Goal: Task Accomplishment & Management: Complete application form

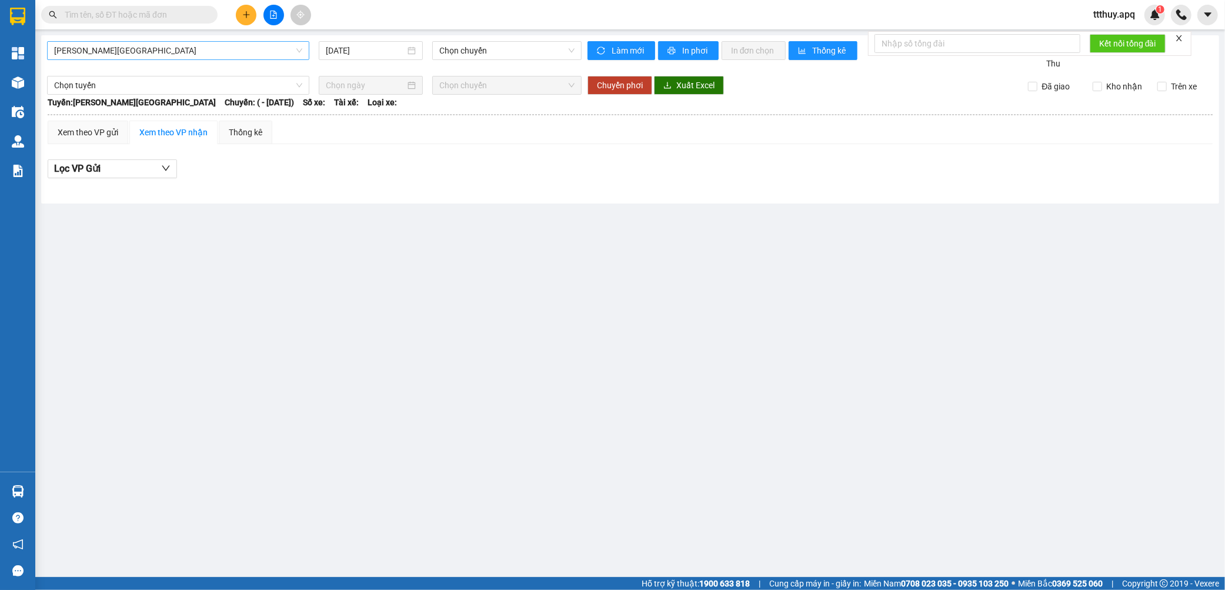
click at [206, 45] on span "[PERSON_NAME][GEOGRAPHIC_DATA]" at bounding box center [178, 51] width 248 height 18
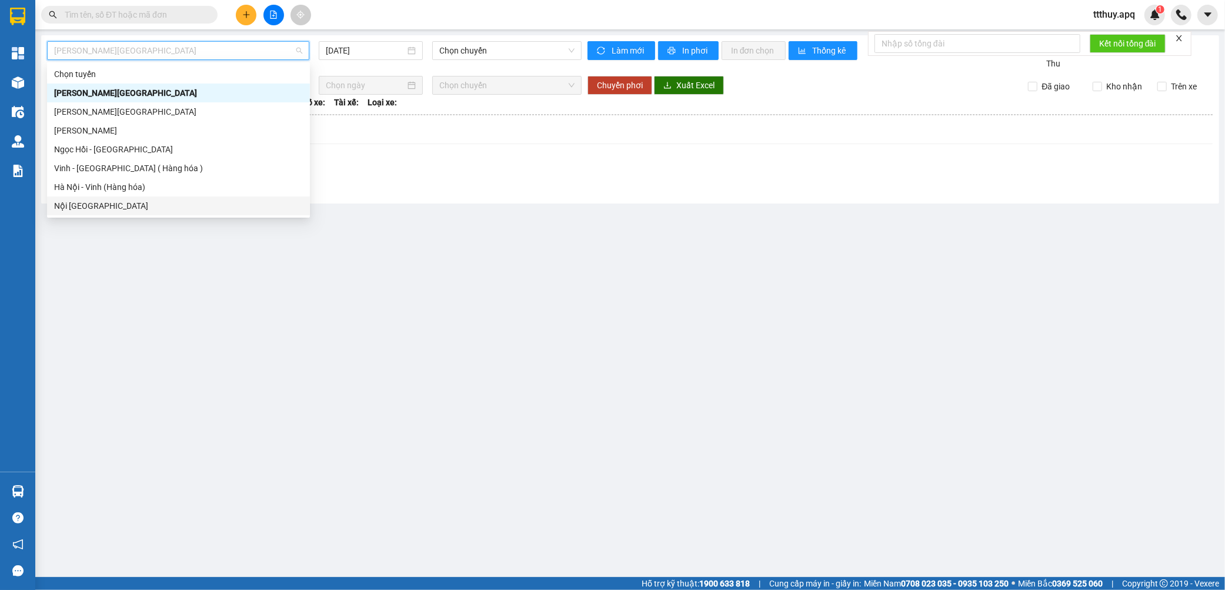
click at [109, 199] on div "Nội [GEOGRAPHIC_DATA]" at bounding box center [178, 205] width 249 height 13
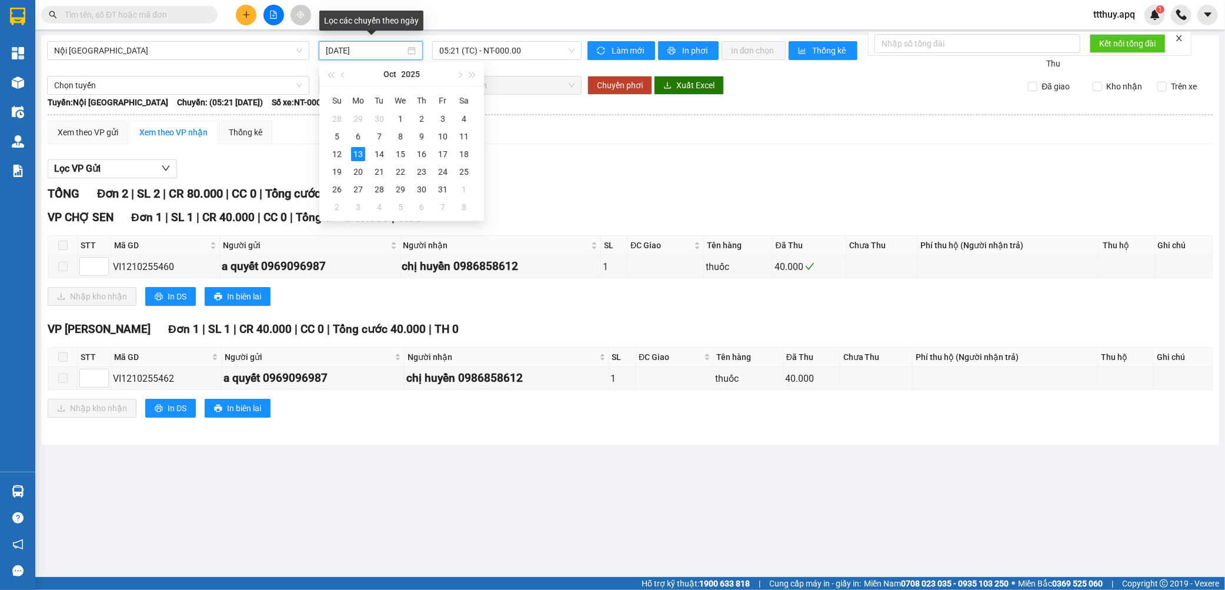
click at [377, 51] on input "[DATE]" at bounding box center [365, 50] width 79 height 13
type input "[DATE]"
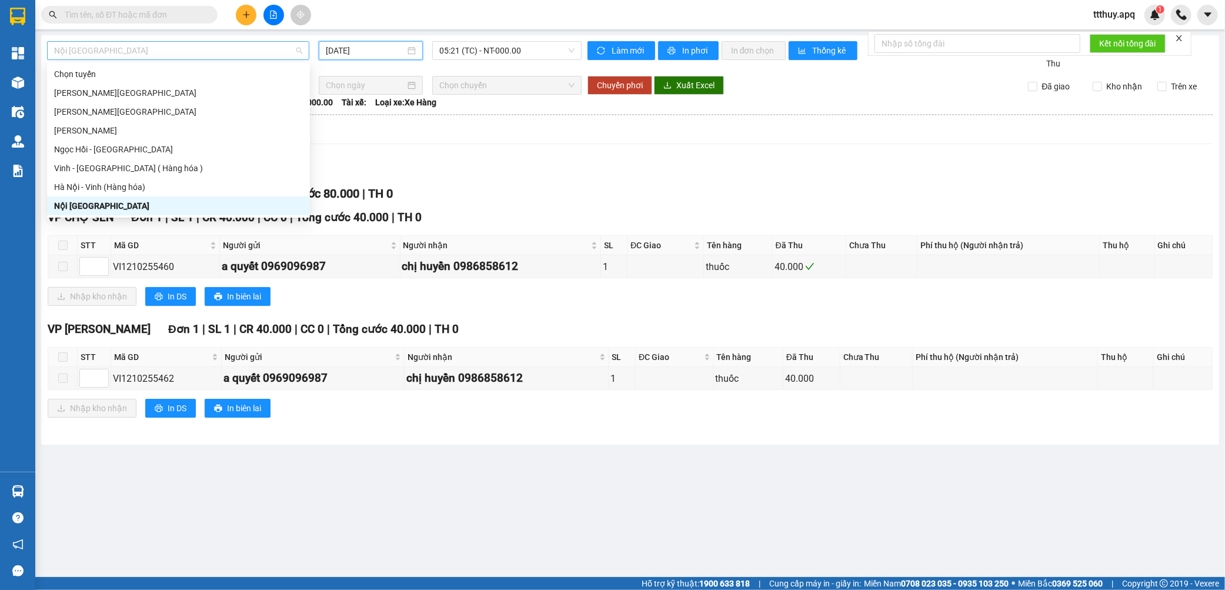
click at [115, 48] on span "Nội [GEOGRAPHIC_DATA]" at bounding box center [178, 51] width 248 height 18
click at [98, 162] on div "Vinh - [GEOGRAPHIC_DATA] ( Hàng hóa )" at bounding box center [178, 168] width 249 height 13
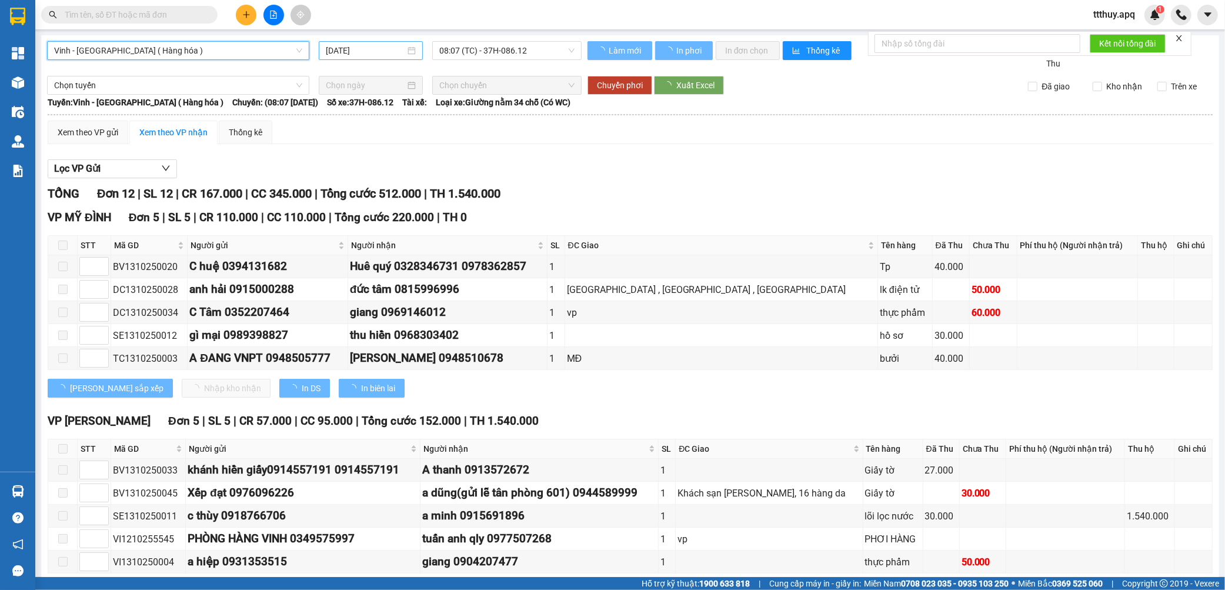
click at [332, 52] on input "[DATE]" at bounding box center [365, 50] width 79 height 13
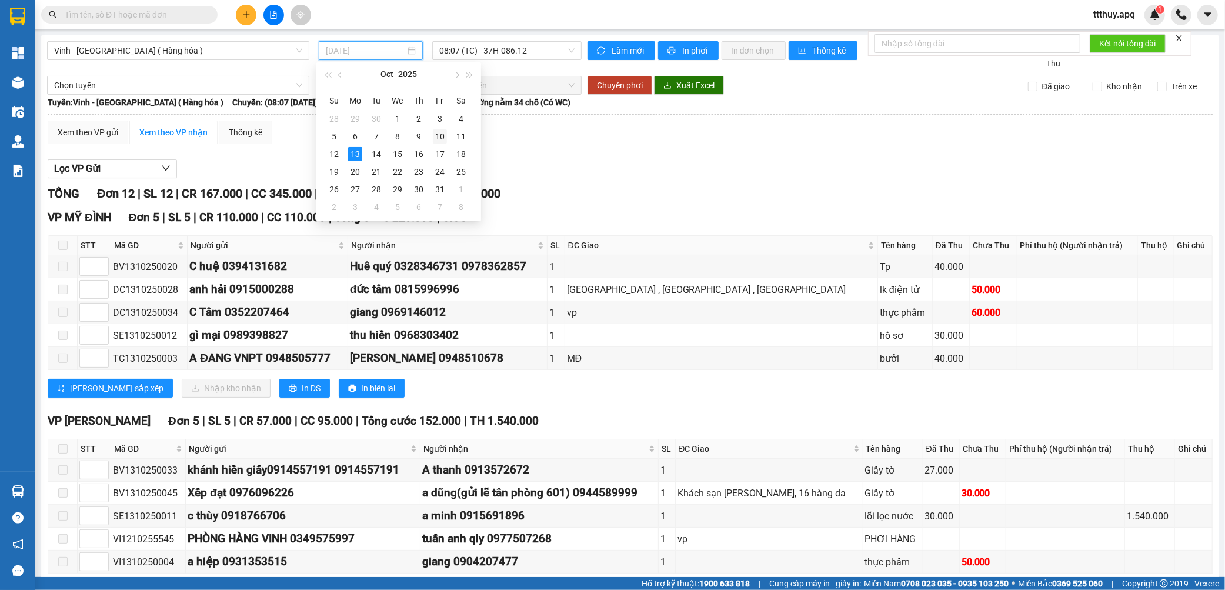
click at [431, 138] on td "10" at bounding box center [439, 137] width 21 height 18
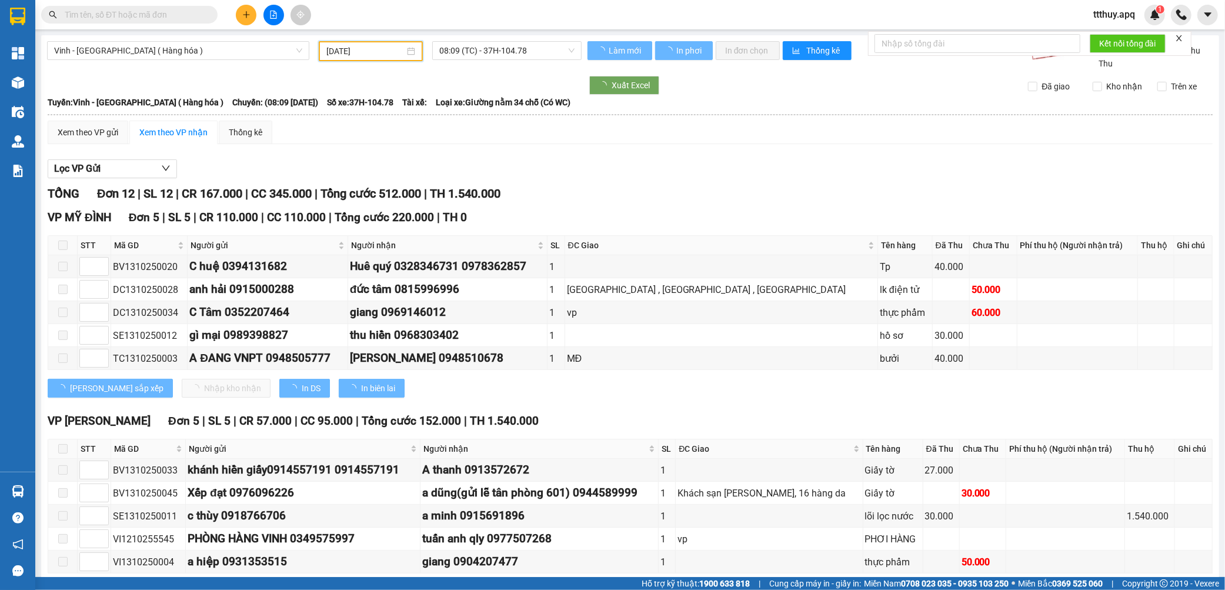
type input "[DATE]"
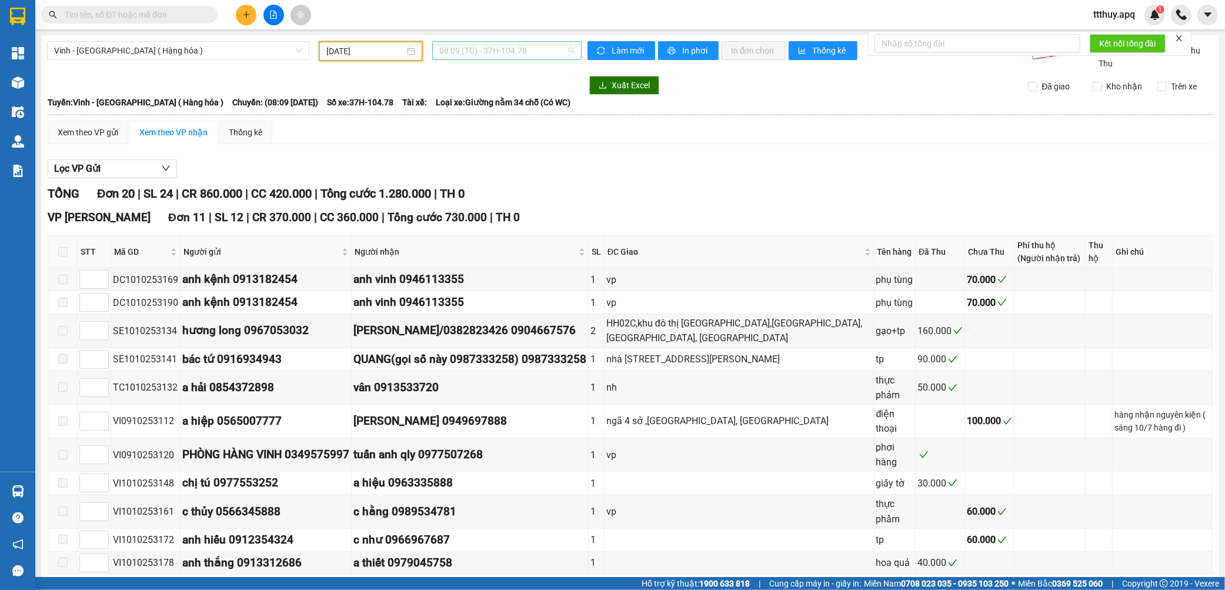
click at [537, 48] on span "08:09 (TC) - 37H-104.78" at bounding box center [506, 51] width 135 height 18
type input "08609"
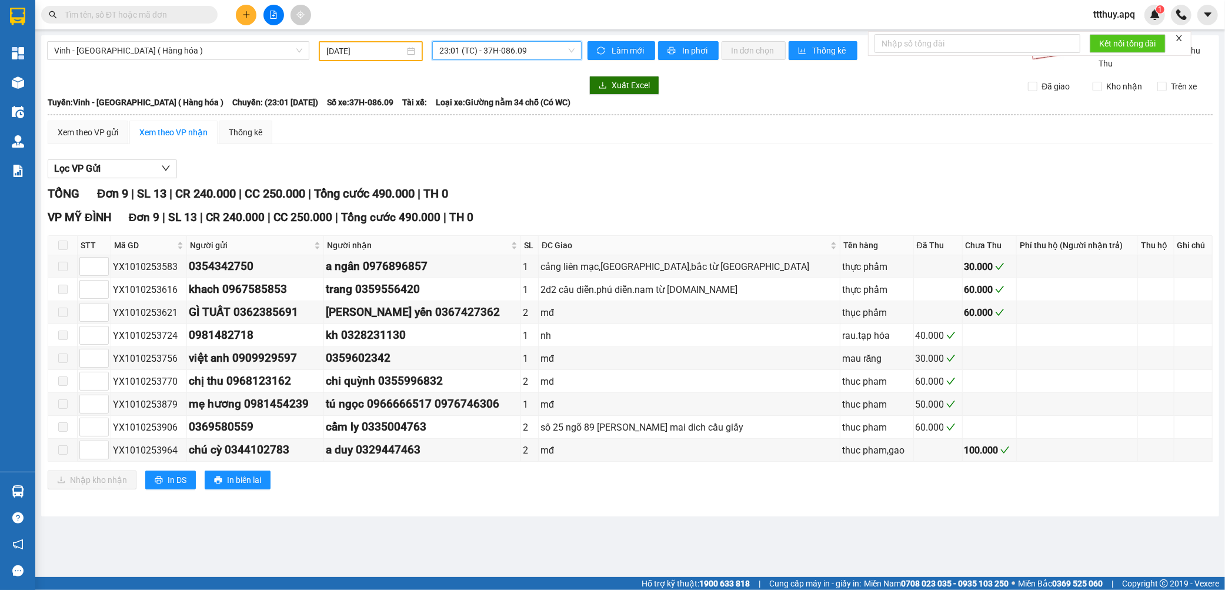
click at [513, 51] on span "23:01 (TC) - 37H-086.09" at bounding box center [506, 51] width 135 height 18
type input "13300"
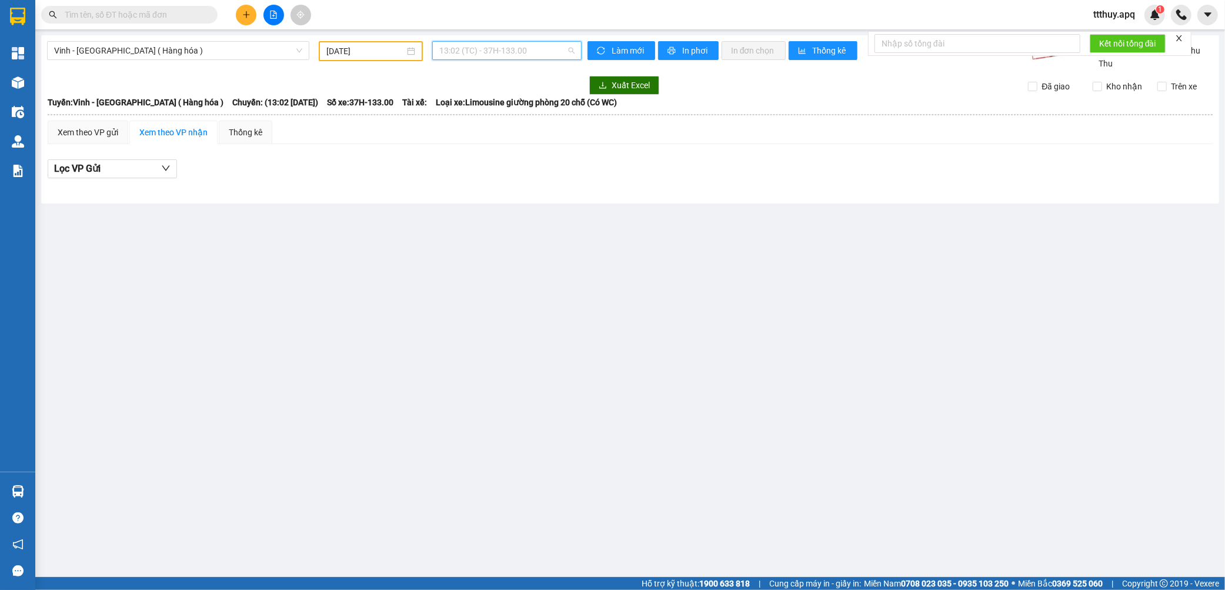
click at [499, 46] on span "13:02 (TC) - 37H-133.00" at bounding box center [506, 51] width 135 height 18
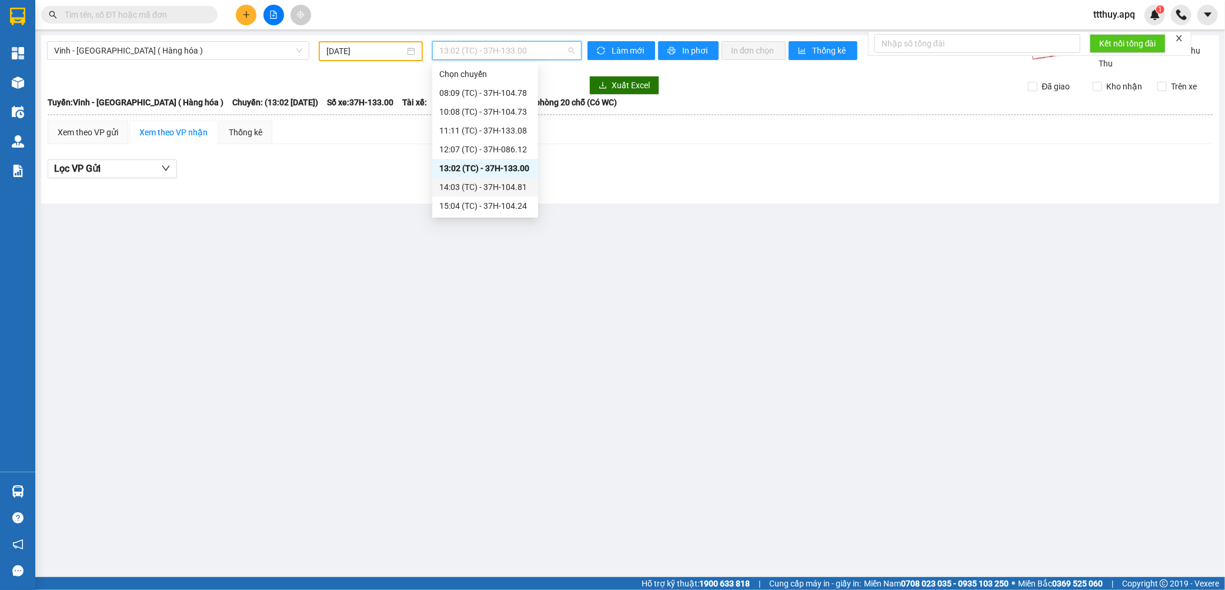
click at [525, 188] on div "14:03 (TC) - 37H-104.81" at bounding box center [485, 186] width 92 height 13
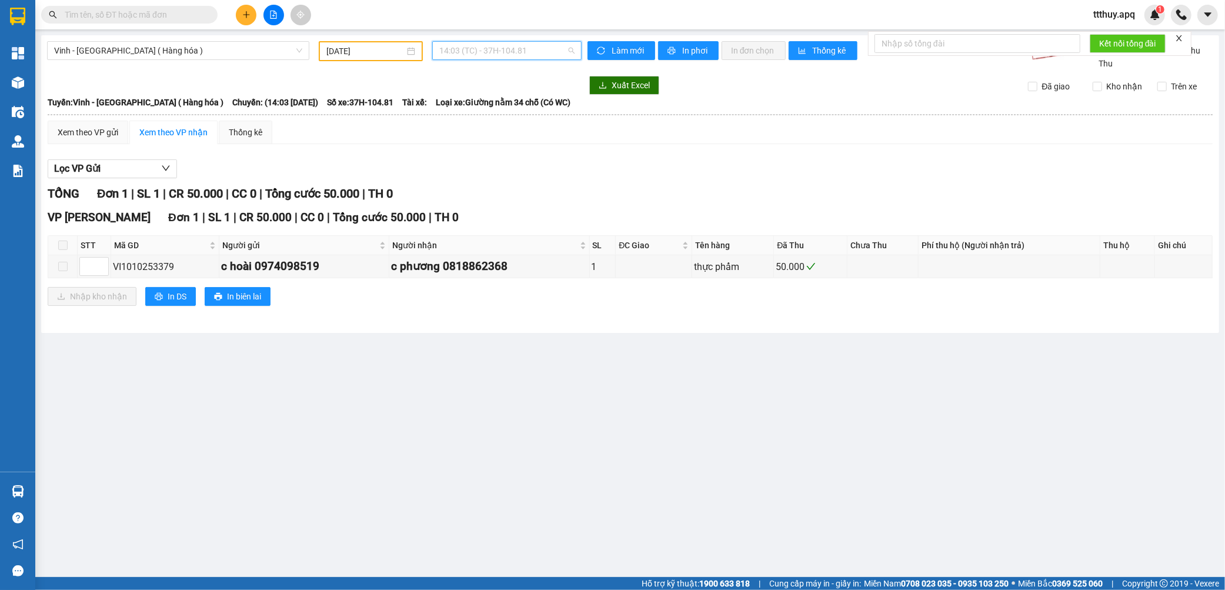
click at [525, 48] on span "14:03 (TC) - 37H-104.81" at bounding box center [506, 51] width 135 height 18
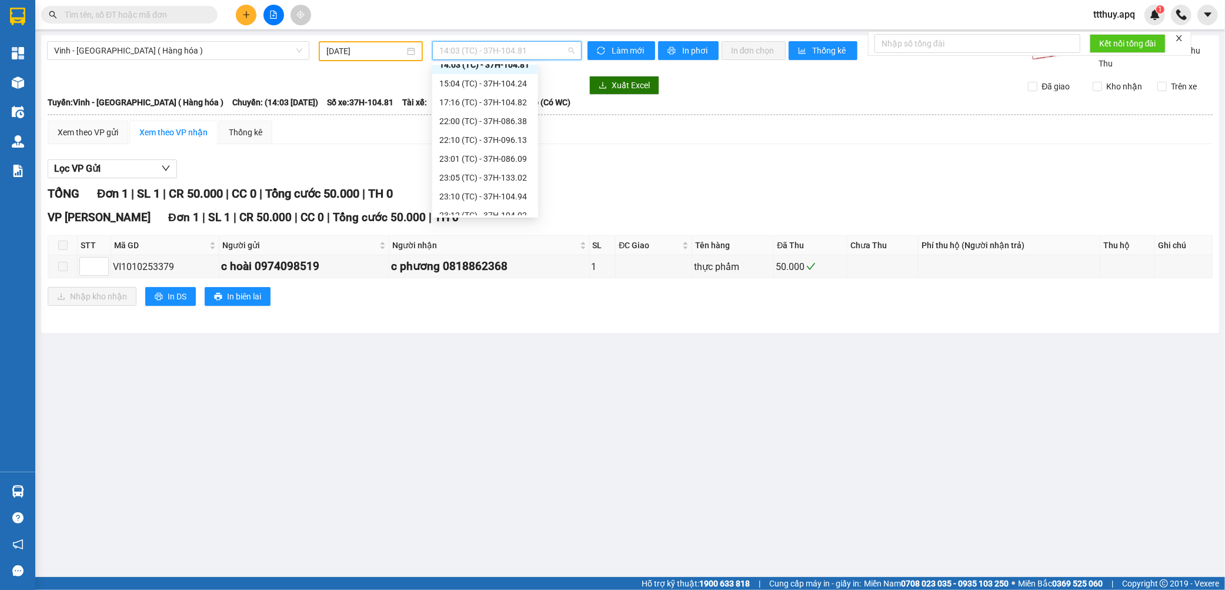
scroll to position [131, 0]
click at [514, 80] on div "15:04 (TC) - 37H-104.24" at bounding box center [485, 75] width 92 height 13
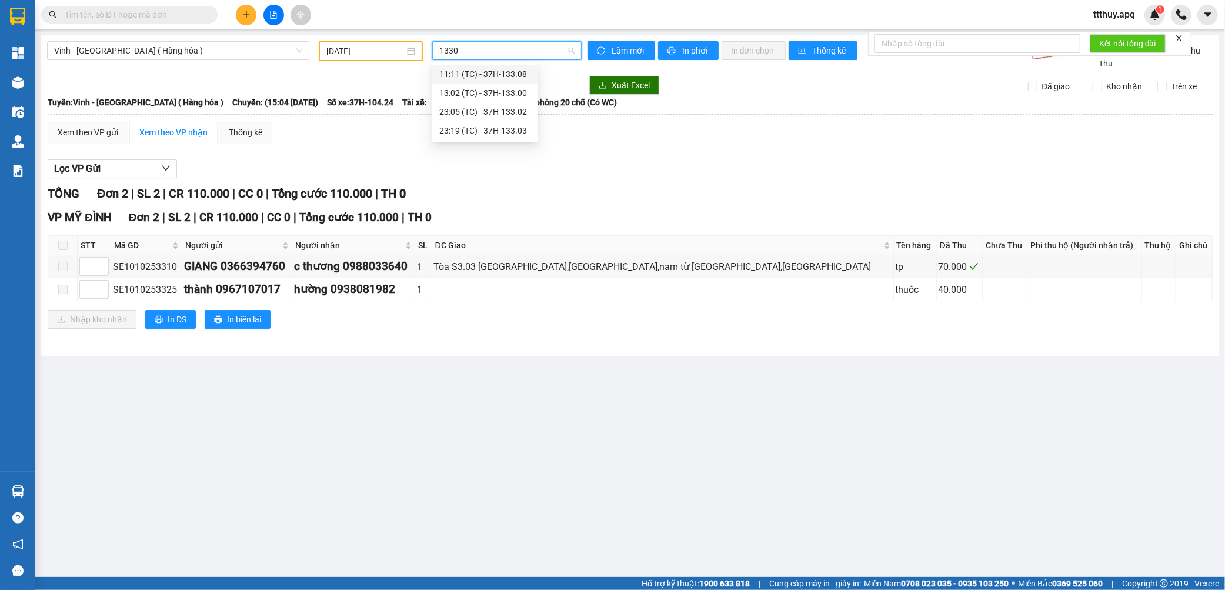
type input "13302"
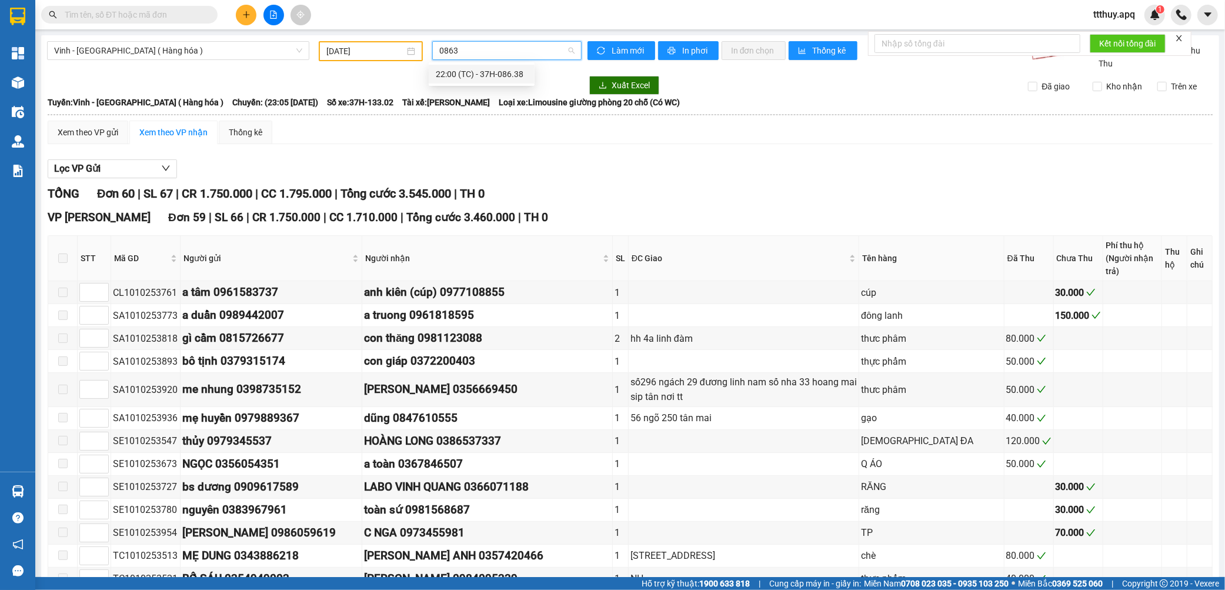
type input "08638"
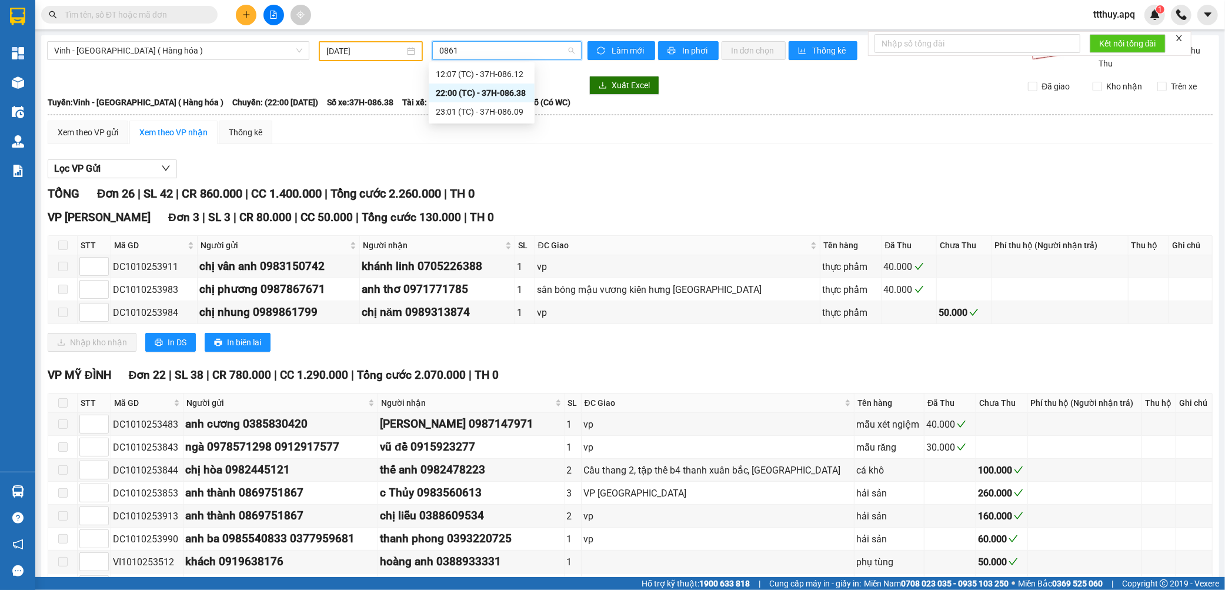
type input "08612"
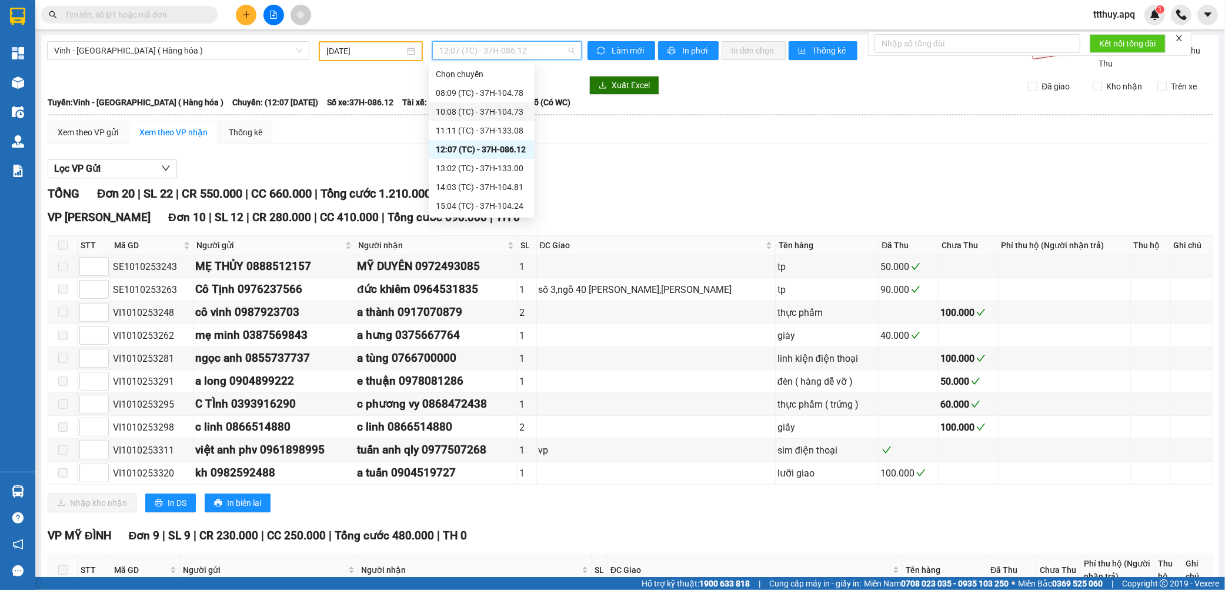
click at [486, 111] on div "10:08 (TC) - 37H-104.73" at bounding box center [482, 111] width 92 height 13
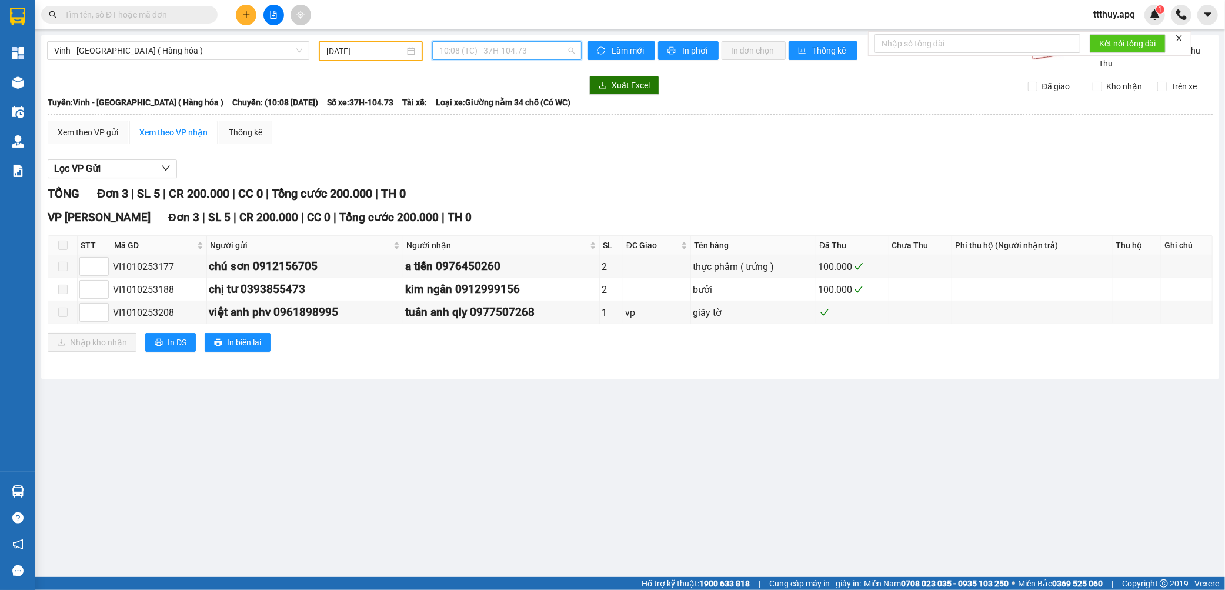
click at [519, 59] on span "10:08 (TC) - 37H-104.73" at bounding box center [506, 51] width 135 height 18
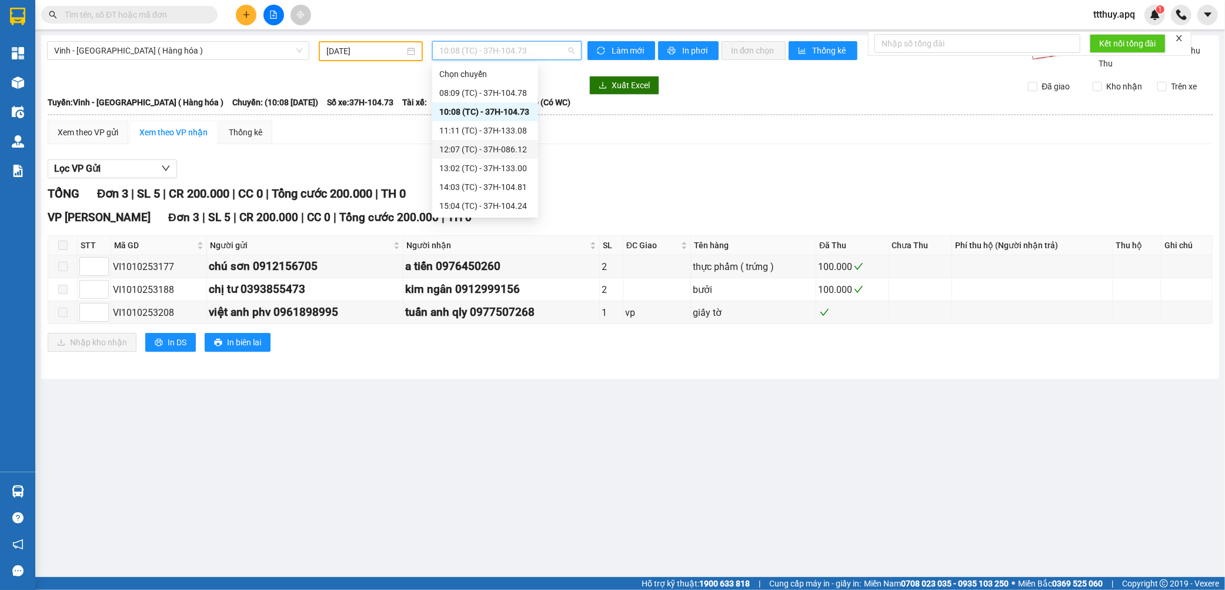
click at [529, 145] on div "12:07 (TC) - 37H-086.12" at bounding box center [485, 149] width 106 height 19
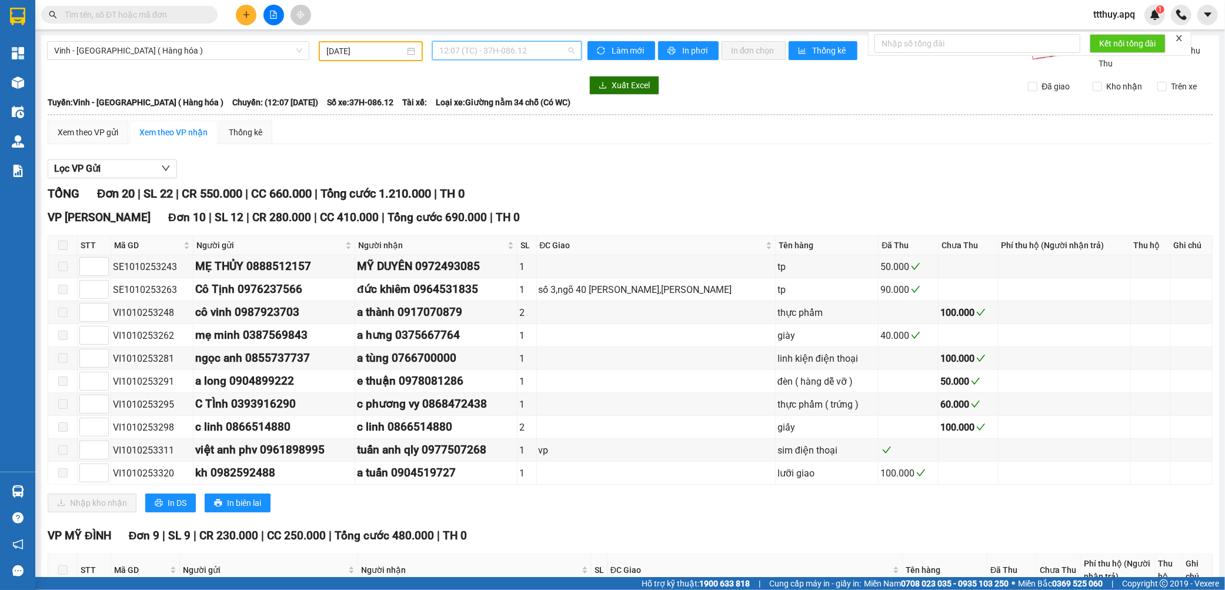
click at [524, 51] on span "12:07 (TC) - 37H-086.12" at bounding box center [506, 51] width 135 height 18
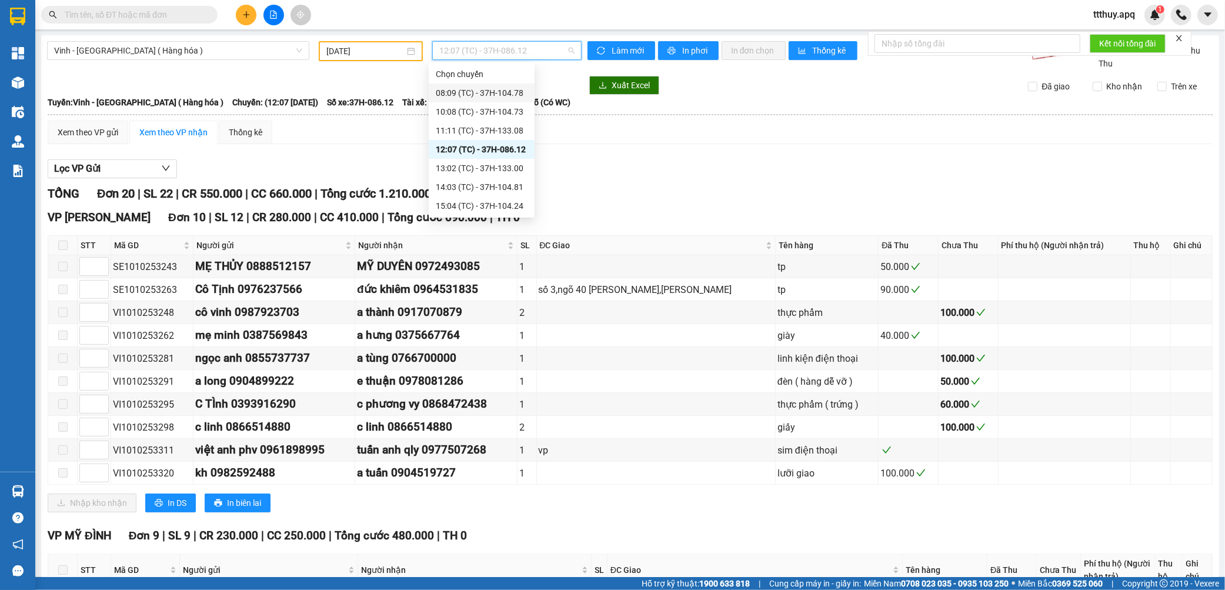
click at [517, 96] on div "08:09 (TC) - 37H-104.78" at bounding box center [482, 92] width 92 height 13
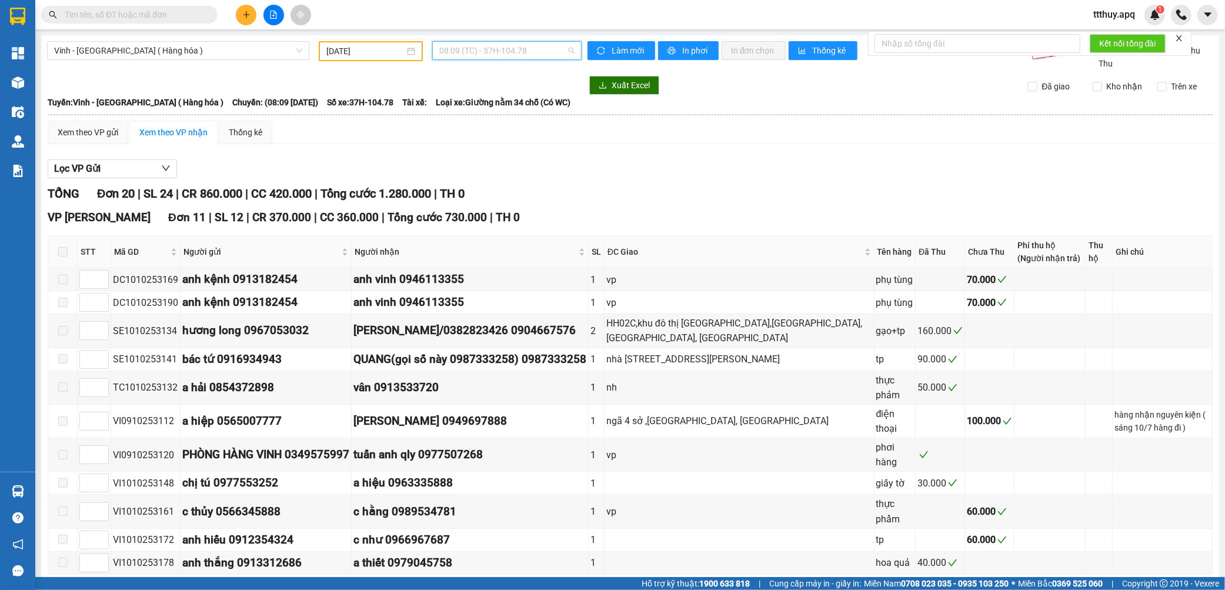
click at [489, 44] on span "08:09 (TC) - 37H-104.78" at bounding box center [506, 51] width 135 height 18
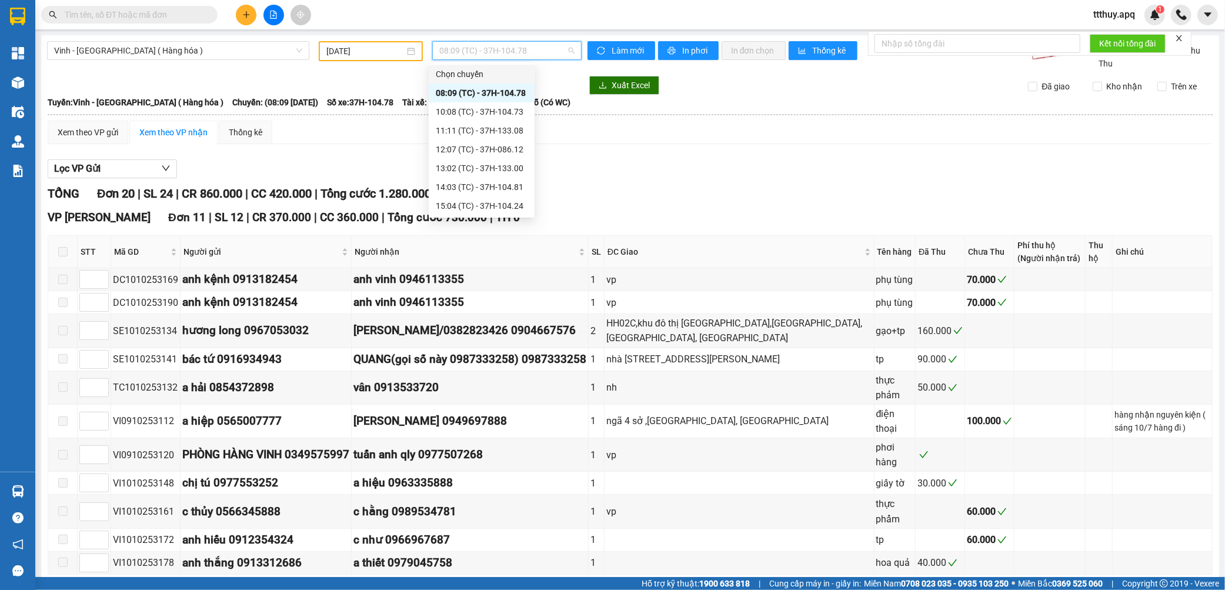
click at [488, 54] on span "08:09 (TC) - 37H-104.78" at bounding box center [506, 51] width 135 height 18
type input "1"
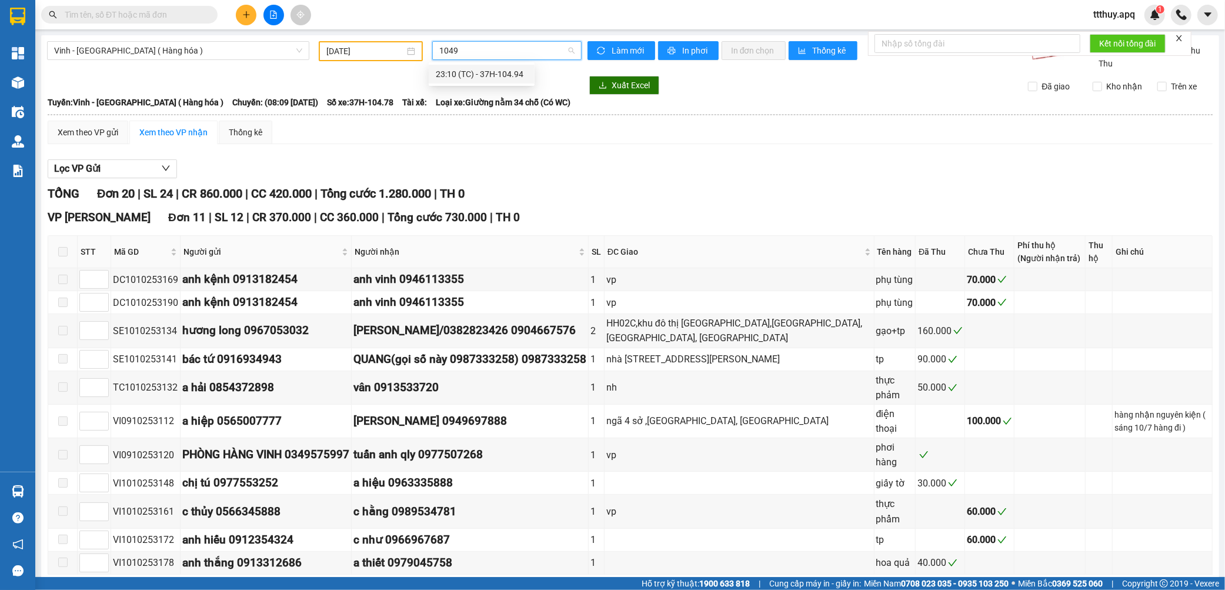
type input "10494"
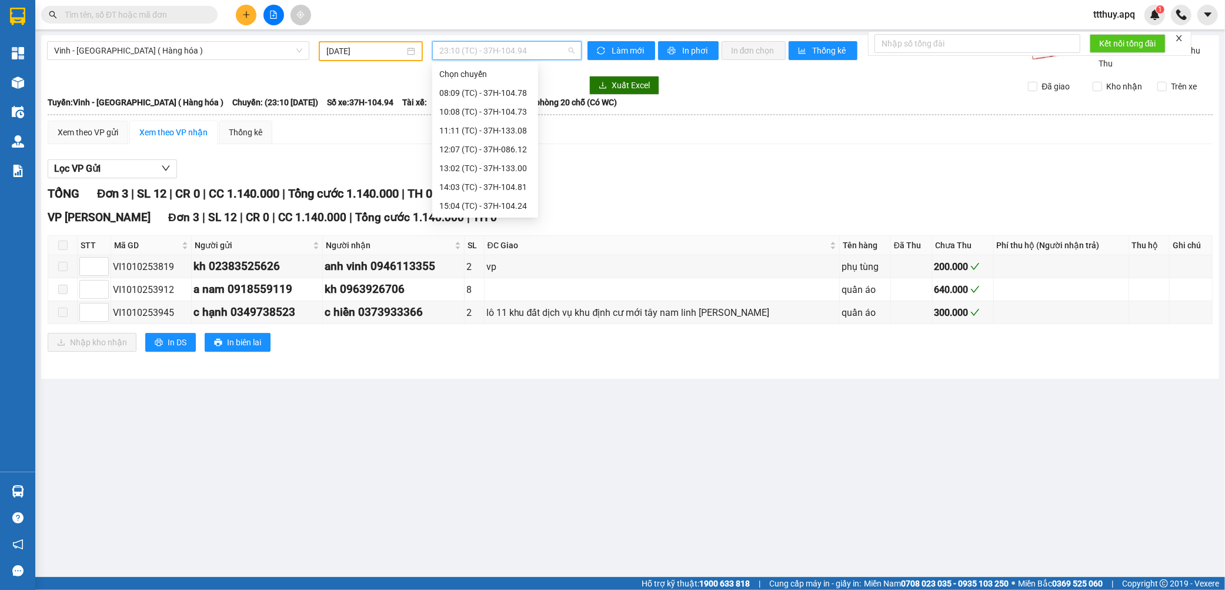
scroll to position [113, 0]
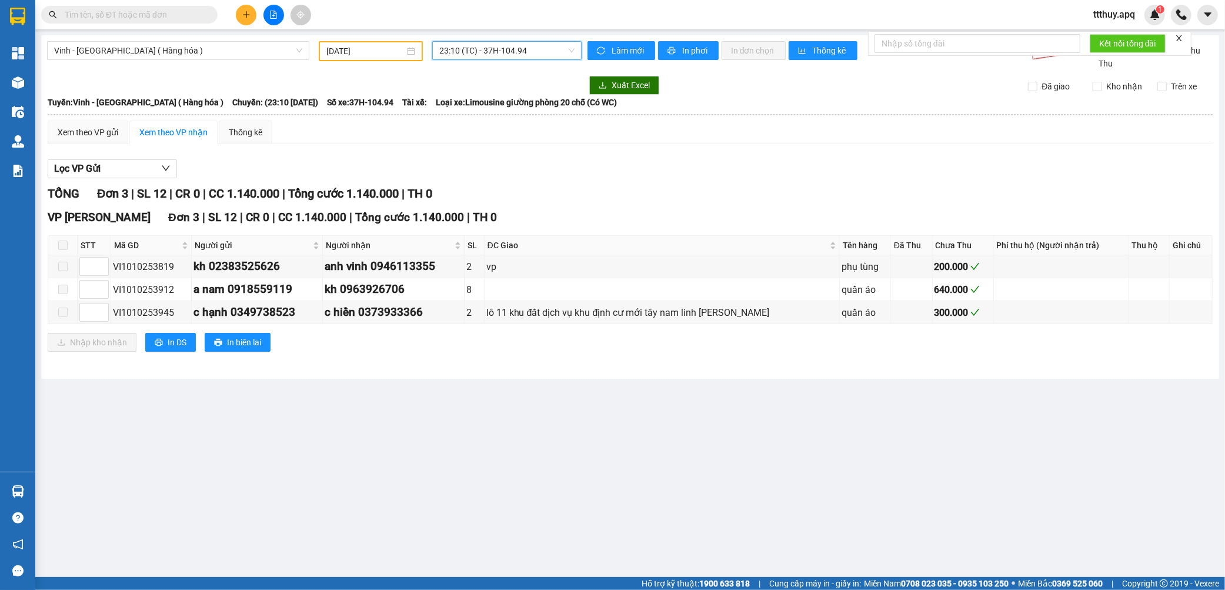
click at [467, 51] on span "23:10 (TC) - 37H-104.94" at bounding box center [506, 51] width 135 height 18
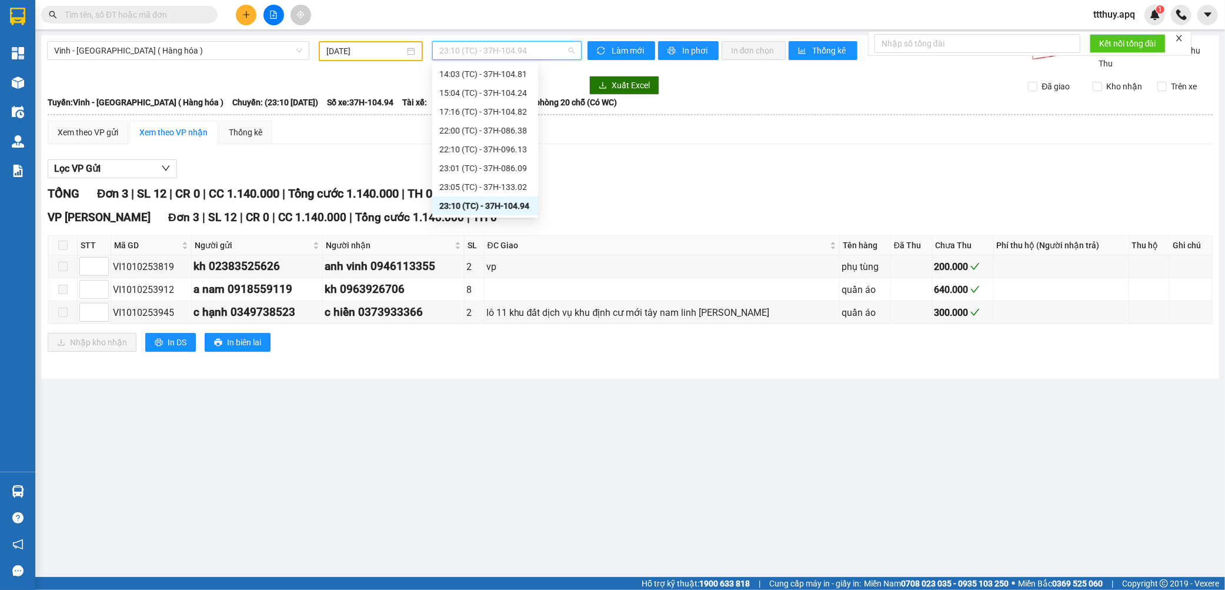
click at [491, 51] on span "23:10 (TC) - 37H-104.94" at bounding box center [506, 51] width 135 height 18
click at [520, 132] on div "11:11 (TC) - 37H-133.08" at bounding box center [485, 130] width 92 height 13
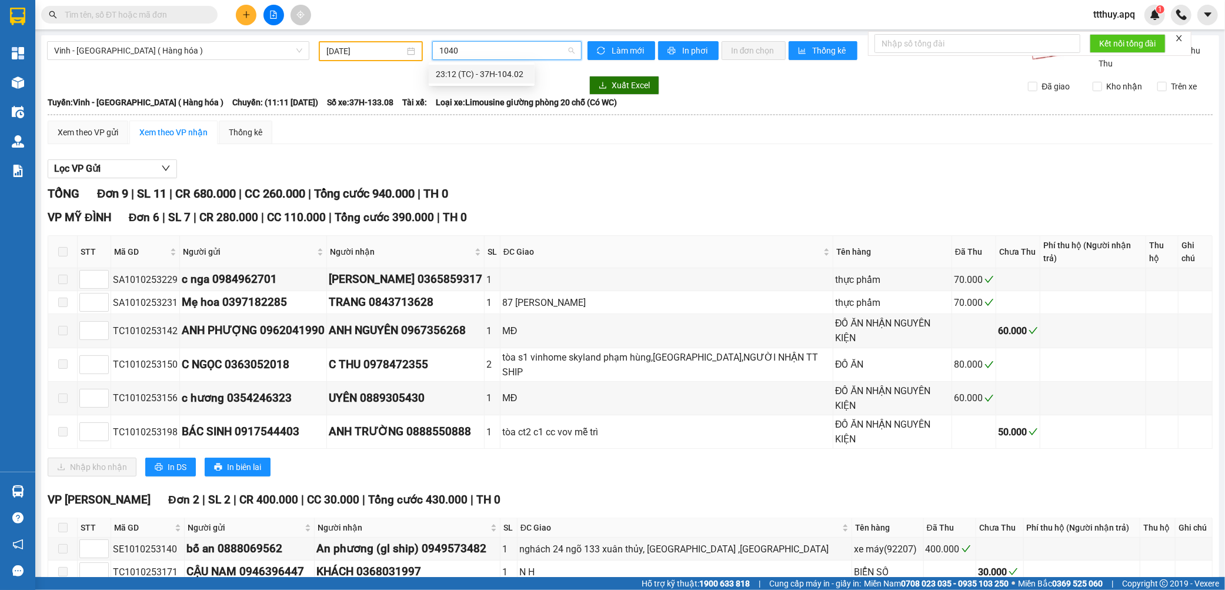
type input "10402"
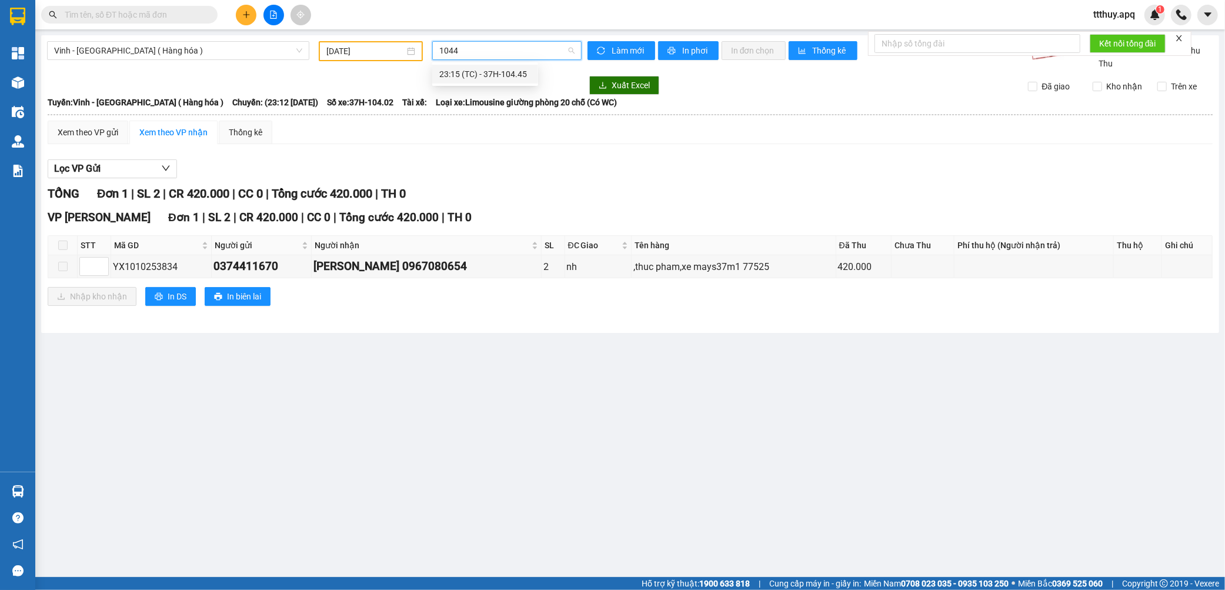
type input "10445"
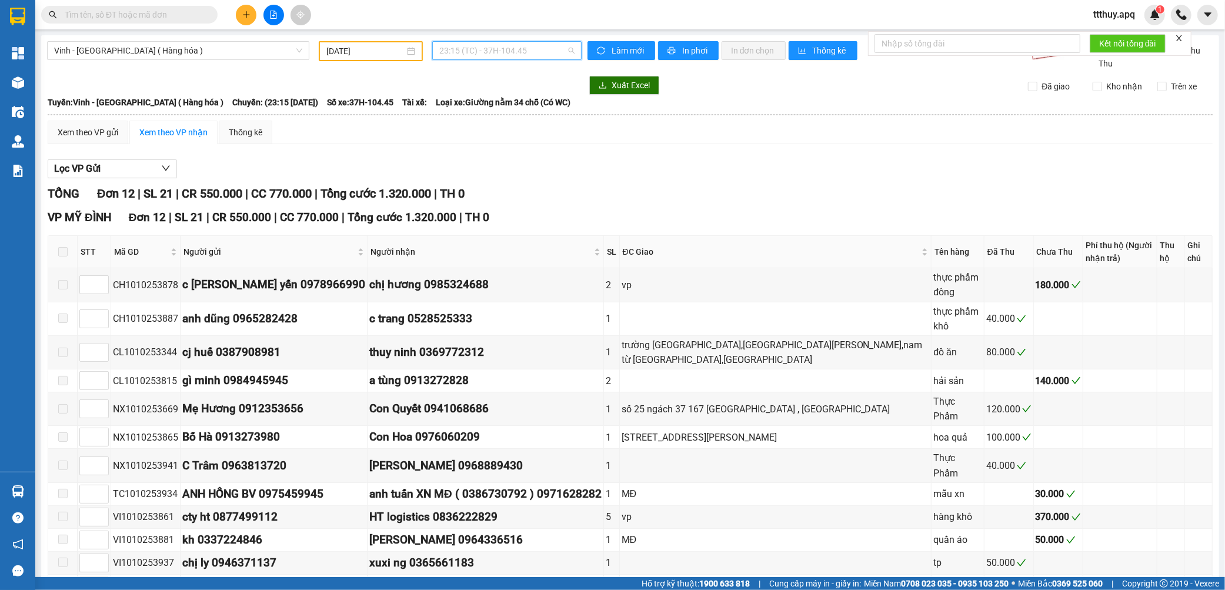
click at [489, 42] on span "23:15 (TC) - 37H-104.45" at bounding box center [506, 51] width 135 height 18
type input "09613"
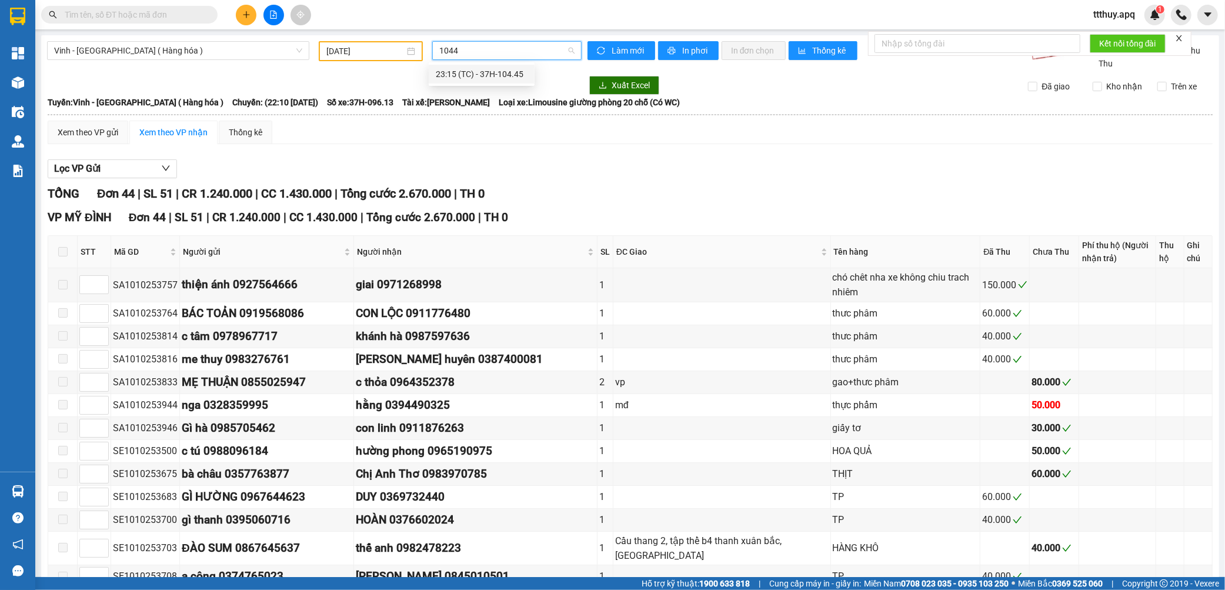
type input "10441"
type input "13303"
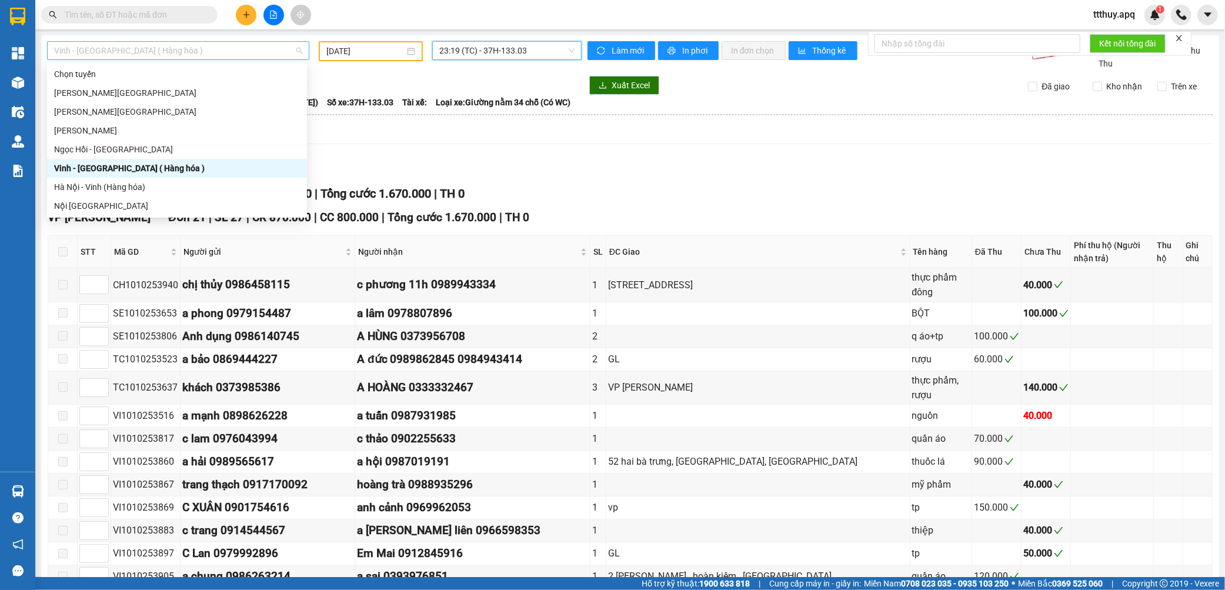
click at [154, 55] on span "Vinh - [GEOGRAPHIC_DATA] ( Hàng hóa )" at bounding box center [178, 51] width 248 height 18
click at [140, 186] on div "Hà Nội - Vinh (Hàng hóa)" at bounding box center [177, 186] width 246 height 13
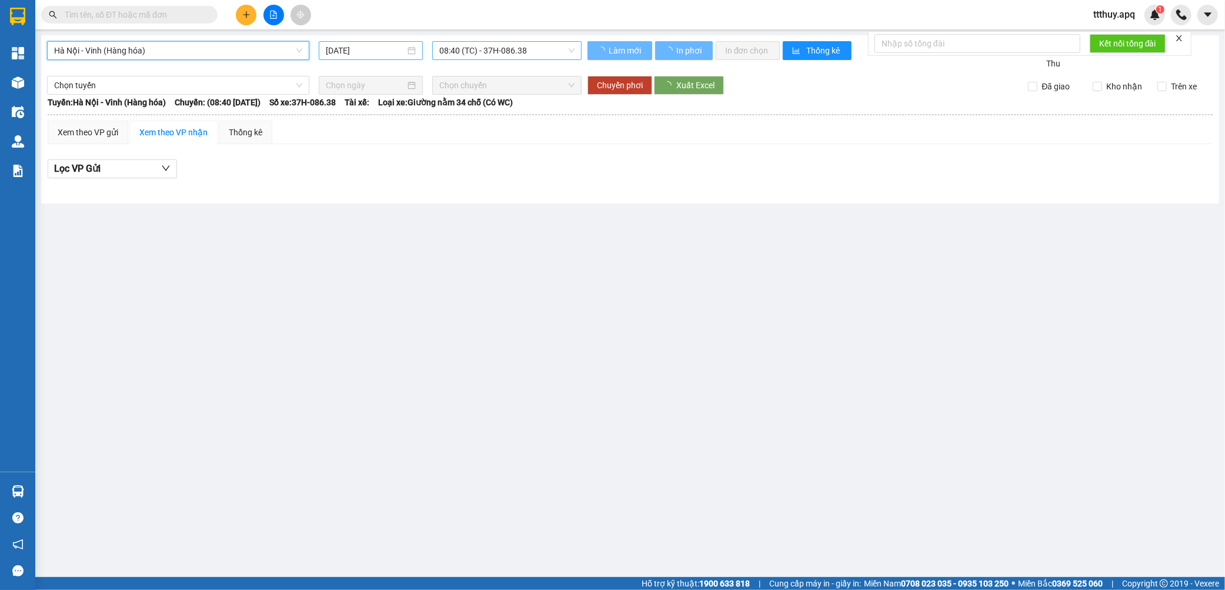
click at [371, 56] on input "[DATE]" at bounding box center [365, 50] width 79 height 13
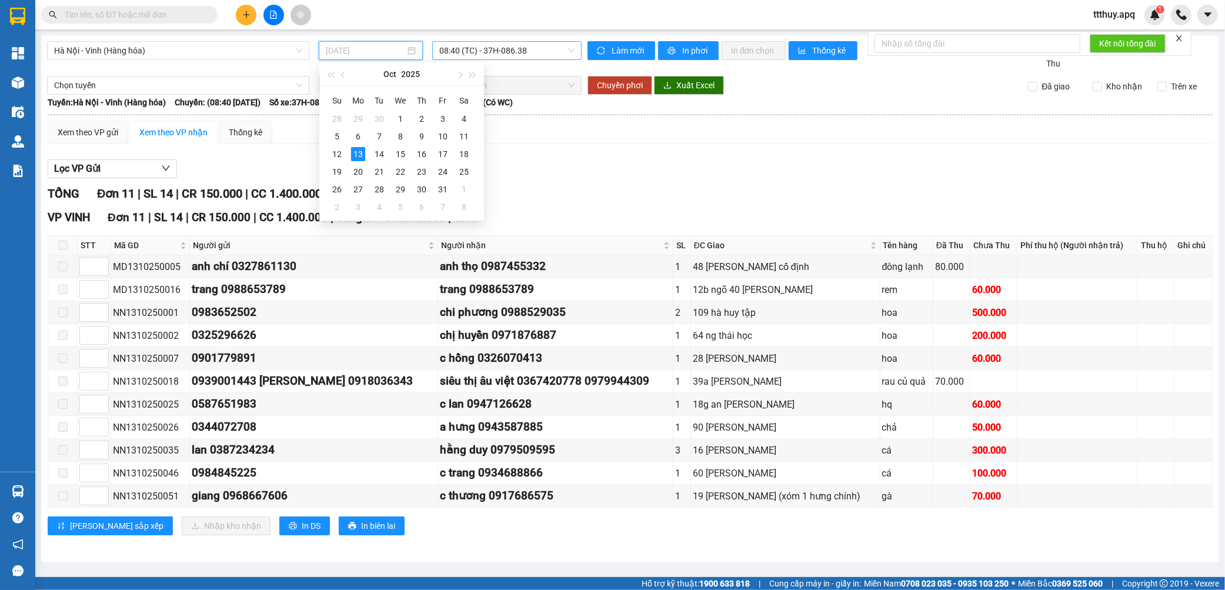
drag, startPoint x: 441, startPoint y: 133, endPoint x: 570, endPoint y: 41, distance: 158.6
click at [442, 133] on div "10" at bounding box center [443, 136] width 14 height 14
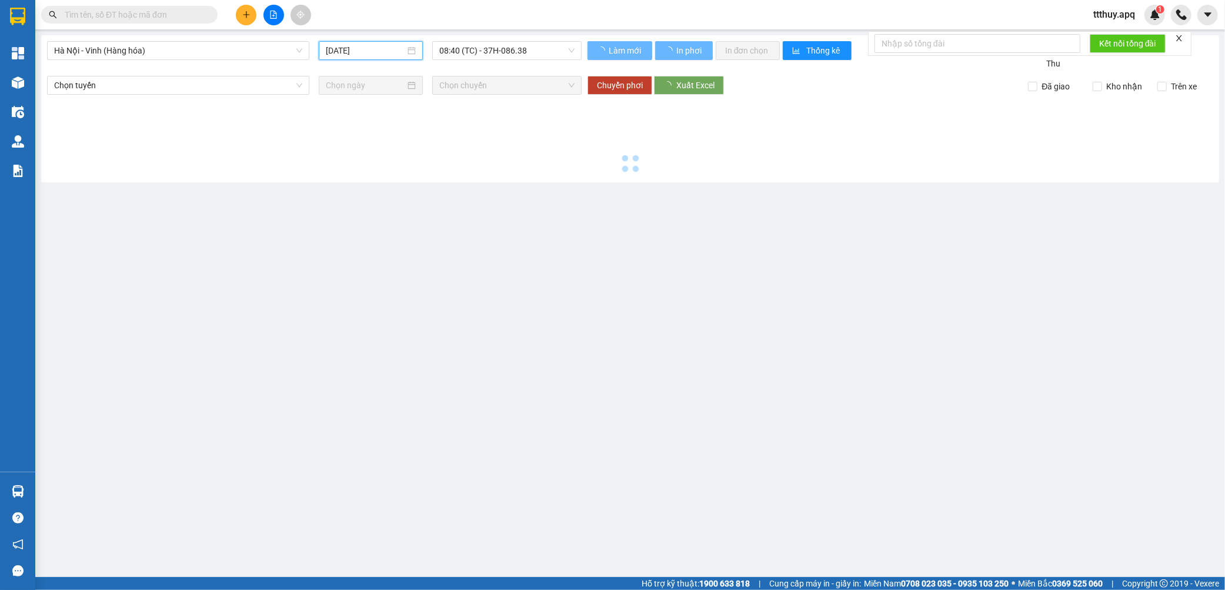
type input "[DATE]"
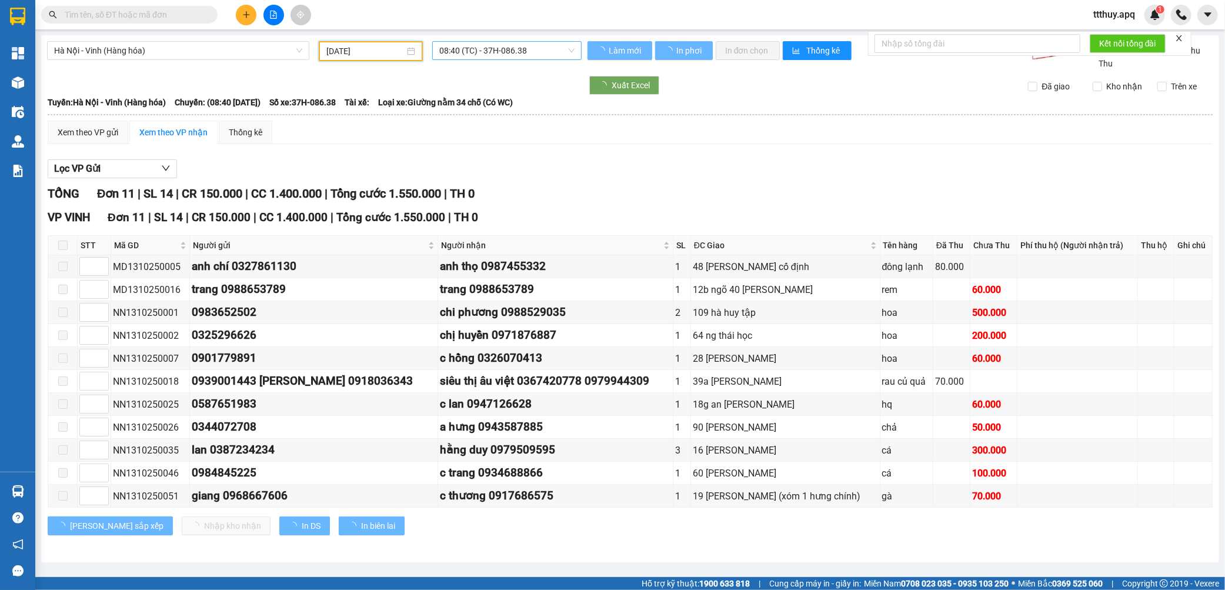
click at [544, 45] on span "08:40 (TC) - 37H-086.38" at bounding box center [506, 51] width 135 height 18
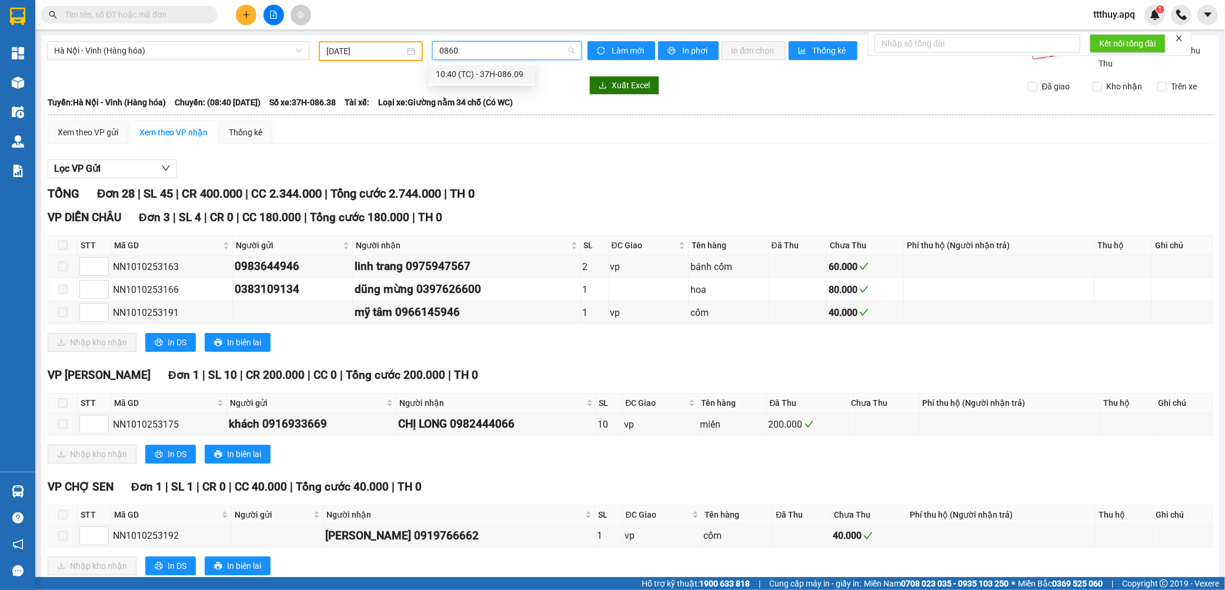
type input "08609"
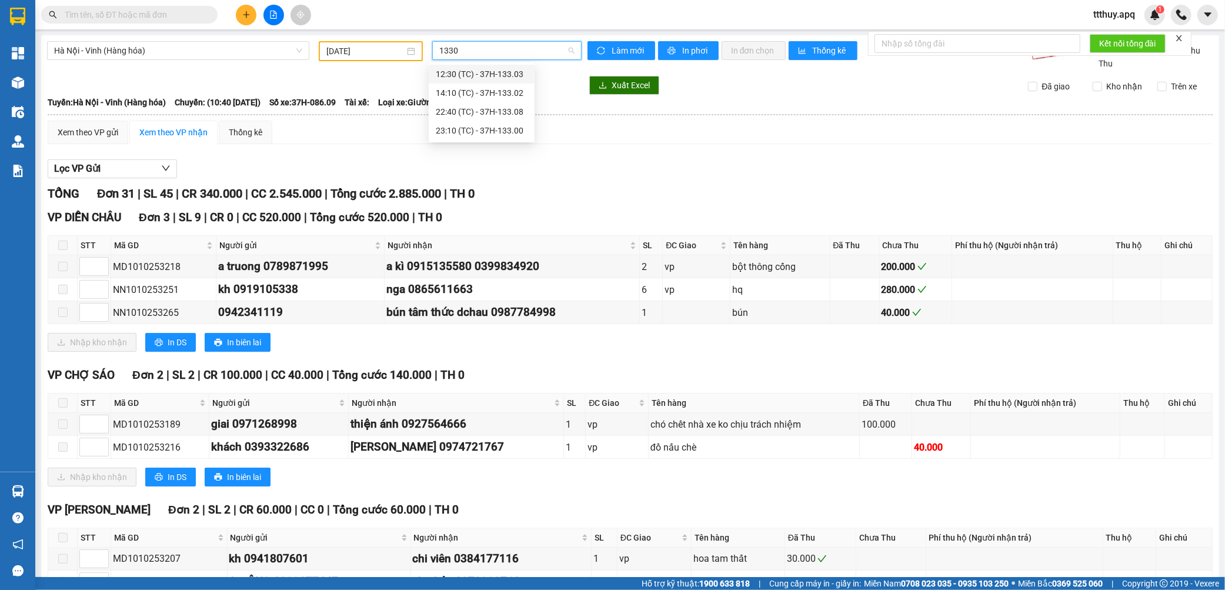
type input "13300"
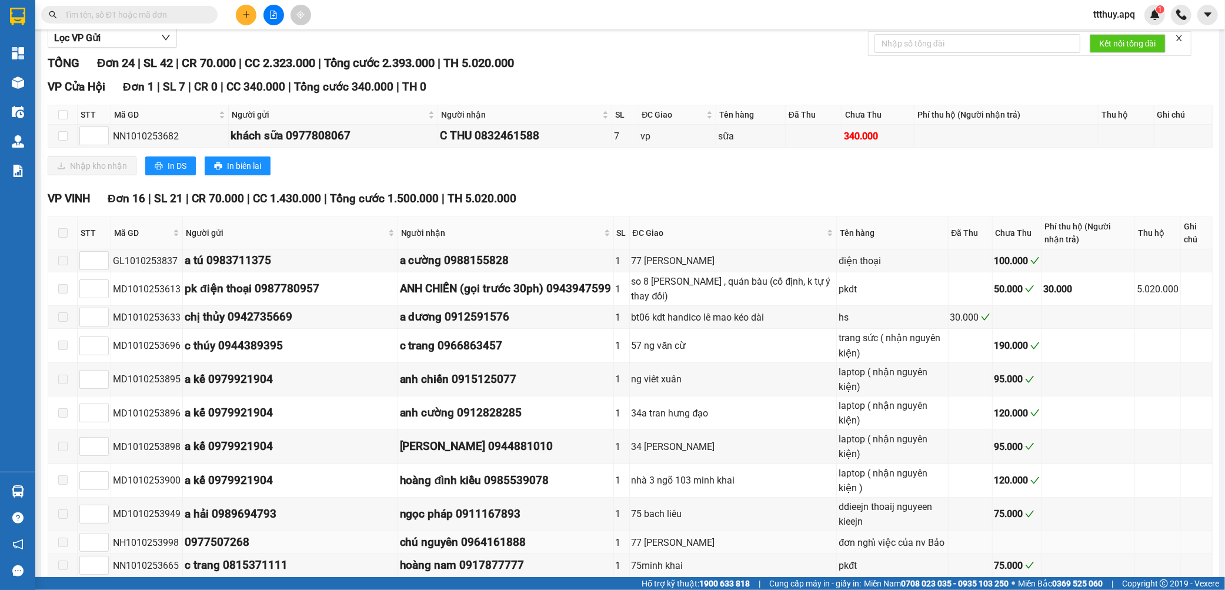
scroll to position [196, 0]
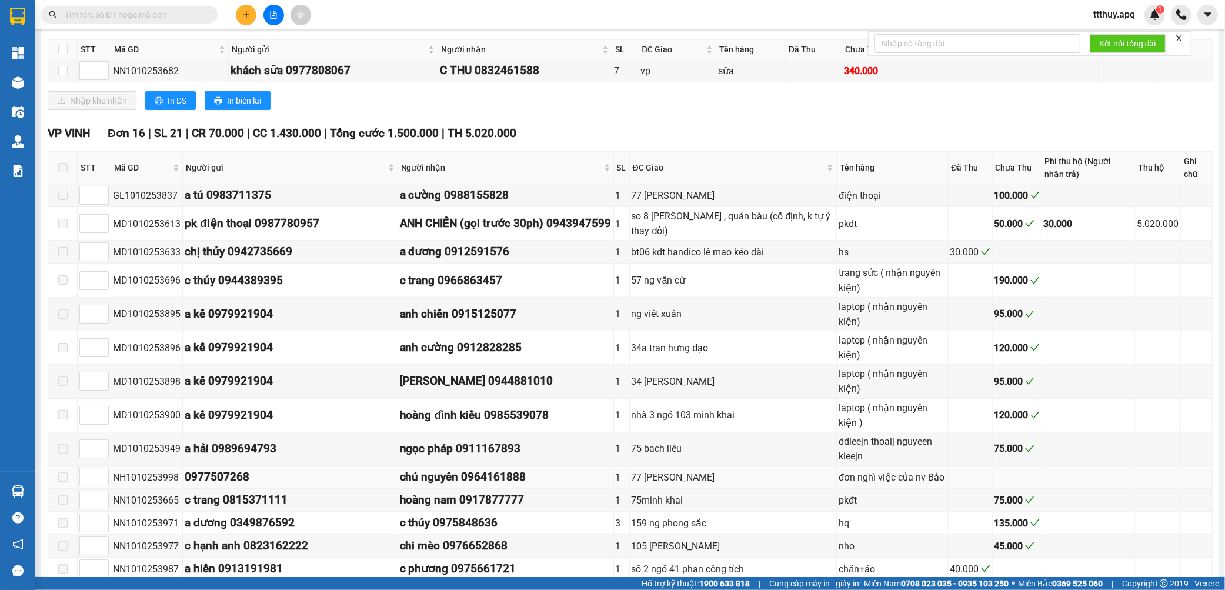
click at [153, 470] on div "NH1010253998" at bounding box center [147, 477] width 68 height 15
copy div "NH1010253998"
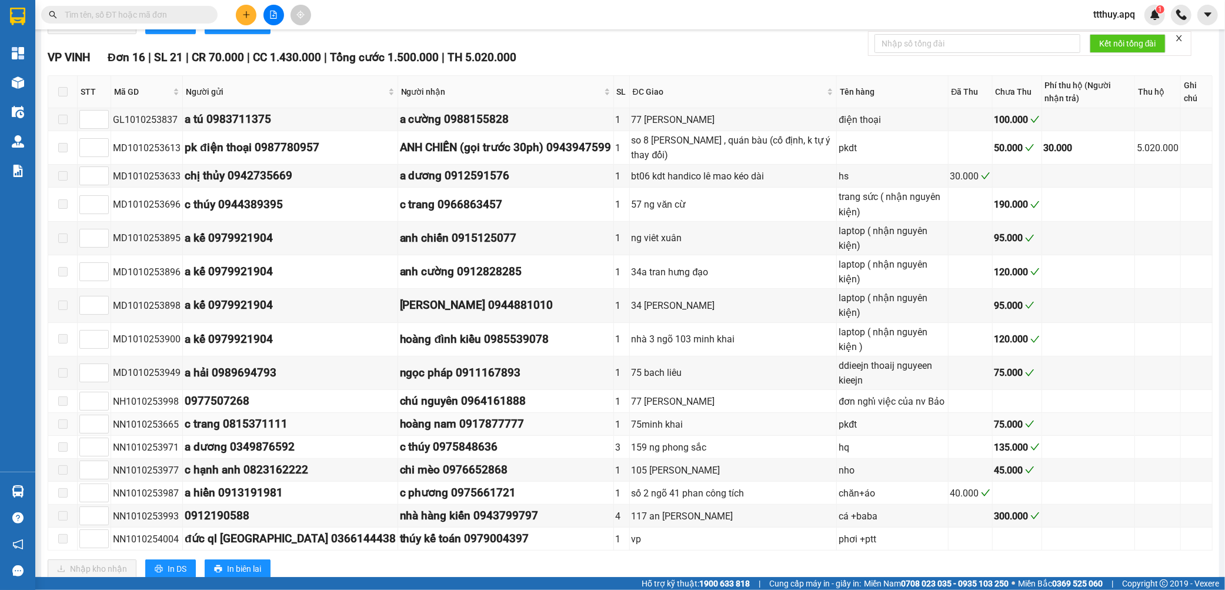
scroll to position [275, 0]
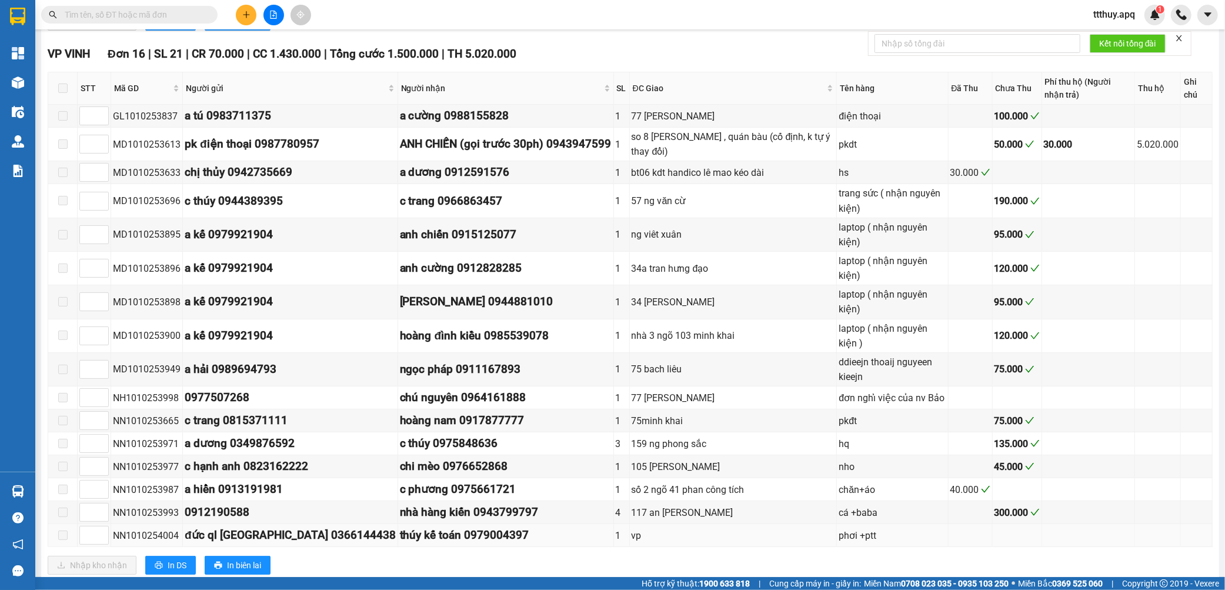
click at [145, 528] on div "NN1010254004" at bounding box center [147, 535] width 68 height 15
copy div "NN1010254004"
click at [169, 505] on div "NN1010253993" at bounding box center [147, 512] width 68 height 15
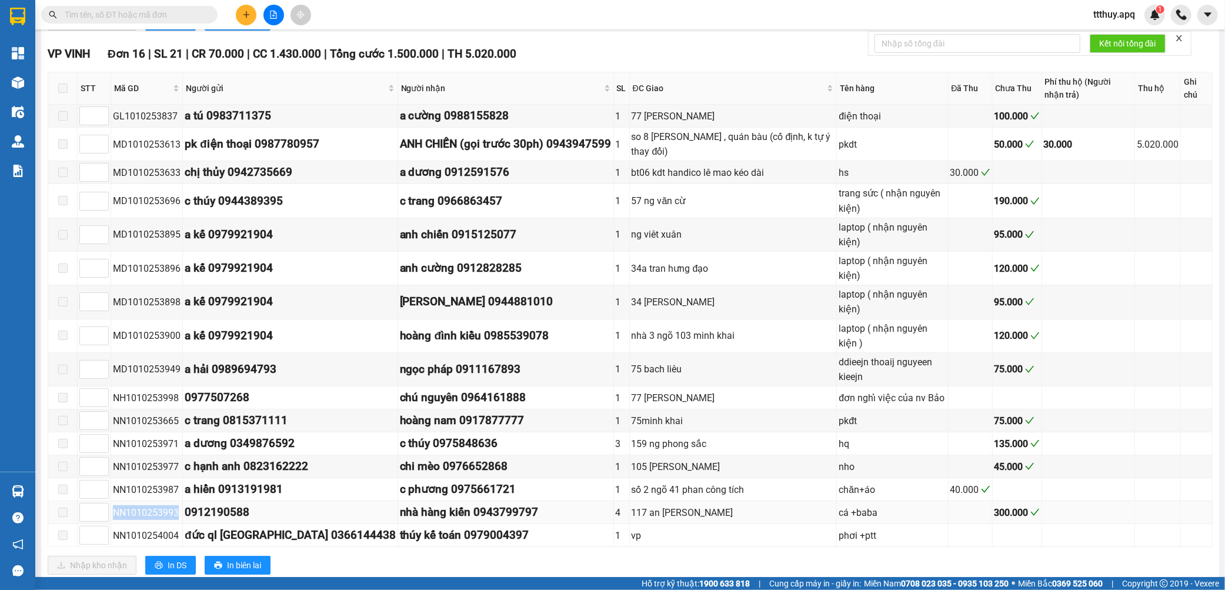
copy div "NN1010253993"
click at [647, 482] on div "số 2 ngõ 41 phan công tích" at bounding box center [732, 489] width 203 height 15
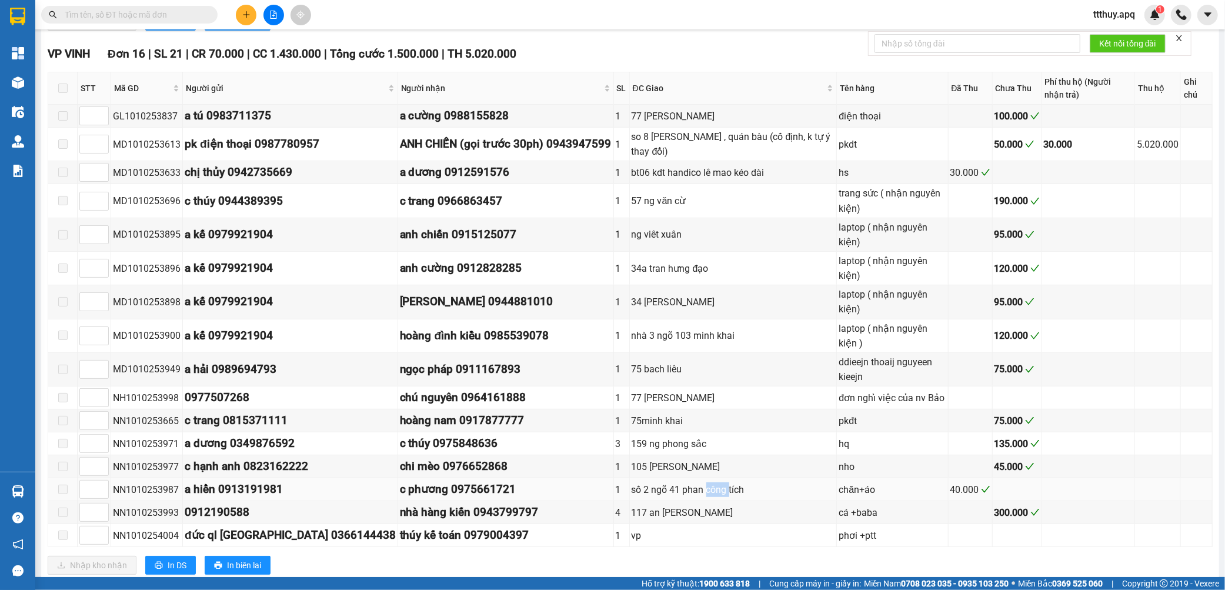
click at [648, 482] on div "số 2 ngõ 41 phan công tích" at bounding box center [732, 489] width 203 height 15
drag, startPoint x: 568, startPoint y: 403, endPoint x: 670, endPoint y: 397, distance: 101.8
click at [670, 482] on div "số 2 ngõ 41 phan công tích" at bounding box center [732, 489] width 203 height 15
click at [631, 505] on div "117 an [PERSON_NAME]" at bounding box center [732, 512] width 203 height 15
drag, startPoint x: 569, startPoint y: 430, endPoint x: 656, endPoint y: 430, distance: 87.0
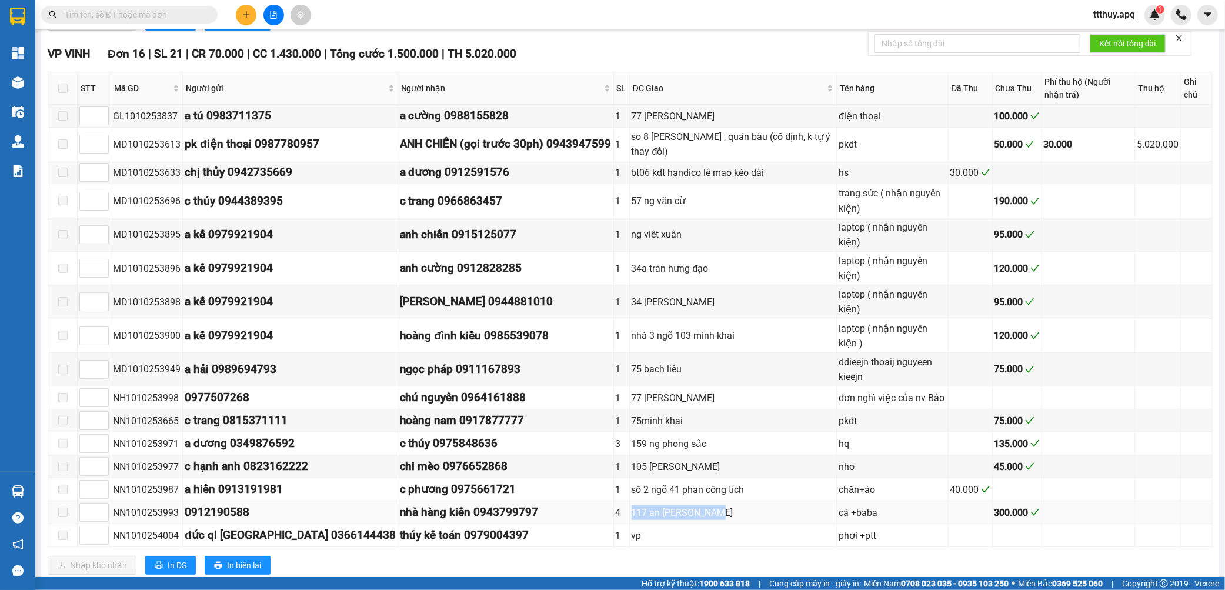
click at [656, 505] on div "117 an [PERSON_NAME]" at bounding box center [732, 512] width 203 height 15
copy div "117 an [PERSON_NAME]"
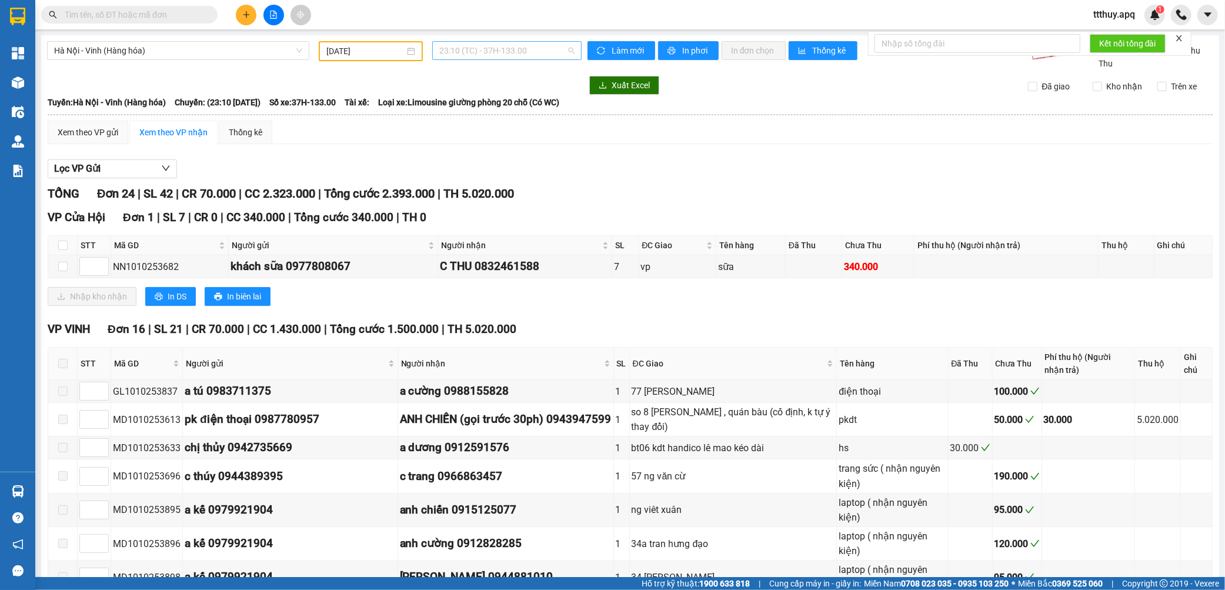
scroll to position [150, 0]
click at [524, 53] on span "23:10 (TC) - 37H-133.00" at bounding box center [506, 51] width 135 height 18
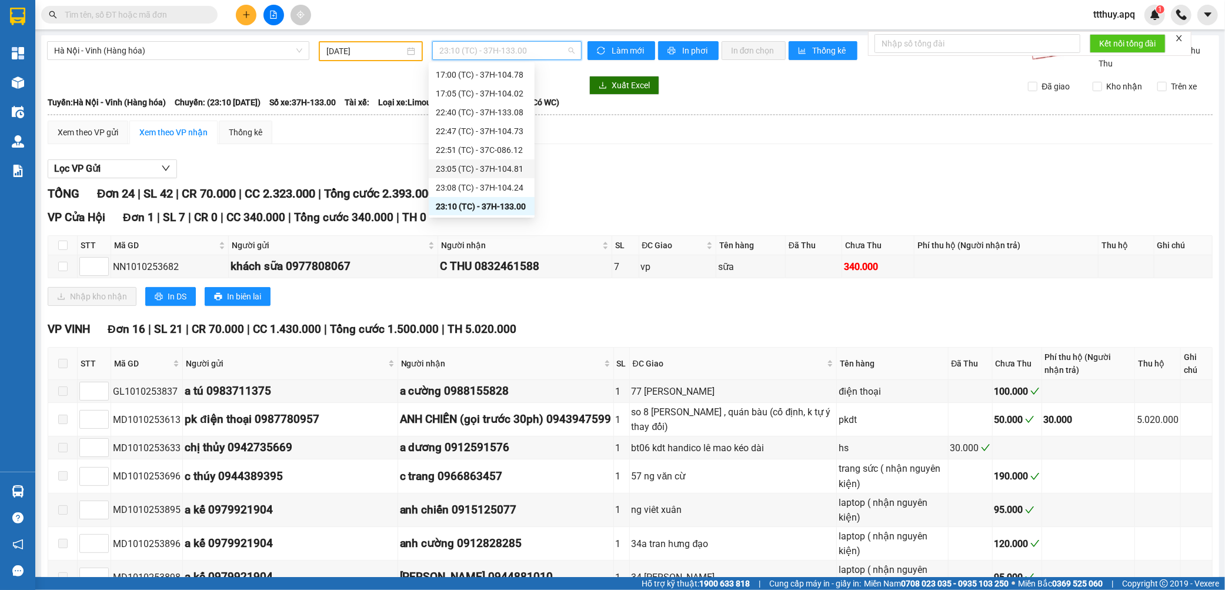
click at [522, 163] on div "23:05 (TC) - 37H-104.81" at bounding box center [482, 168] width 92 height 13
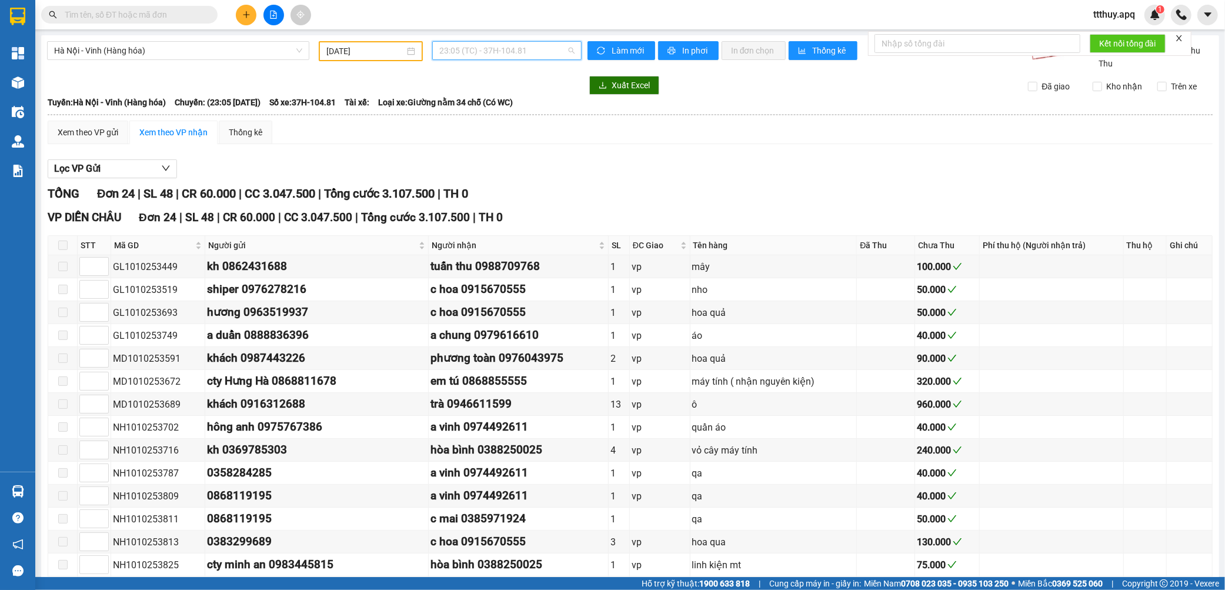
click at [517, 50] on span "23:05 (TC) - 37H-104.81" at bounding box center [506, 51] width 135 height 18
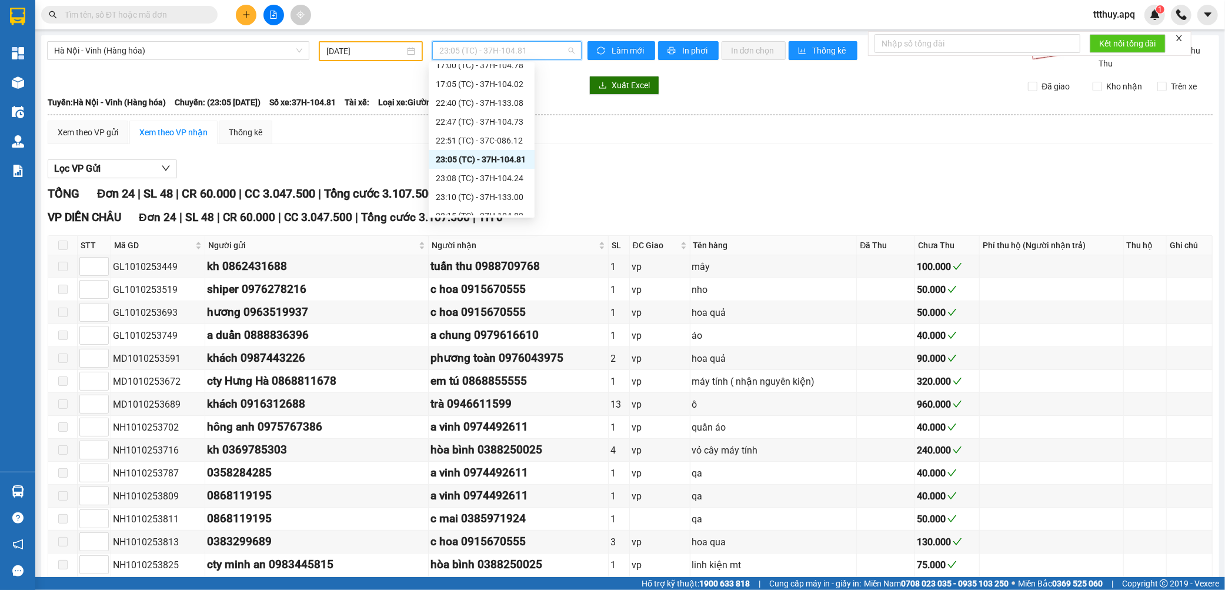
scroll to position [188, 0]
click at [521, 152] on div "23:08 (TC) - 37H-104.24" at bounding box center [482, 149] width 92 height 13
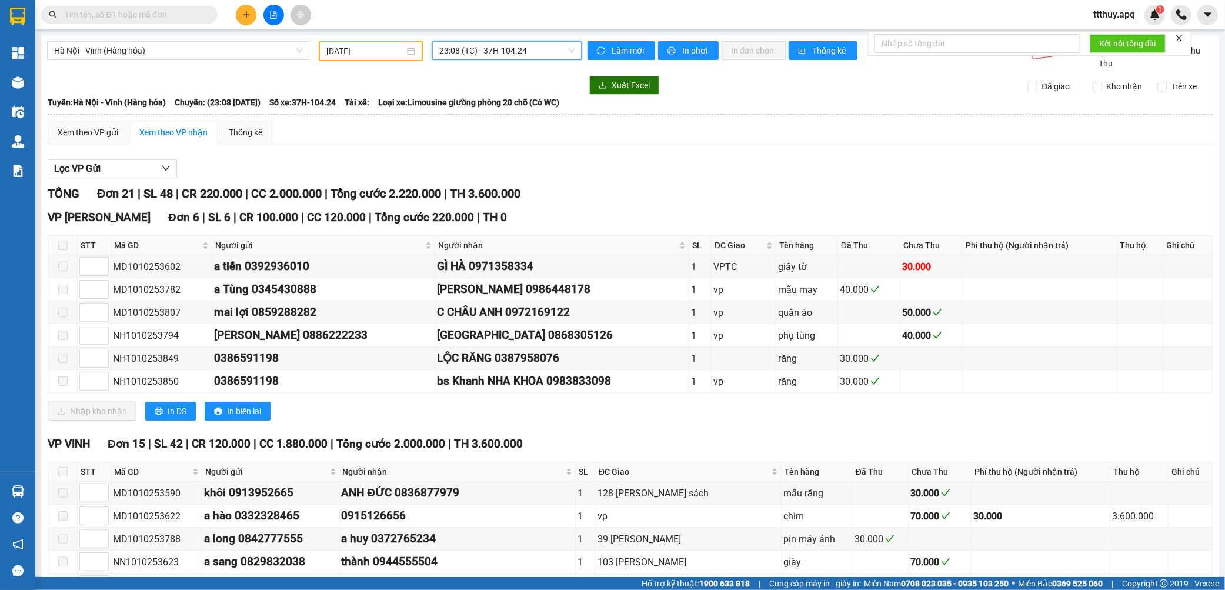
click at [536, 52] on span "23:08 (TC) - 37H-104.24" at bounding box center [506, 51] width 135 height 18
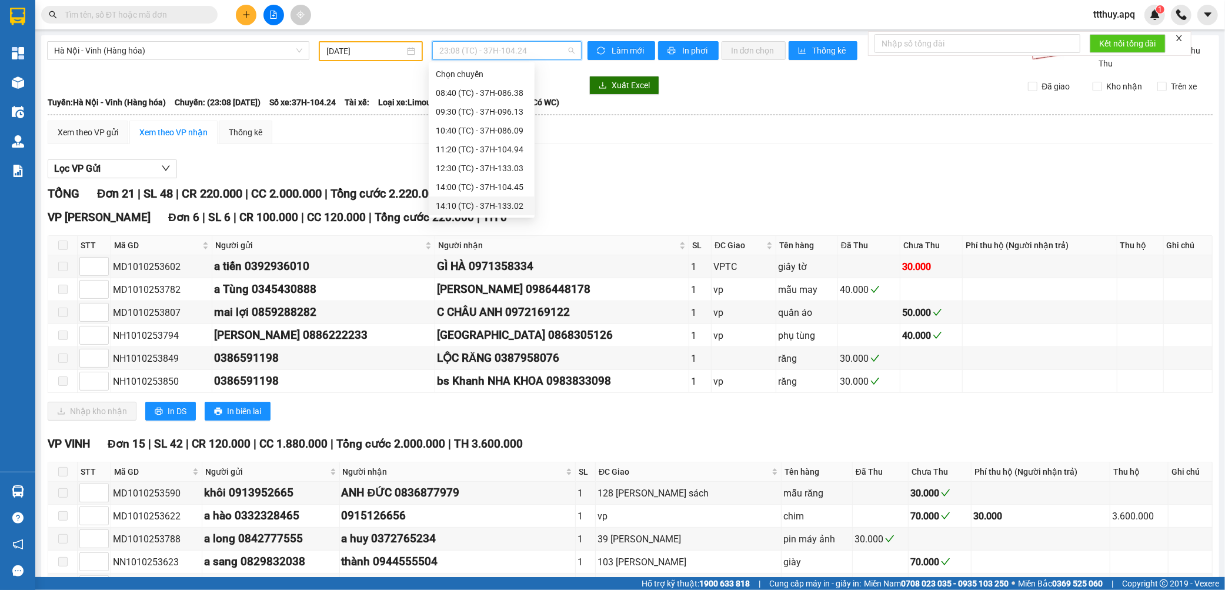
click at [516, 204] on div "14:10 (TC) - 37H-133.02" at bounding box center [482, 205] width 92 height 13
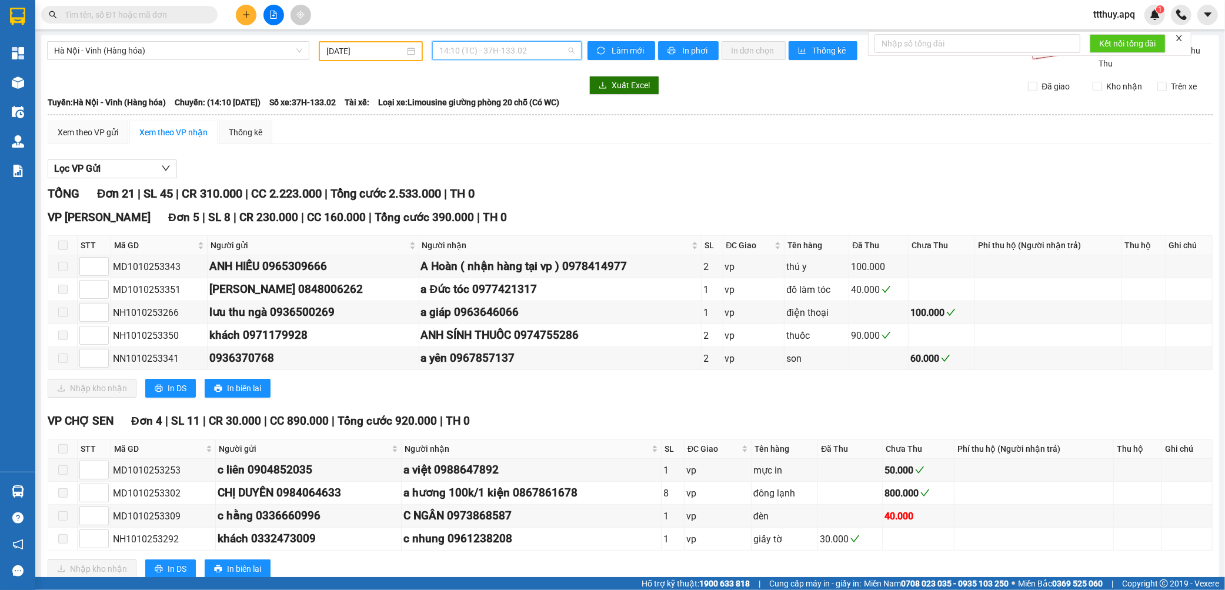
click at [497, 48] on span "14:10 (TC) - 37H-133.02" at bounding box center [506, 51] width 135 height 18
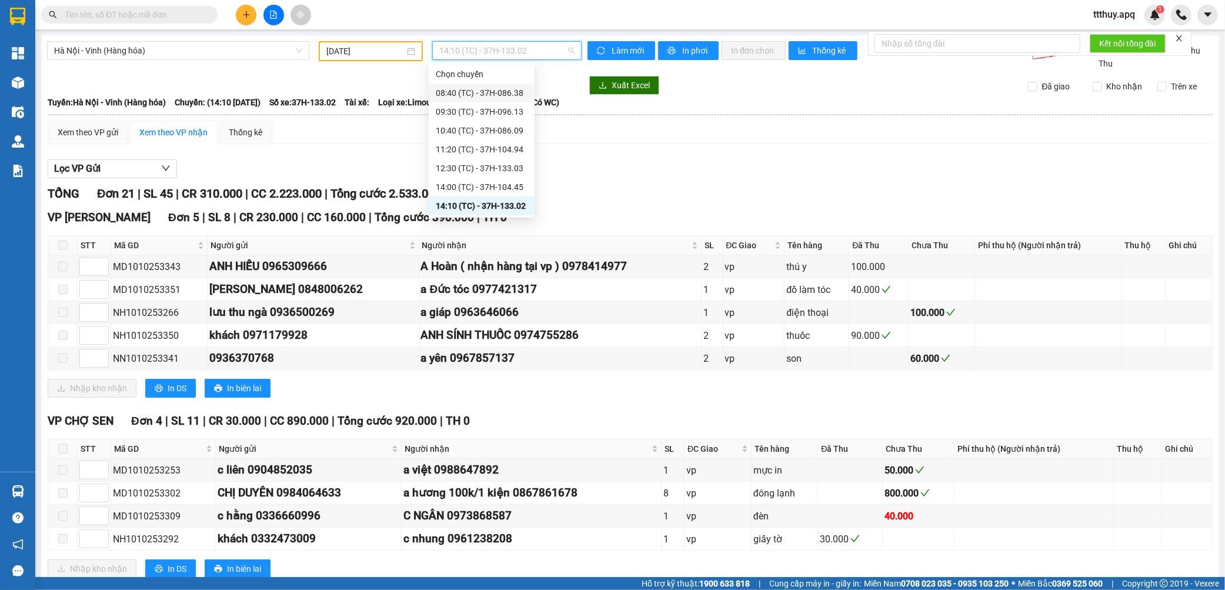
click at [518, 92] on div "08:40 (TC) - 37H-086.38" at bounding box center [482, 92] width 92 height 13
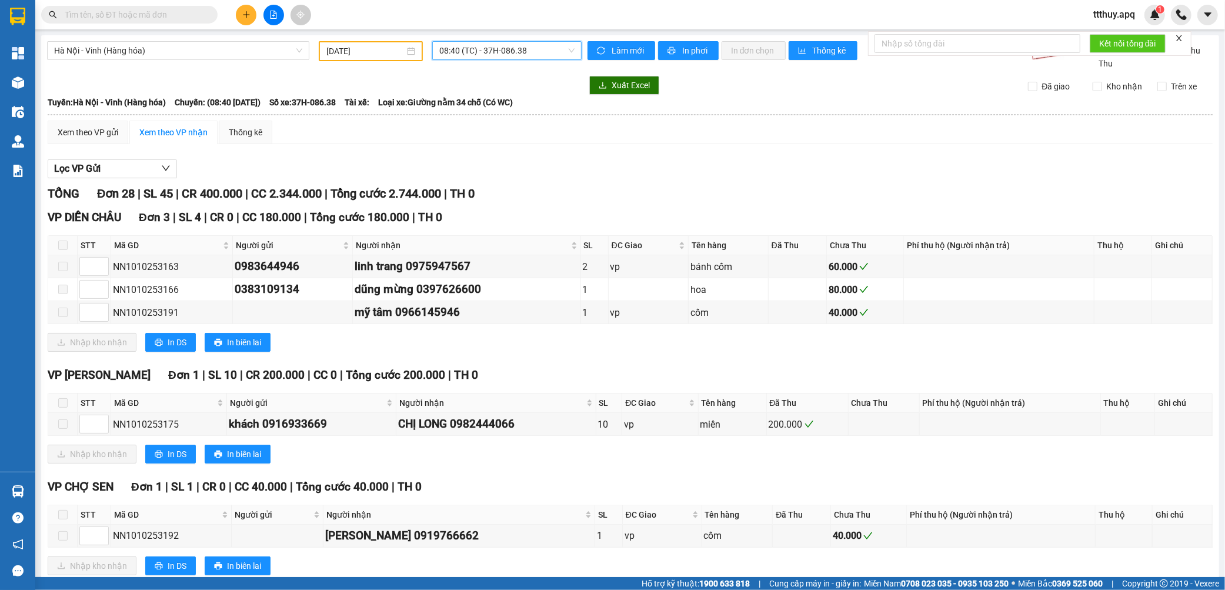
click at [520, 49] on span "08:40 (TC) - 37H-086.38" at bounding box center [506, 51] width 135 height 18
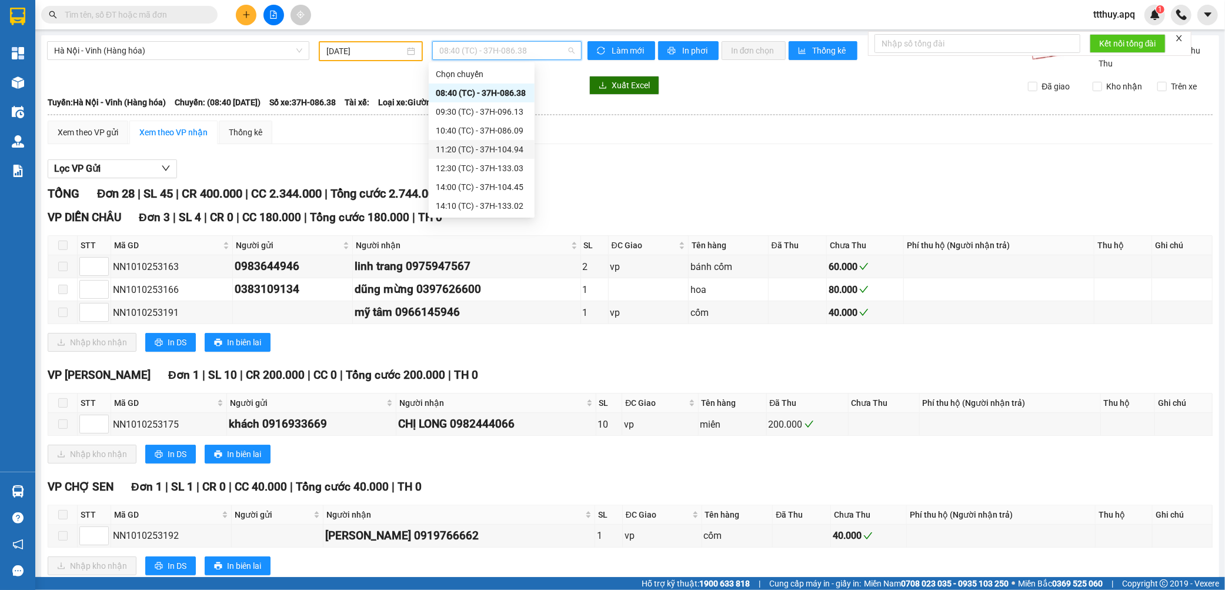
scroll to position [131, 0]
click at [514, 171] on div "22:51 (TC) - 37C-086.12" at bounding box center [482, 169] width 92 height 13
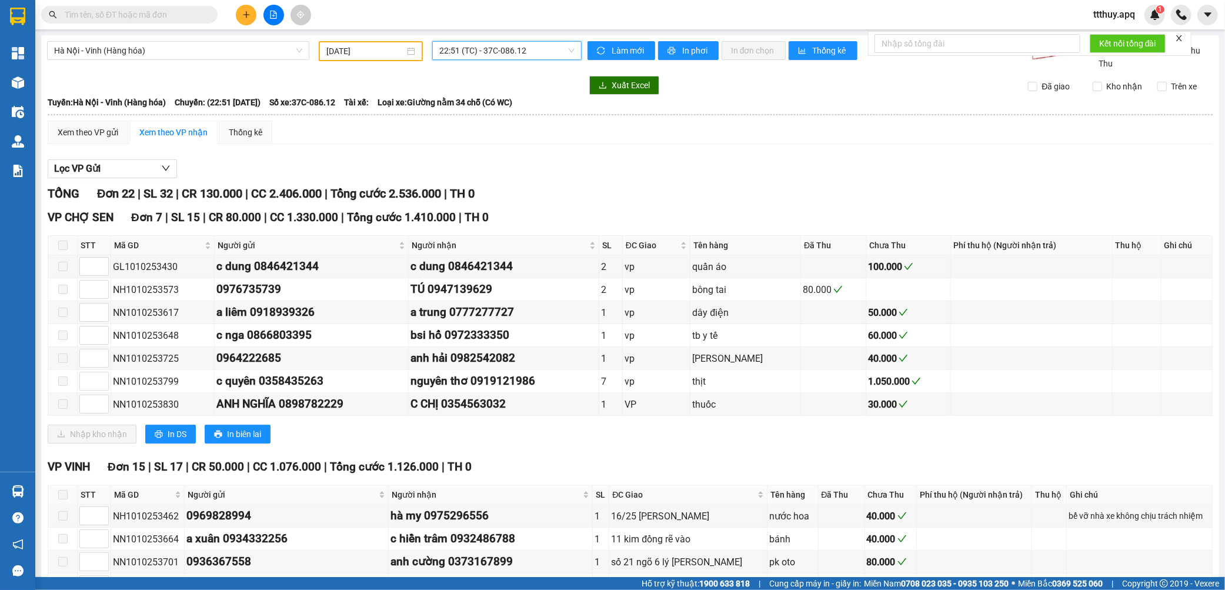
click at [541, 54] on span "22:51 (TC) - 37C-086.12" at bounding box center [506, 51] width 135 height 18
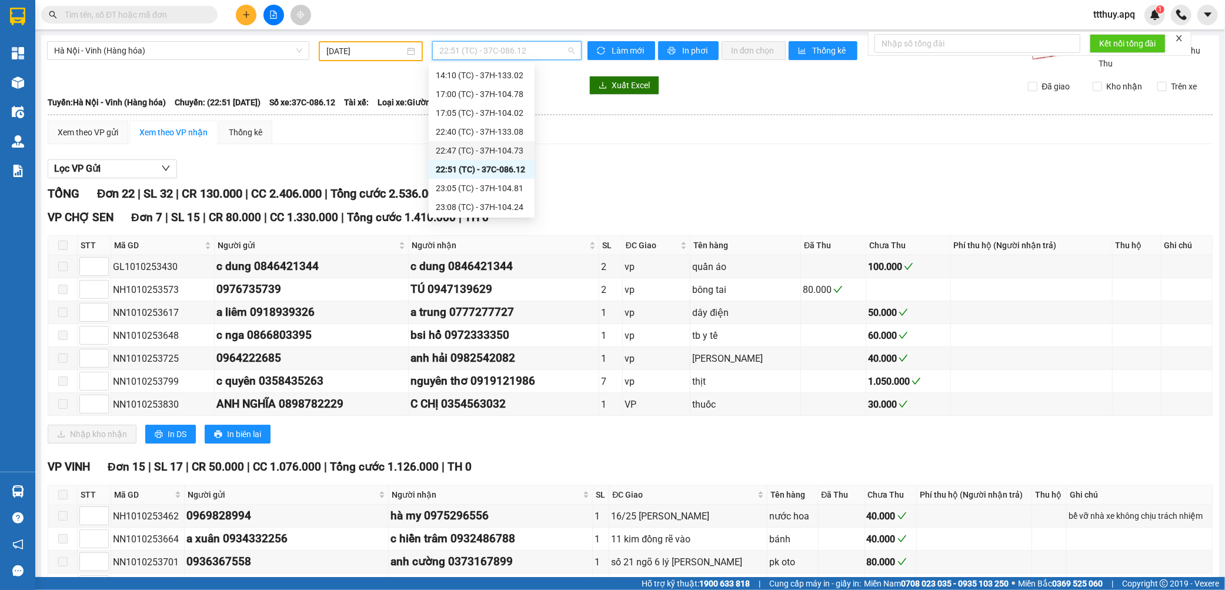
click at [513, 145] on div "22:47 (TC) - 37H-104.73" at bounding box center [482, 150] width 92 height 13
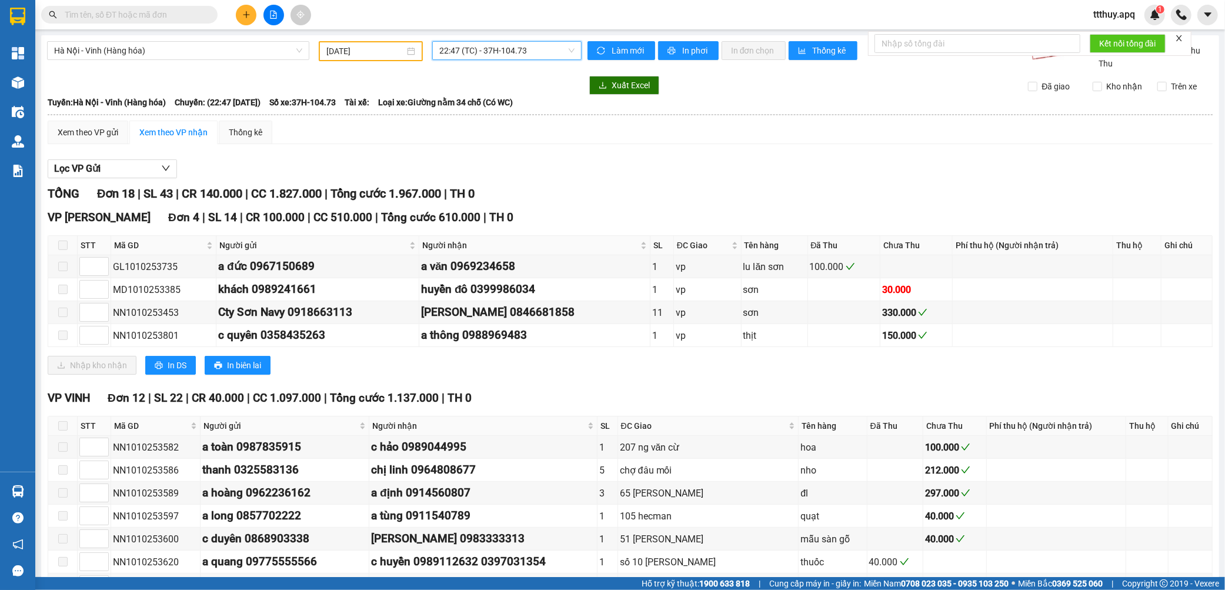
click at [503, 49] on span "22:47 (TC) - 37H-104.73" at bounding box center [506, 51] width 135 height 18
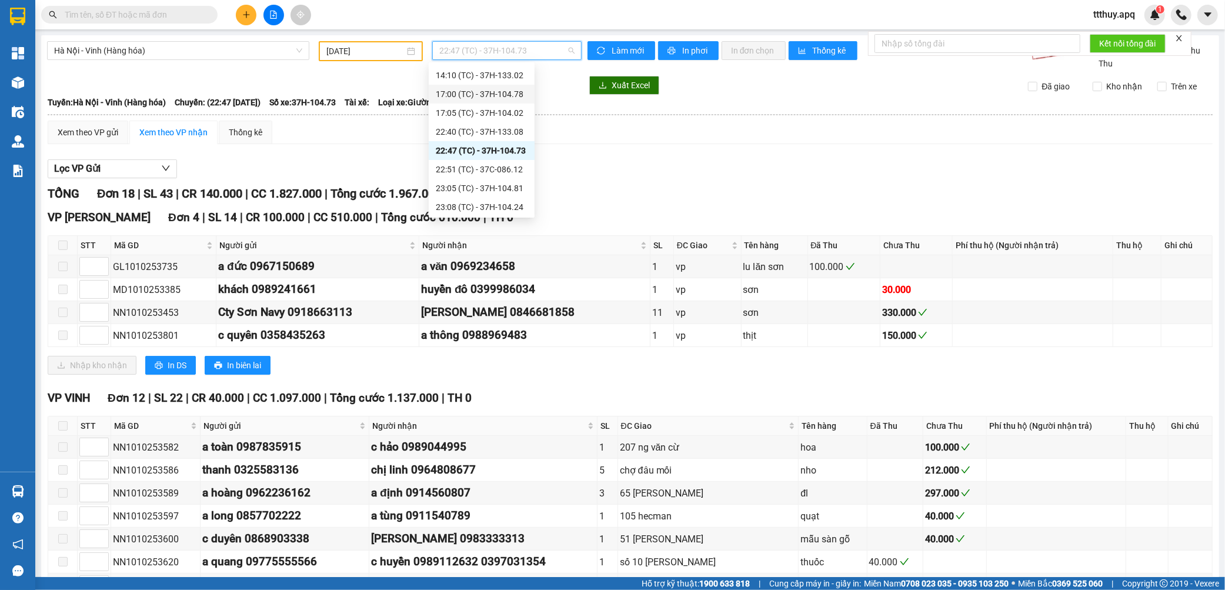
click at [511, 93] on div "17:00 (TC) - 37H-104.78" at bounding box center [482, 94] width 92 height 13
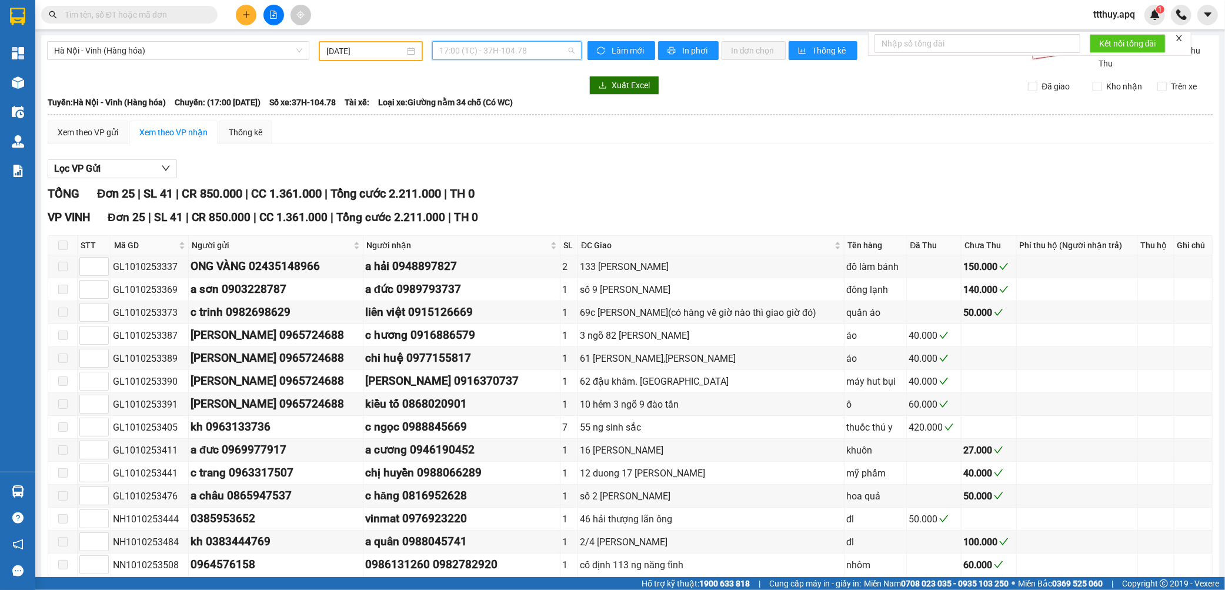
click at [502, 46] on span "17:00 (TC) - 37H-104.78" at bounding box center [506, 51] width 135 height 18
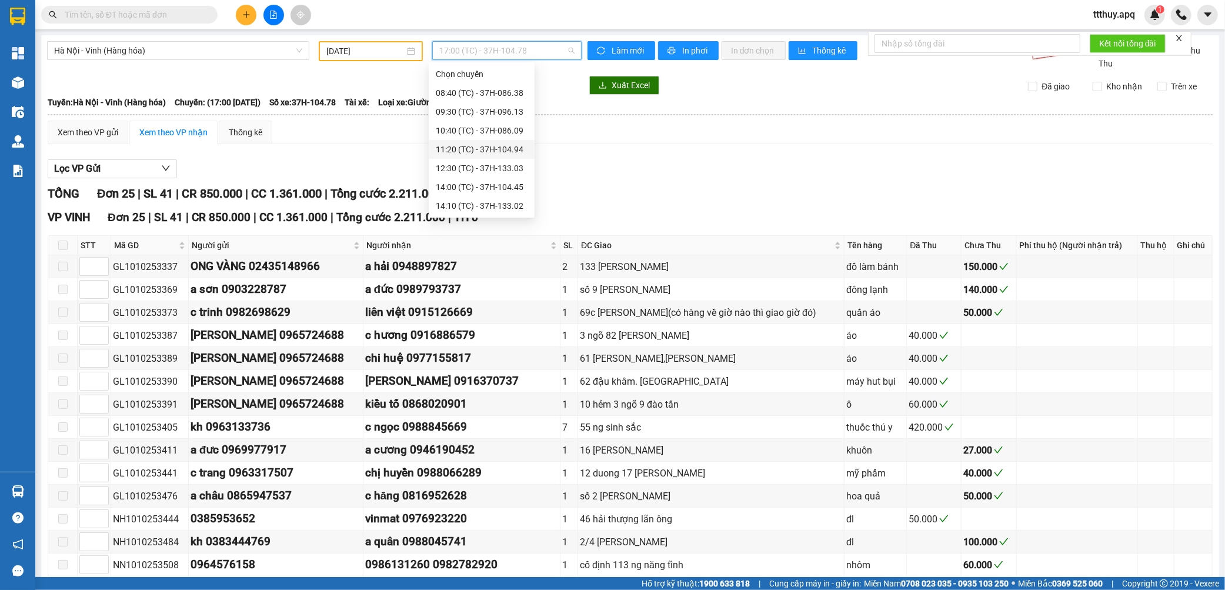
click at [509, 150] on div "11:20 (TC) - 37H-104.94" at bounding box center [482, 149] width 92 height 13
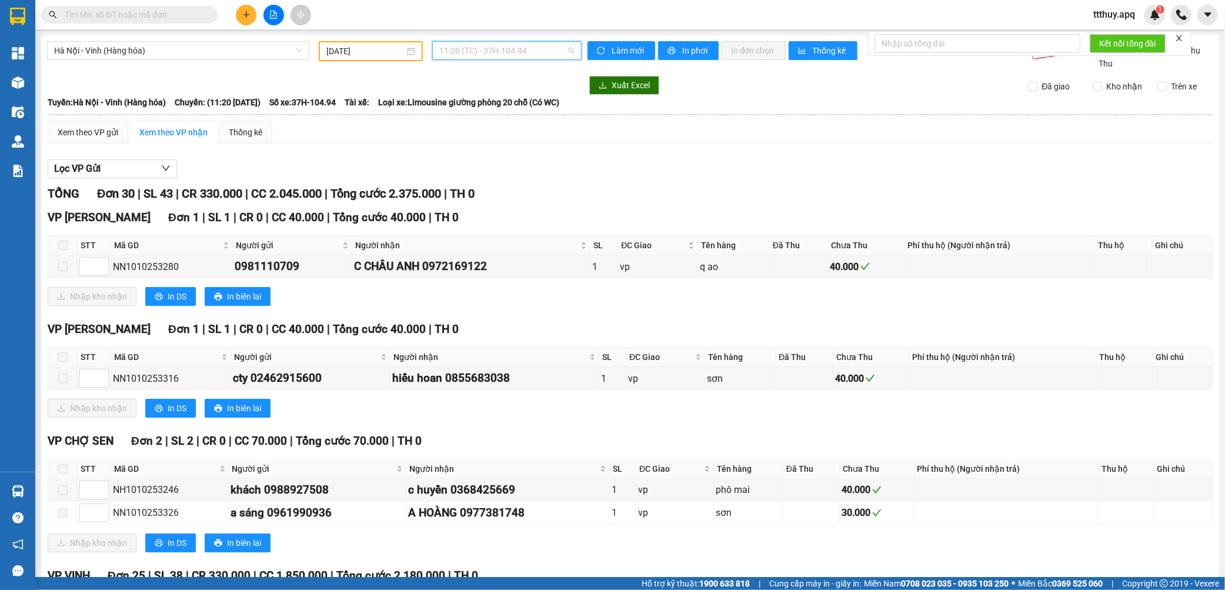
click at [516, 51] on span "11:20 (TC) - 37H-104.94" at bounding box center [506, 51] width 135 height 18
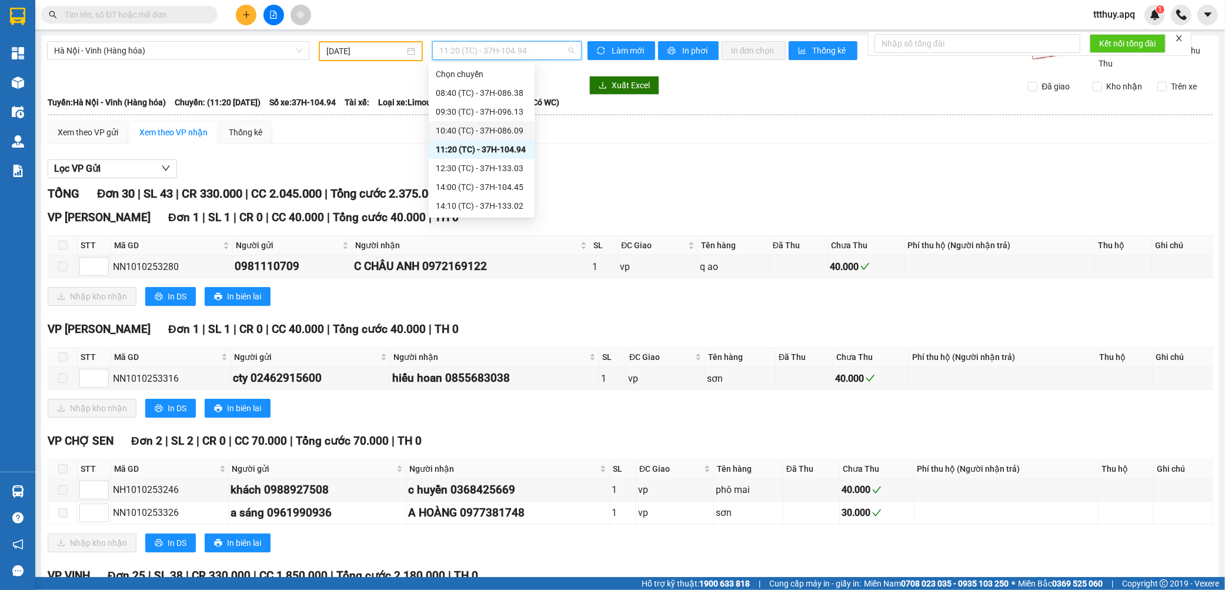
scroll to position [131, 0]
click at [513, 132] on div "22:40 (TC) - 37H-133.08" at bounding box center [482, 131] width 92 height 13
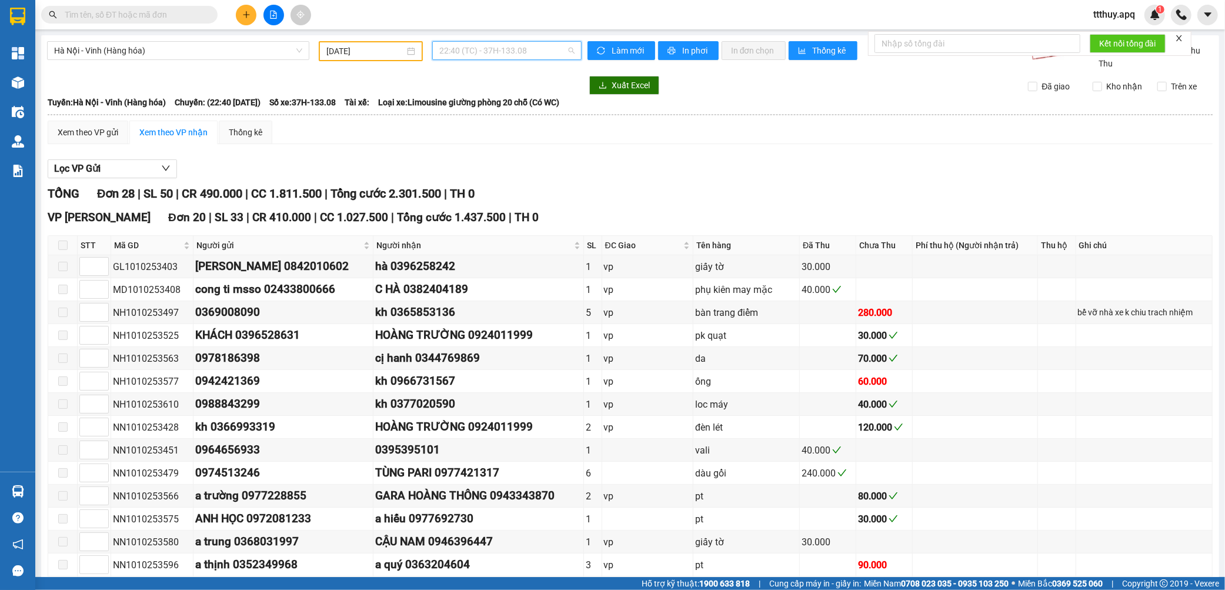
click at [550, 53] on span "22:40 (TC) - 37H-133.08" at bounding box center [506, 51] width 135 height 18
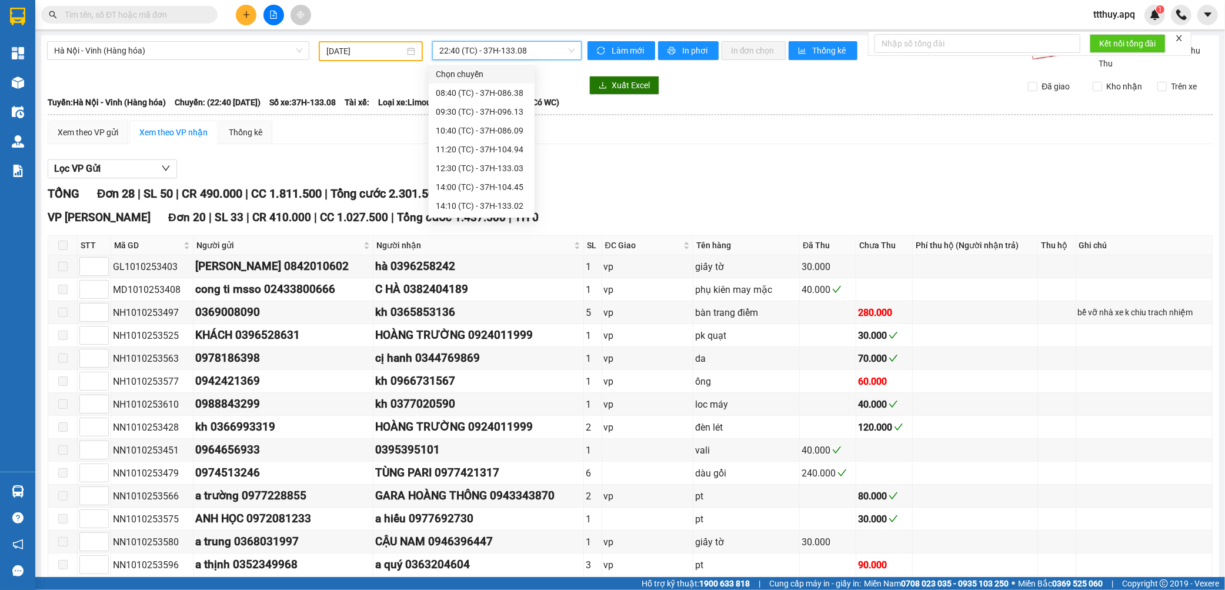
click at [489, 48] on span "22:40 (TC) - 37H-133.08" at bounding box center [506, 51] width 135 height 18
type input "10402"
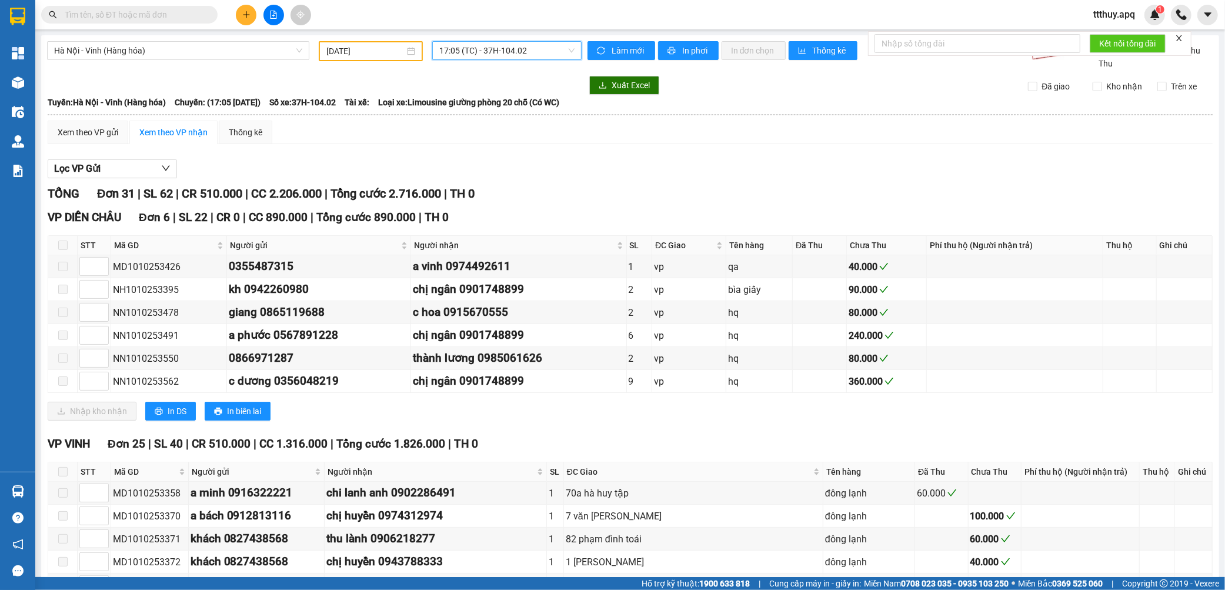
scroll to position [38, 0]
click at [485, 42] on span "17:05 (TC) - 37H-104.02" at bounding box center [506, 51] width 135 height 18
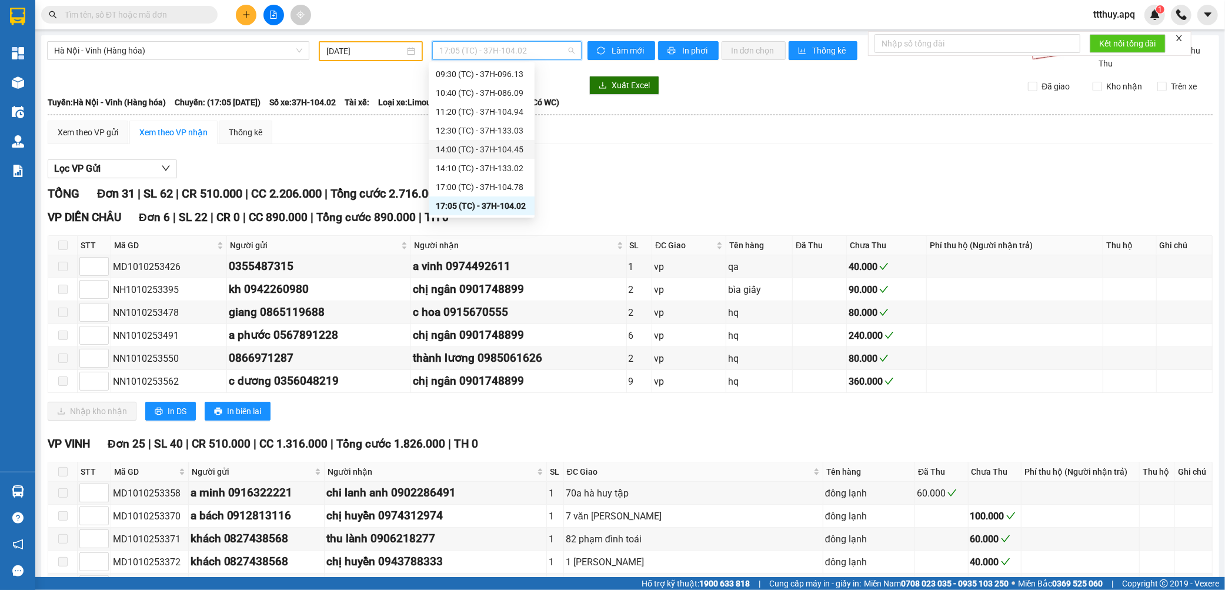
click at [522, 144] on div "14:00 (TC) - 37H-104.45" at bounding box center [482, 149] width 92 height 13
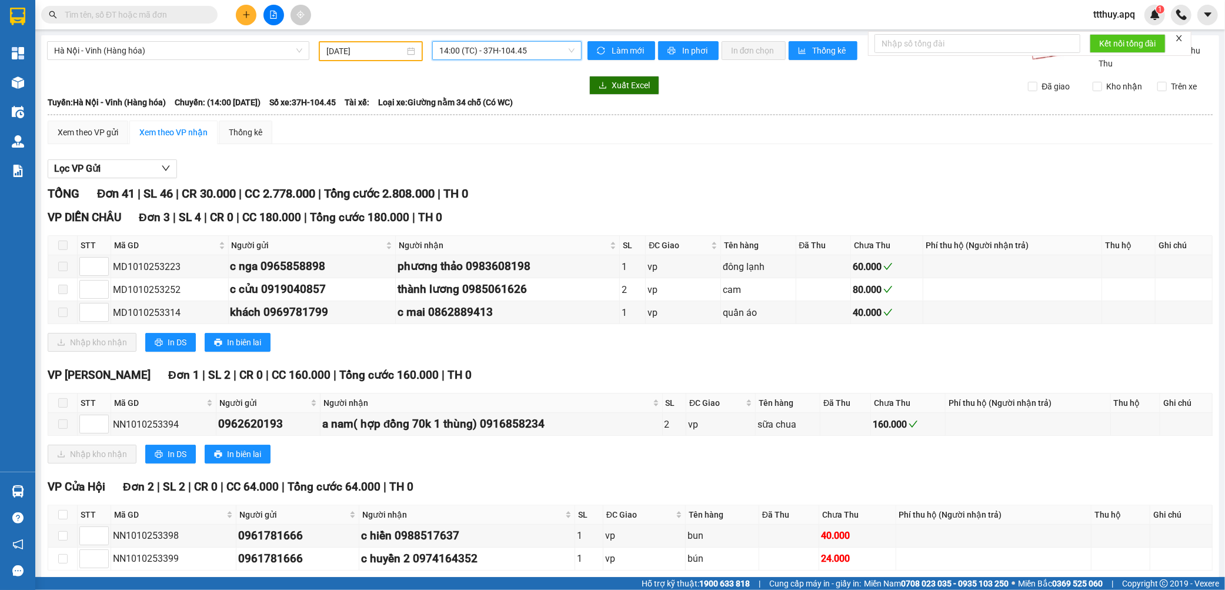
click at [534, 45] on span "14:00 (TC) - 37H-104.45" at bounding box center [506, 51] width 135 height 18
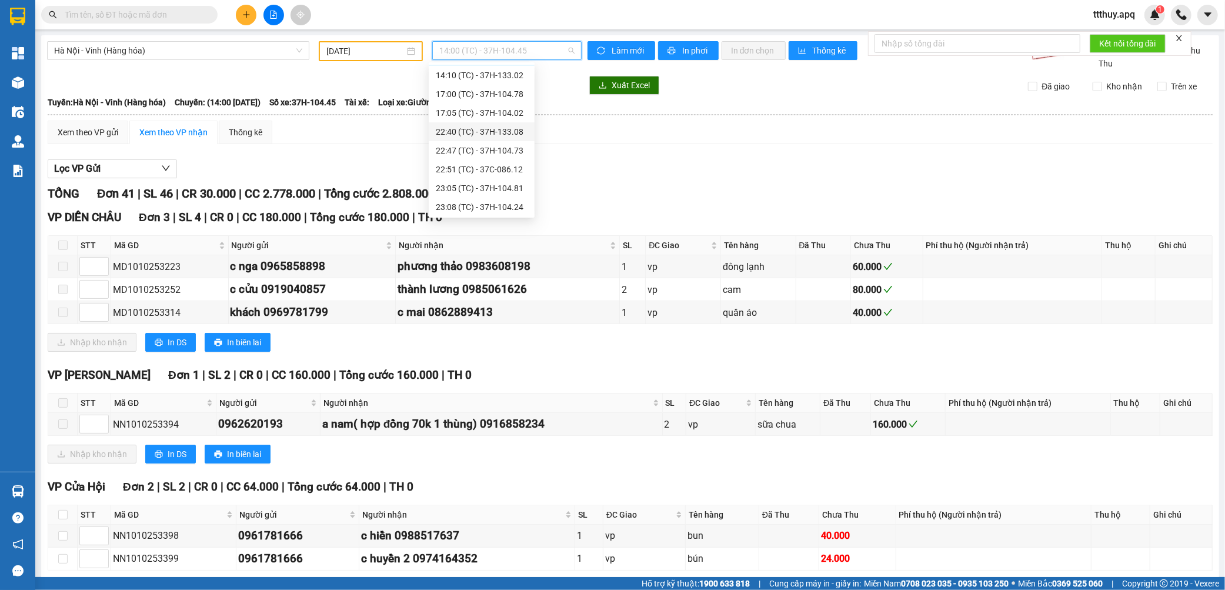
scroll to position [188, 0]
click at [516, 192] on div "23:15 (TC) - 37H-104.82" at bounding box center [482, 186] width 92 height 13
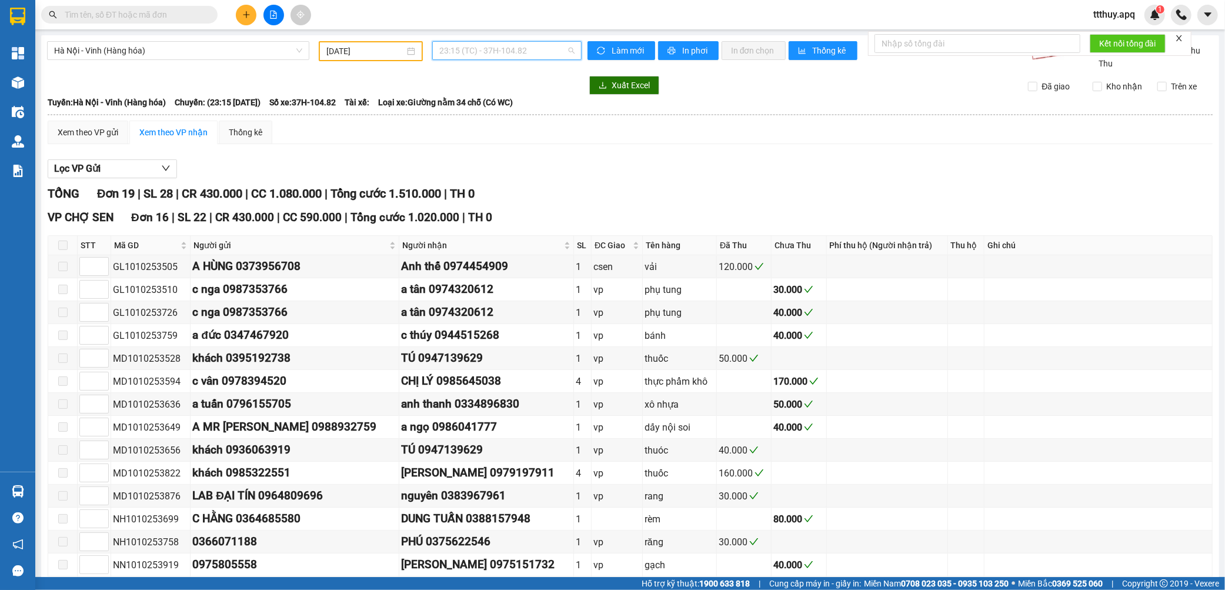
click at [474, 51] on span "23:15 (TC) - 37H-104.82" at bounding box center [506, 51] width 135 height 18
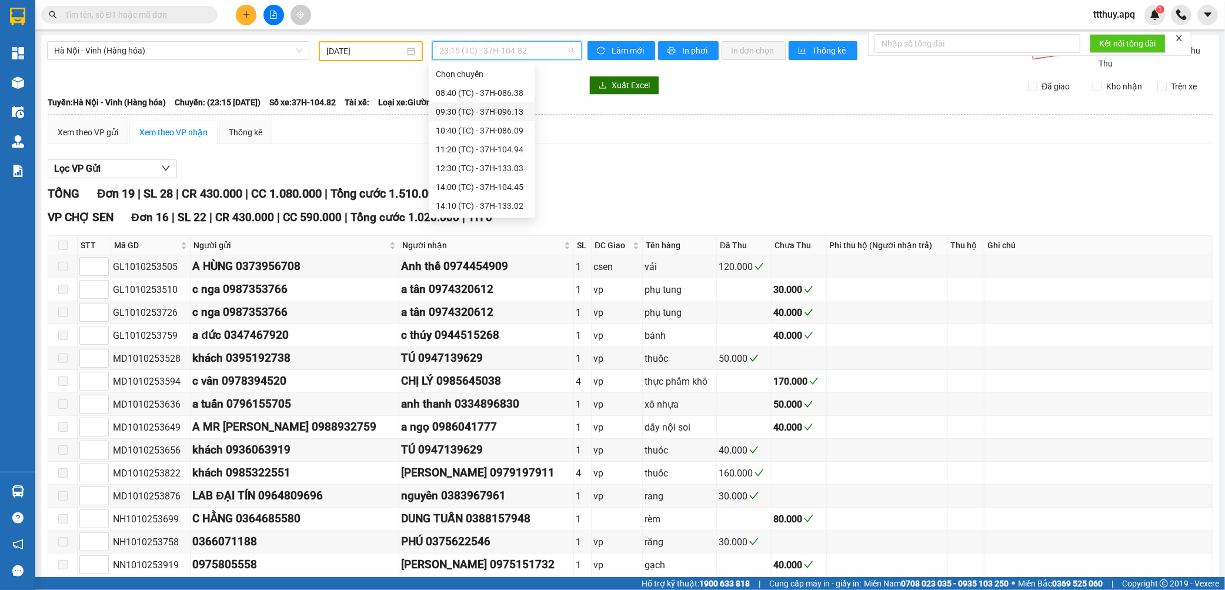
click at [516, 113] on div "09:30 (TC) - 37H-096.13" at bounding box center [482, 111] width 92 height 13
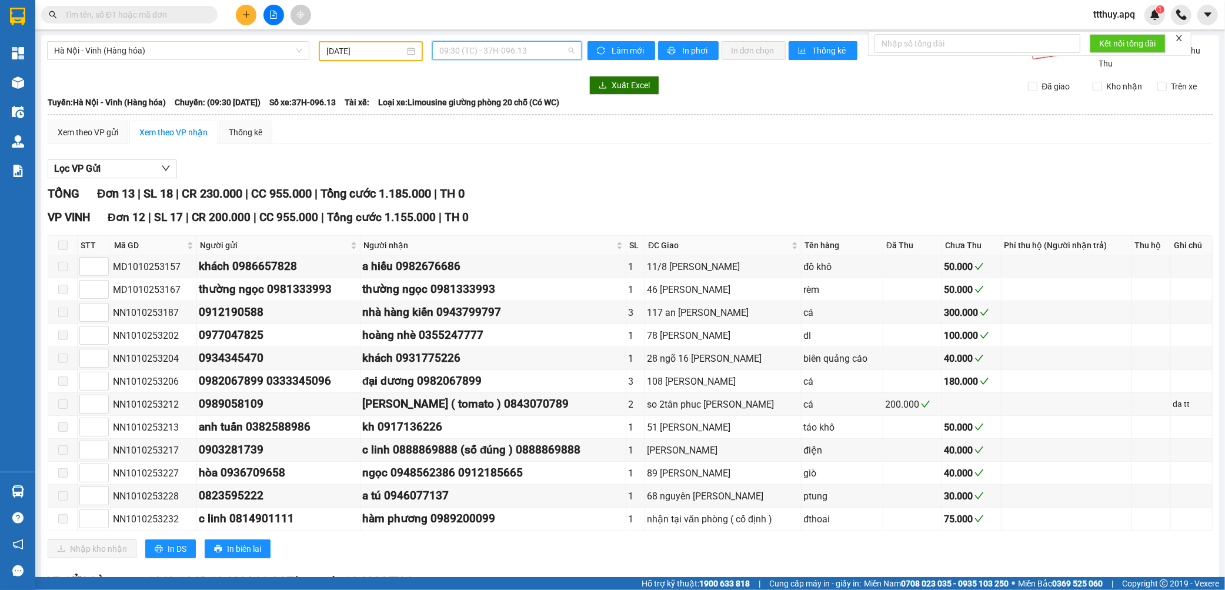
click at [493, 52] on span "09:30 (TC) - 37H-096.13" at bounding box center [506, 51] width 135 height 18
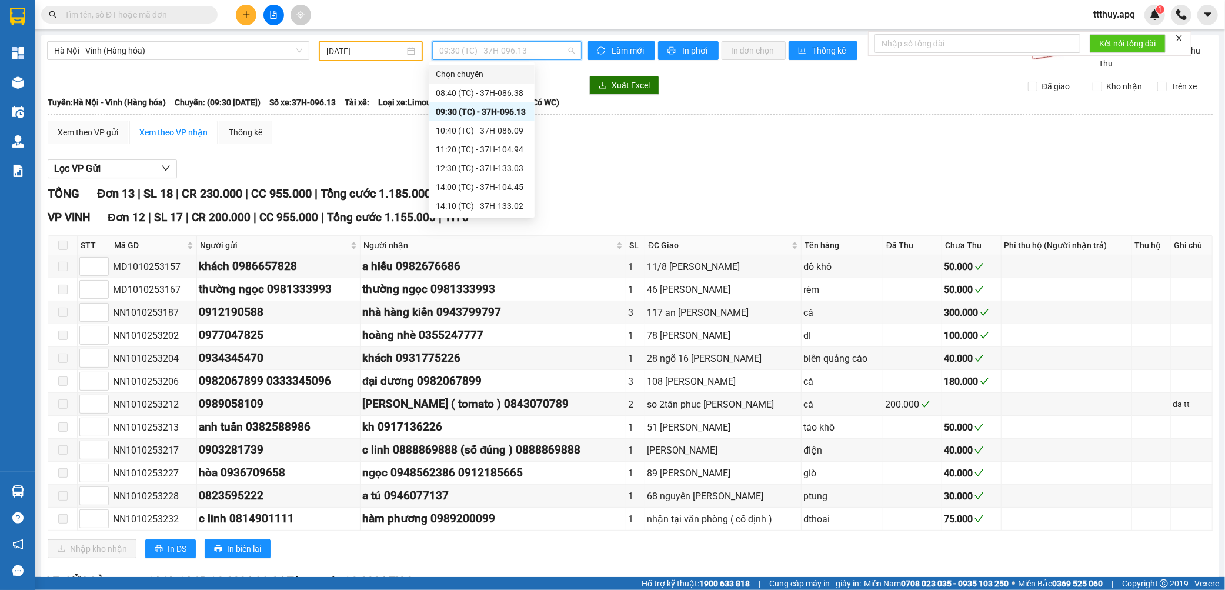
click at [490, 51] on span "09:30 (TC) - 37H-096.13" at bounding box center [506, 51] width 135 height 18
click at [495, 50] on span "09:30 (TC) - 37H-096.13" at bounding box center [506, 51] width 135 height 18
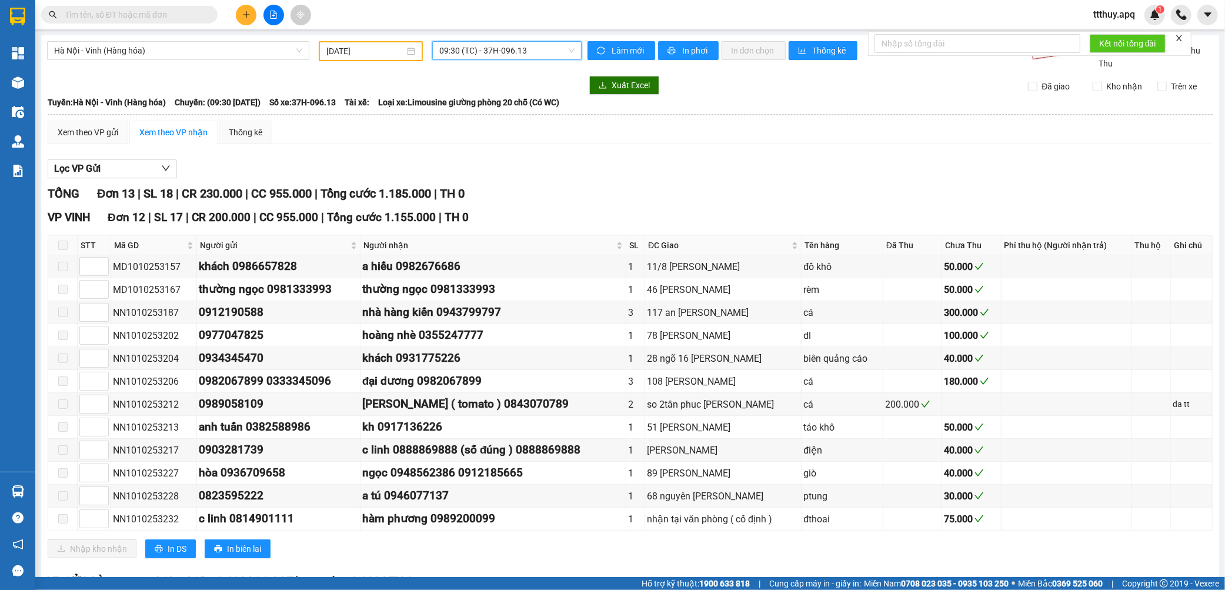
click at [541, 49] on span "09:30 (TC) - 37H-096.13" at bounding box center [506, 51] width 135 height 18
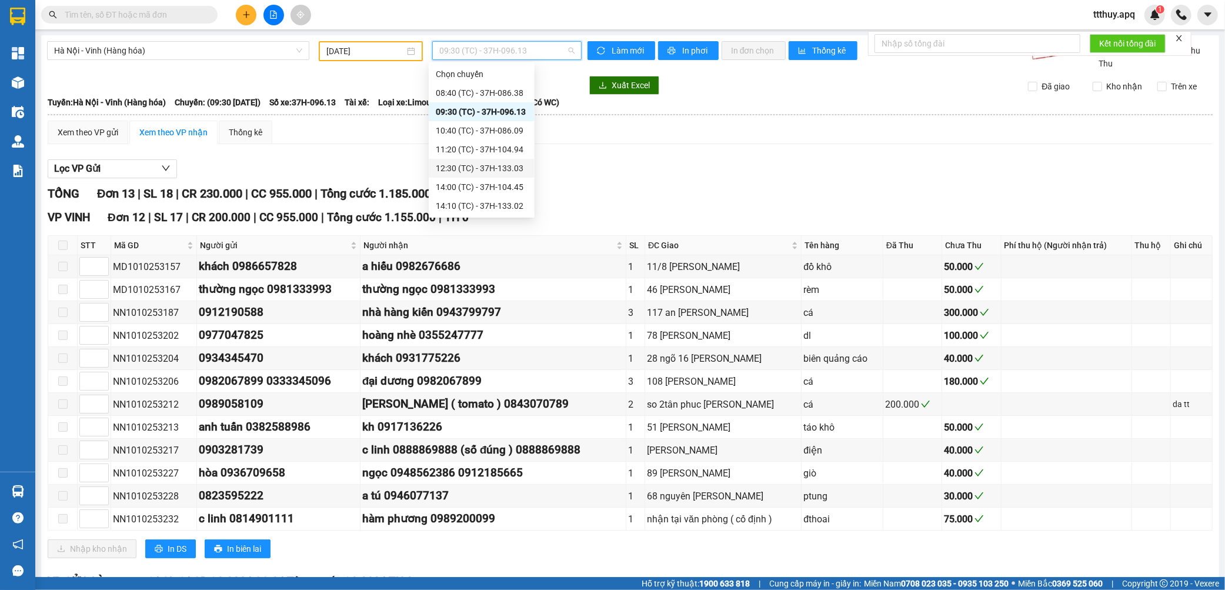
click at [510, 170] on div "12:30 (TC) - 37H-133.03" at bounding box center [482, 168] width 92 height 13
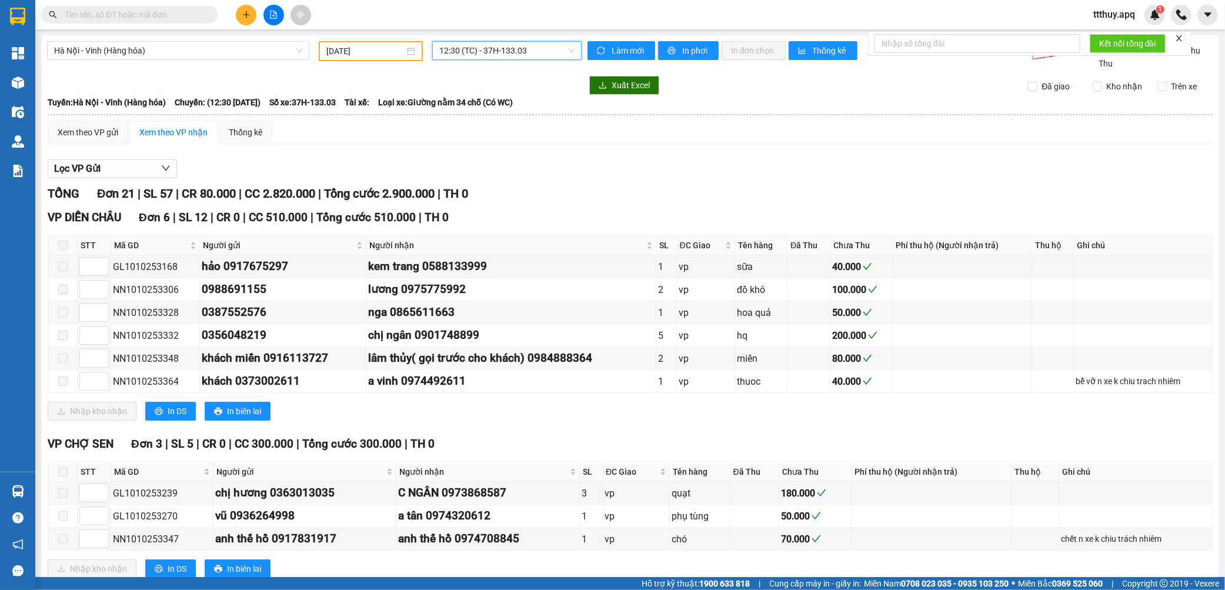
drag, startPoint x: 220, startPoint y: 48, endPoint x: 214, endPoint y: 72, distance: 25.0
click at [220, 48] on span "Hà Nội - Vinh (Hàng hóa)" at bounding box center [178, 51] width 248 height 18
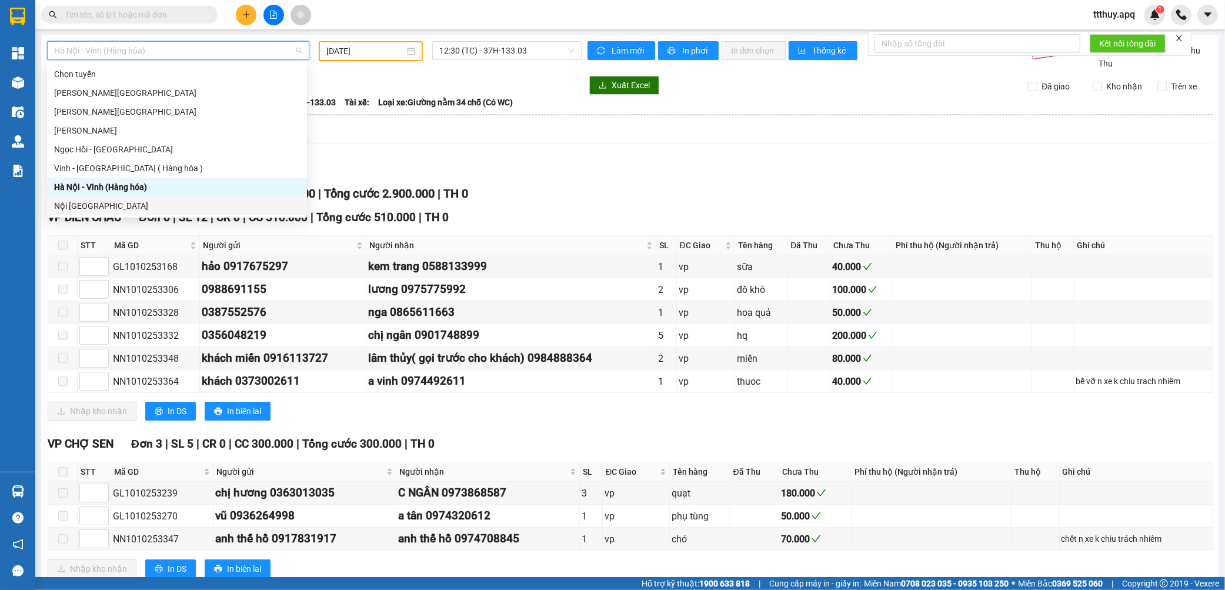
click at [92, 214] on div "Nội [GEOGRAPHIC_DATA]" at bounding box center [177, 205] width 260 height 19
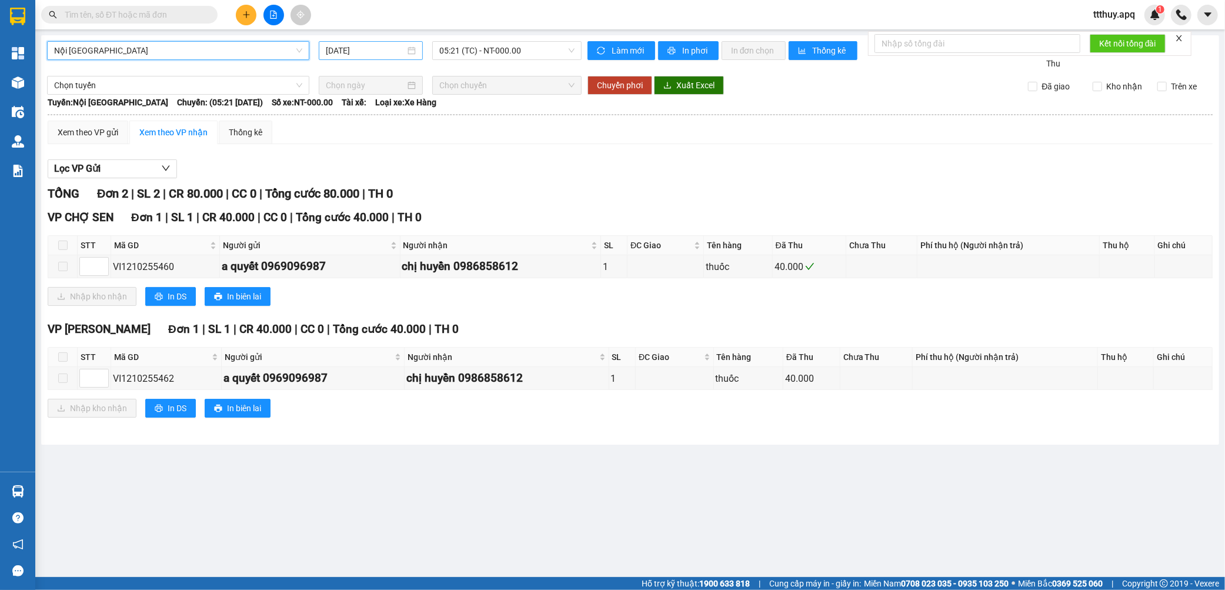
click at [373, 53] on input "[DATE]" at bounding box center [365, 50] width 79 height 13
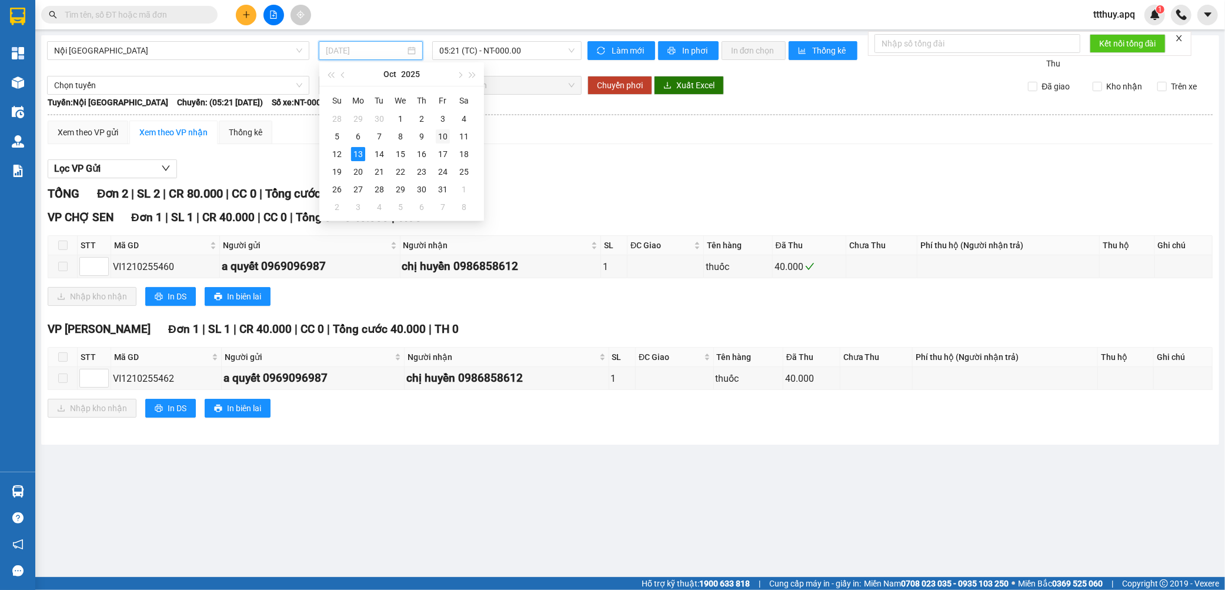
click at [444, 139] on div "10" at bounding box center [443, 136] width 14 height 14
type input "[DATE]"
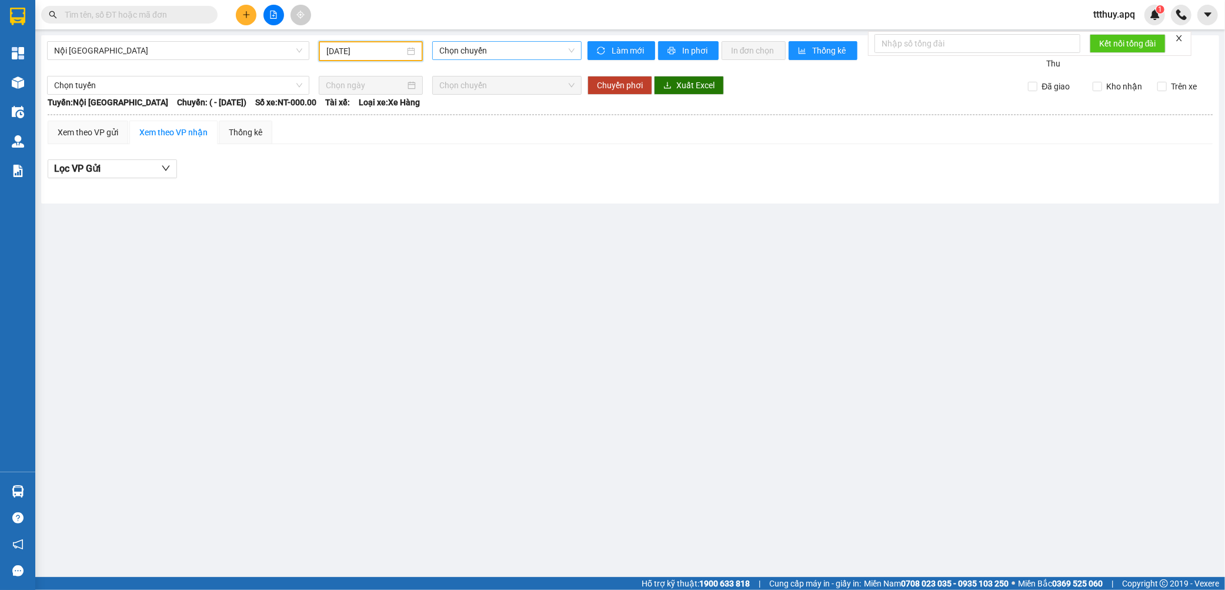
click at [530, 48] on span "Chọn chuyến" at bounding box center [506, 51] width 135 height 18
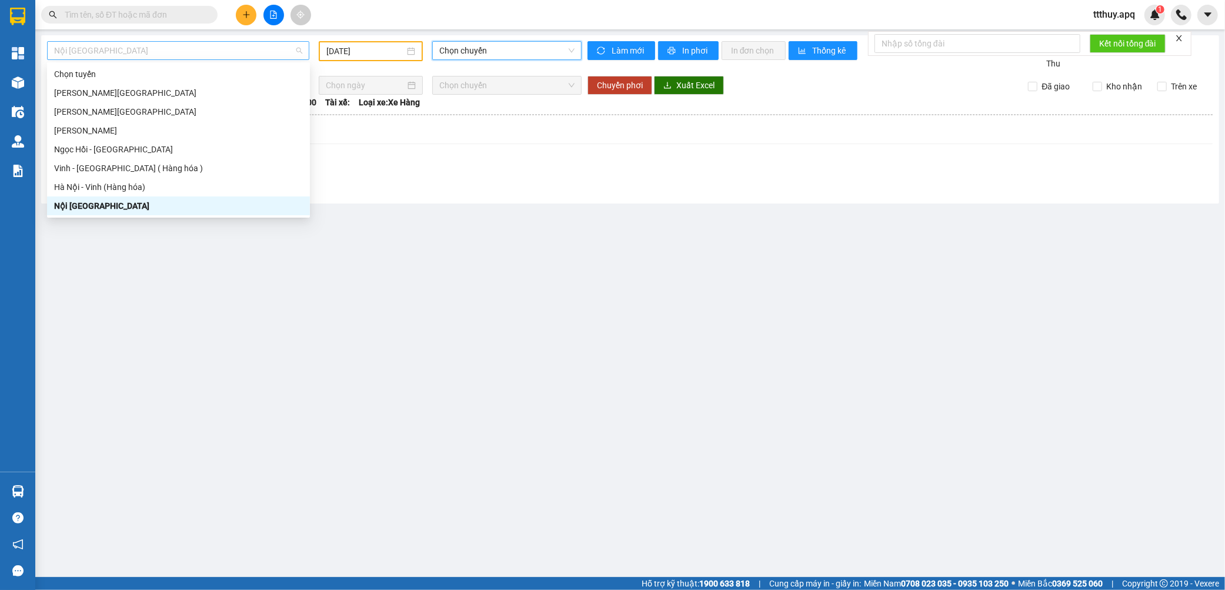
click at [155, 52] on span "Nội [GEOGRAPHIC_DATA]" at bounding box center [178, 51] width 248 height 18
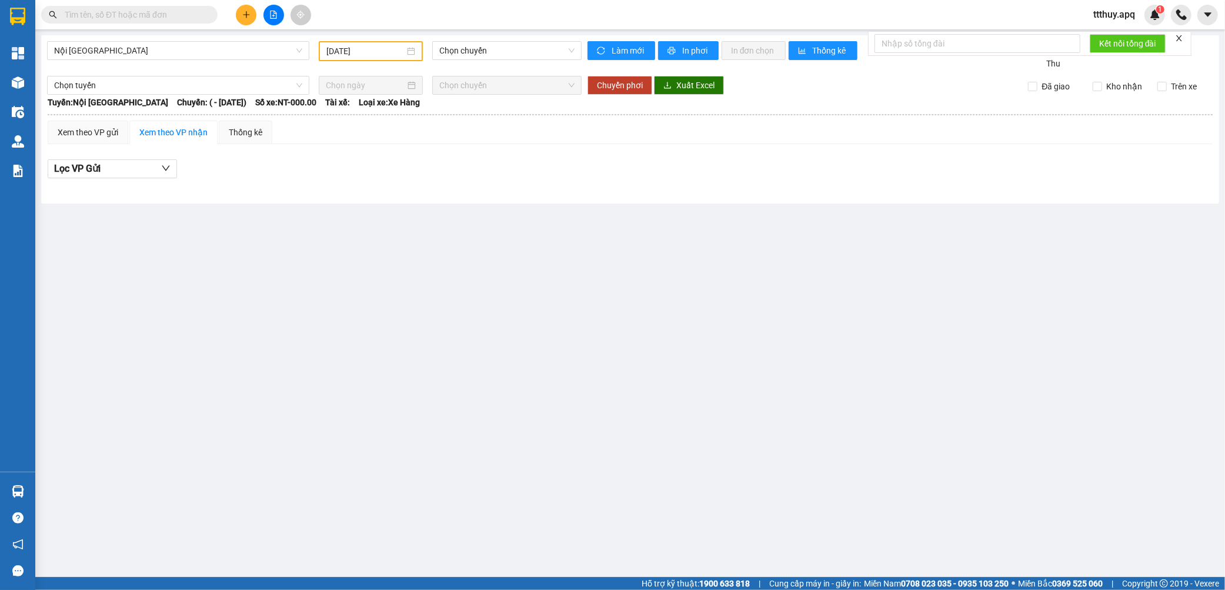
click at [247, 372] on main "Nội [GEOGRAPHIC_DATA] [DATE] Chọn chuyến Làm mới In phơi In đơn chọn Thống kê L…" at bounding box center [612, 288] width 1225 height 577
click at [206, 47] on span "Nội [GEOGRAPHIC_DATA]" at bounding box center [178, 51] width 248 height 18
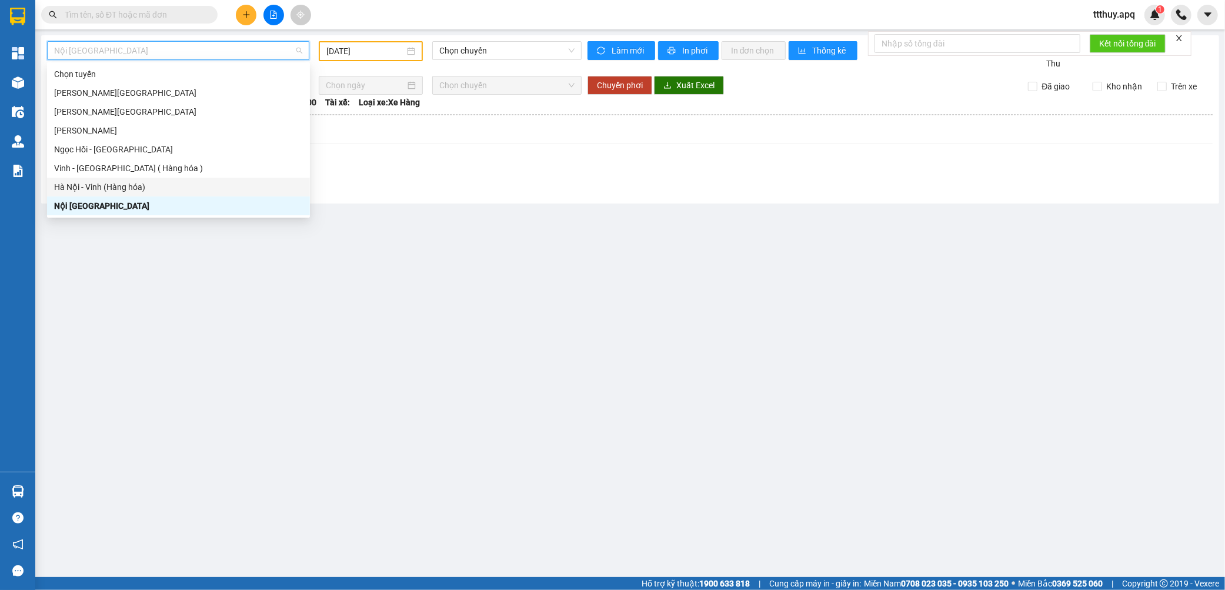
click at [160, 189] on div "Hà Nội - Vinh (Hàng hóa)" at bounding box center [178, 186] width 249 height 13
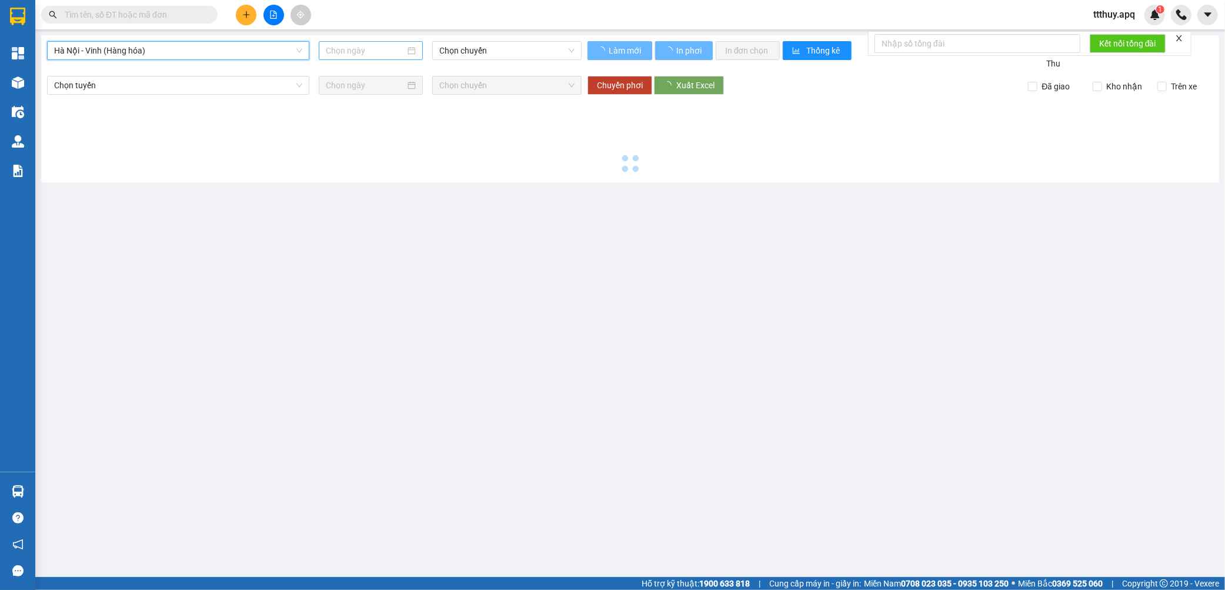
click at [390, 51] on input at bounding box center [365, 50] width 79 height 13
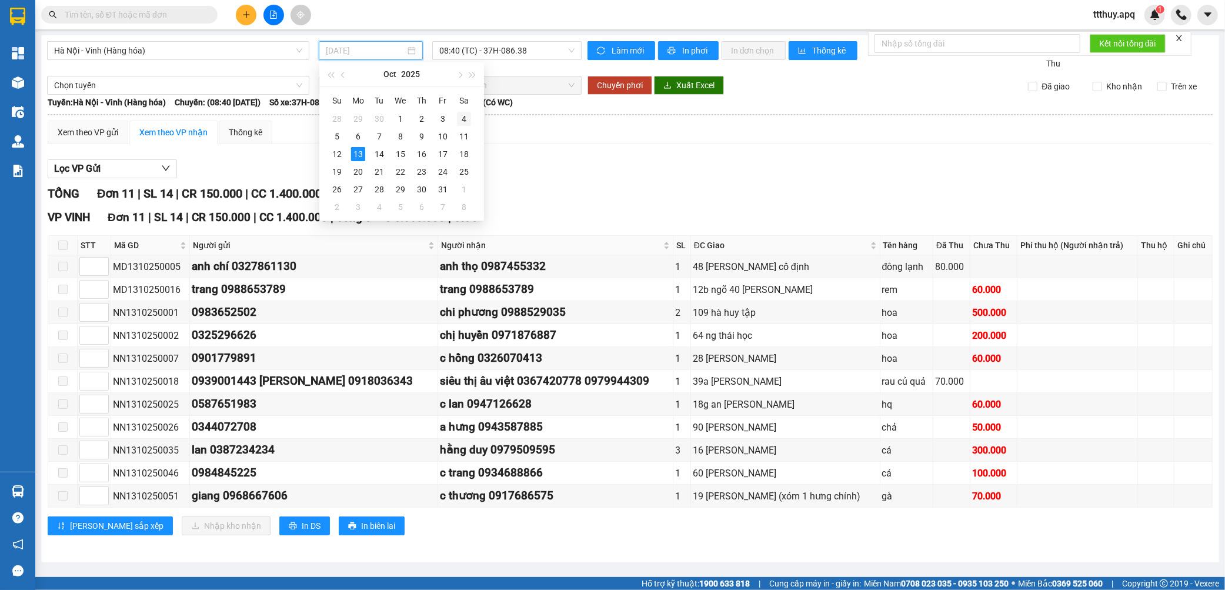
click at [464, 123] on div "4" at bounding box center [464, 119] width 14 height 14
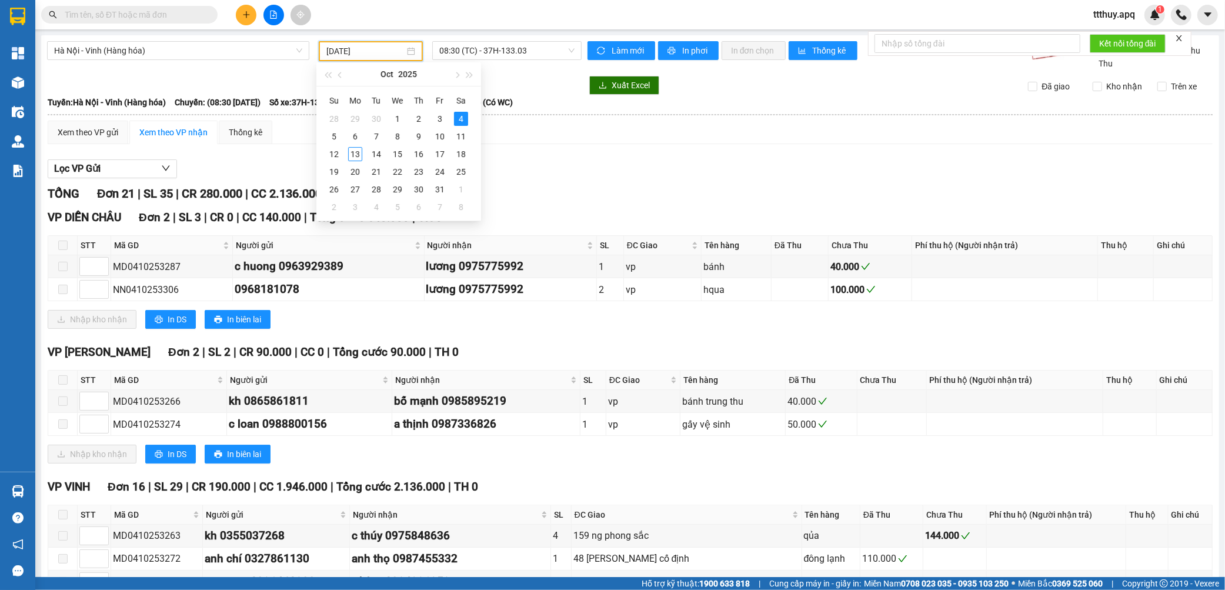
click at [366, 51] on input "[DATE]" at bounding box center [365, 51] width 78 height 13
click at [436, 133] on div "10" at bounding box center [440, 136] width 14 height 14
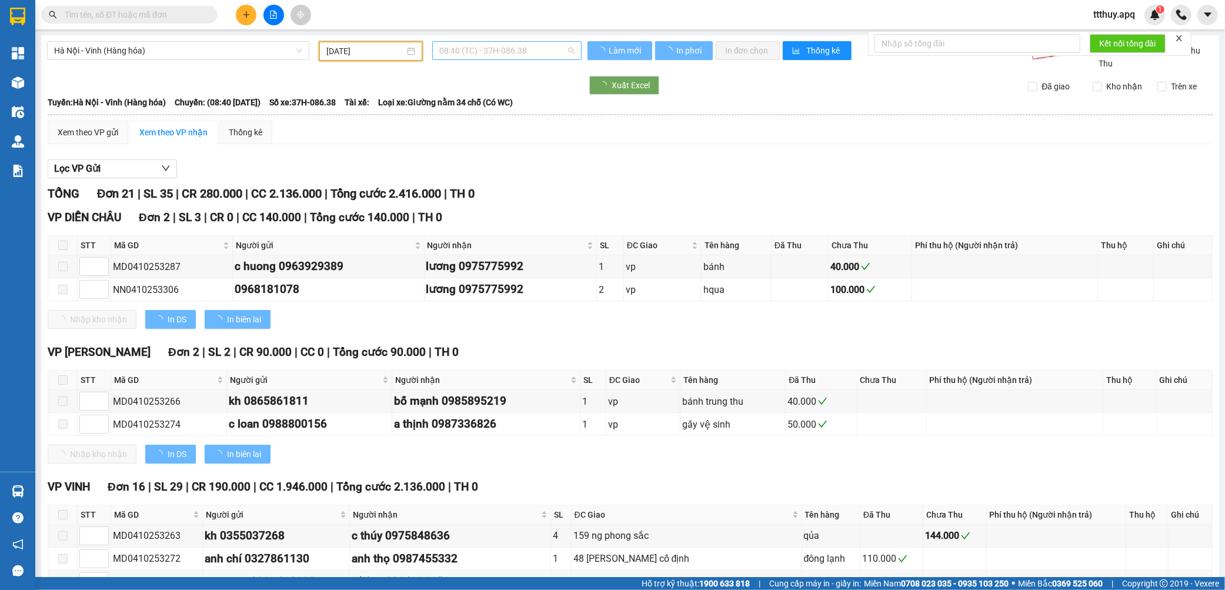
type input "[DATE]"
click at [516, 53] on span "08:40 (TC) - 37H-086.38" at bounding box center [506, 51] width 135 height 18
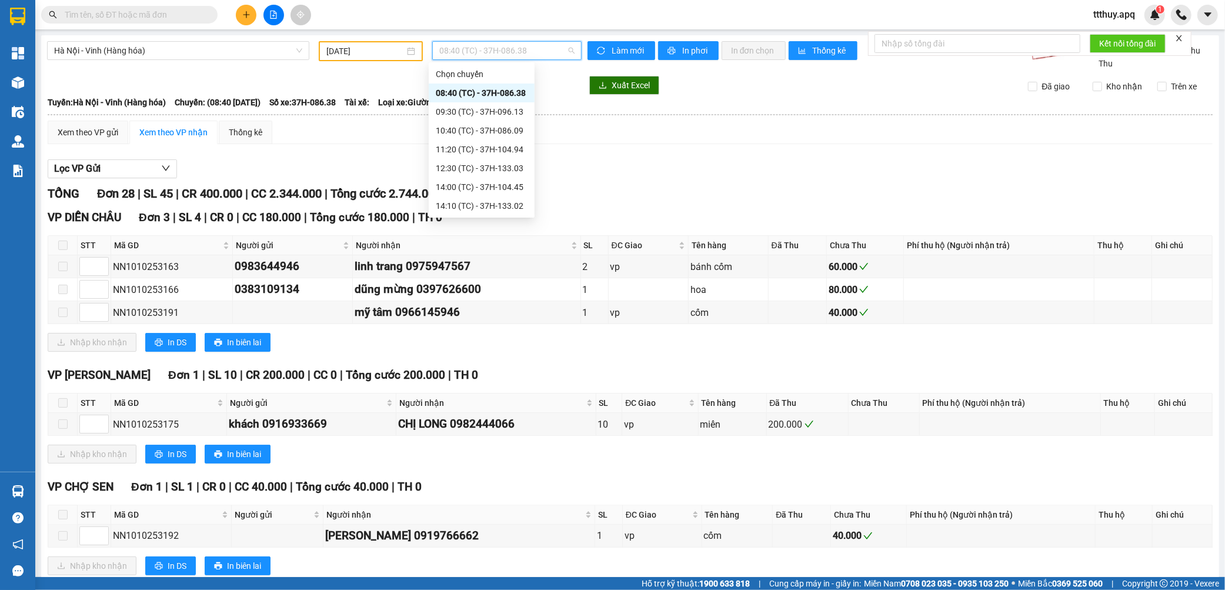
click at [507, 98] on div "08:40 (TC) - 37H-086.38" at bounding box center [482, 92] width 92 height 13
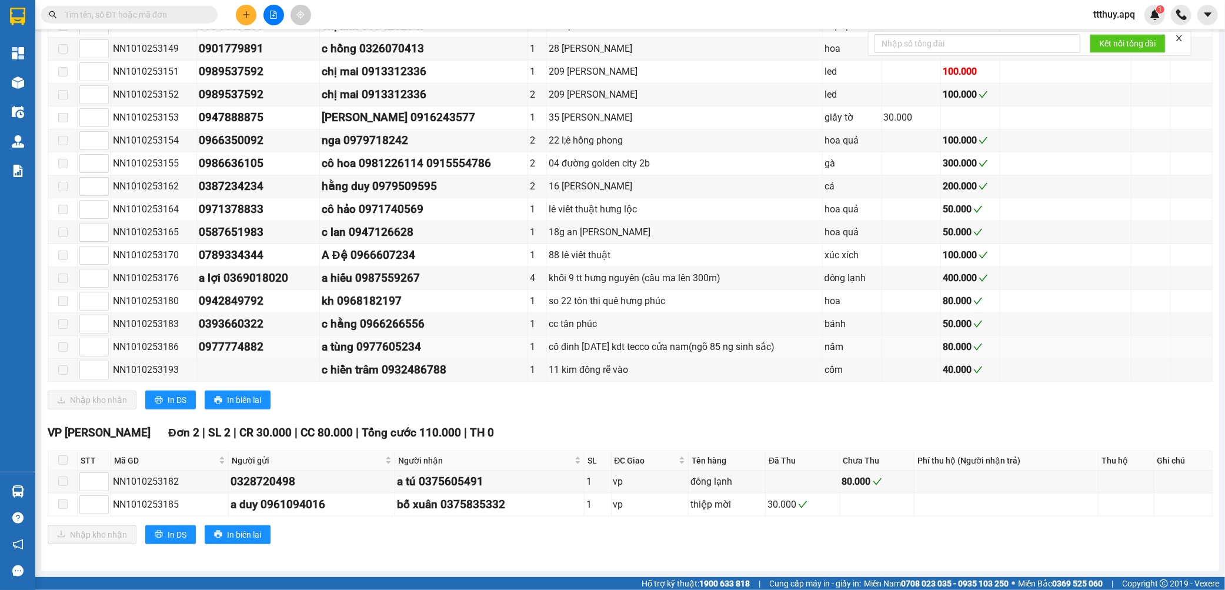
scroll to position [414, 0]
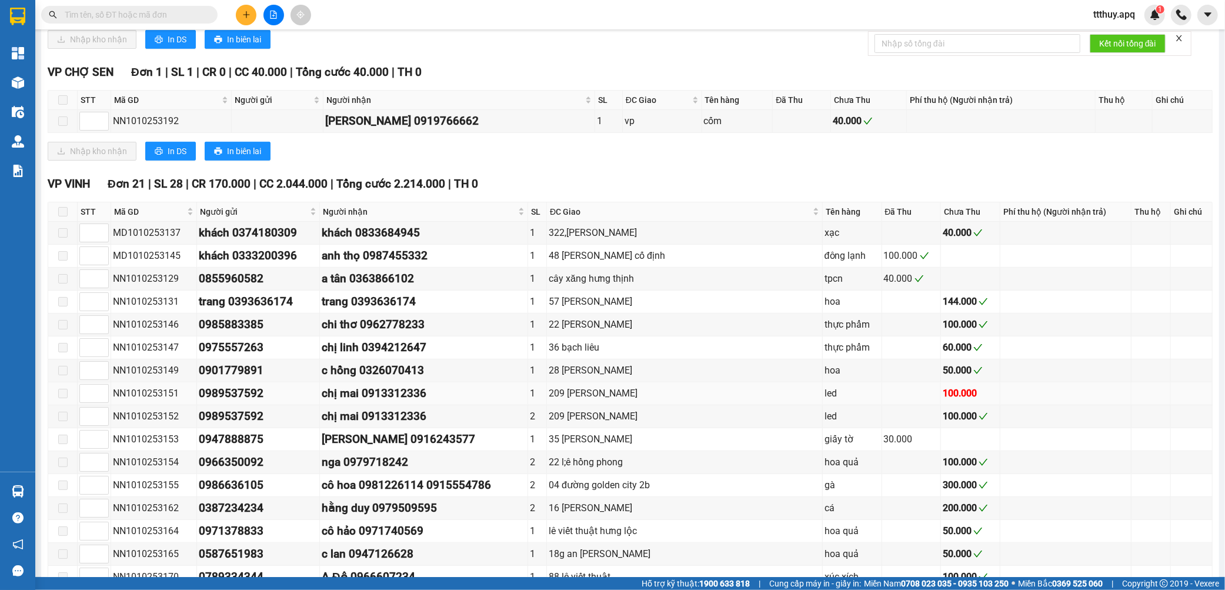
click at [163, 396] on div "NN1010253151" at bounding box center [154, 393] width 82 height 15
copy div "NN1010253151"
click at [181, 15] on input "text" at bounding box center [134, 14] width 139 height 13
paste input "NN1010253151"
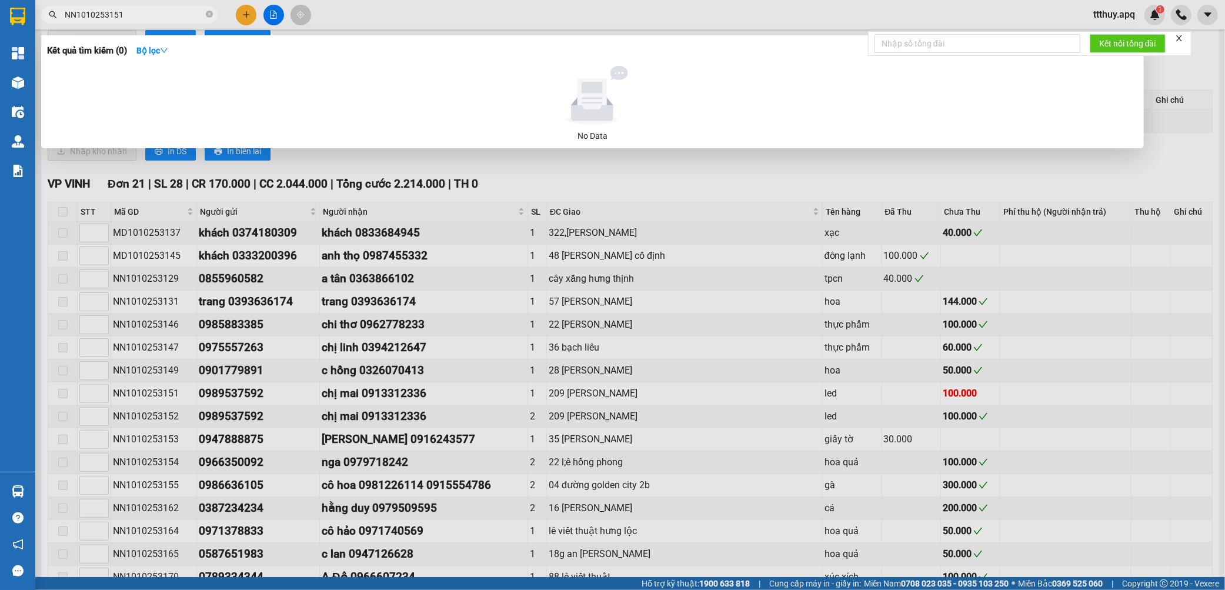
type input "NN1010253151"
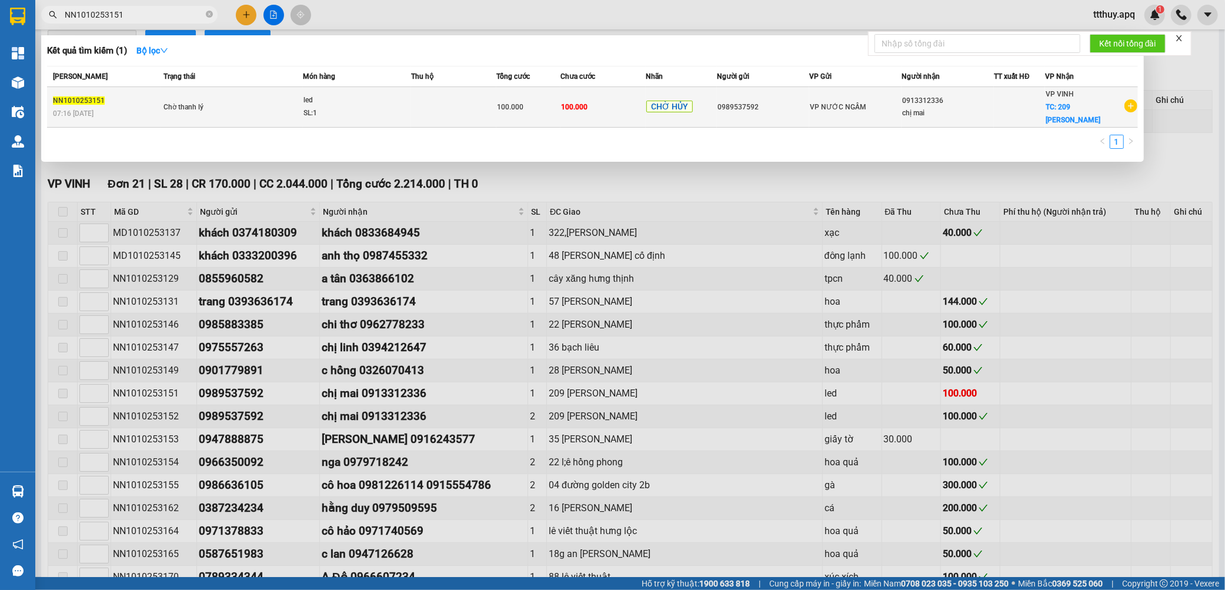
click at [263, 106] on td "Chờ thanh lý" at bounding box center [231, 107] width 142 height 41
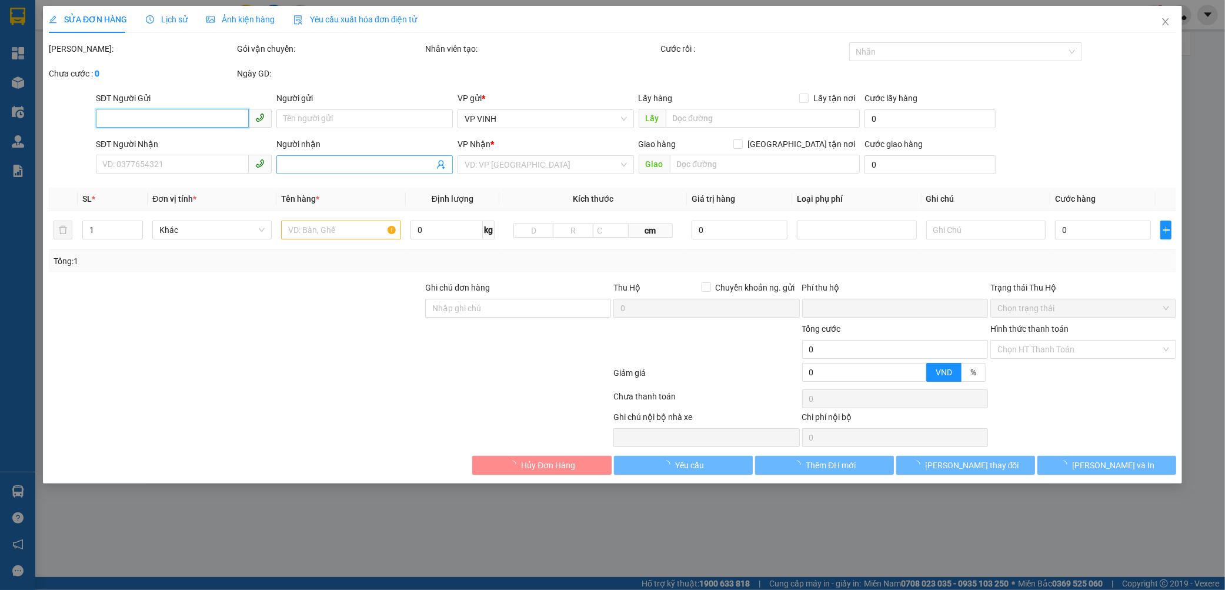
type input "0989537592"
type input "0913312336"
type input "chị mai"
checkbox input "true"
type input "209 [PERSON_NAME]"
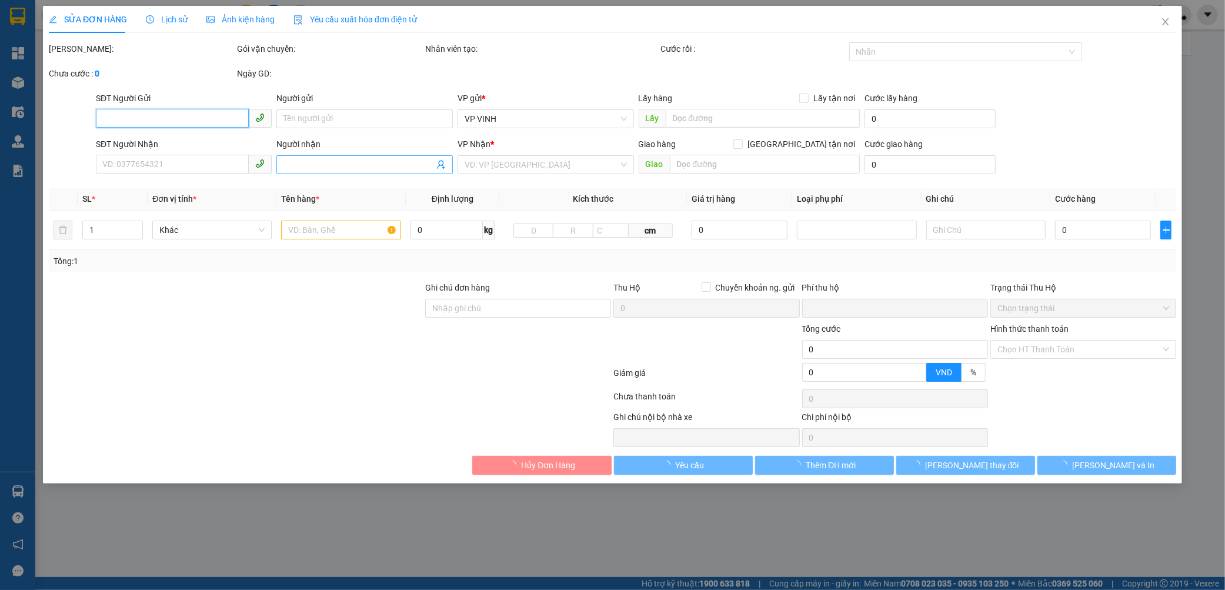
type input "0"
type input "100.000"
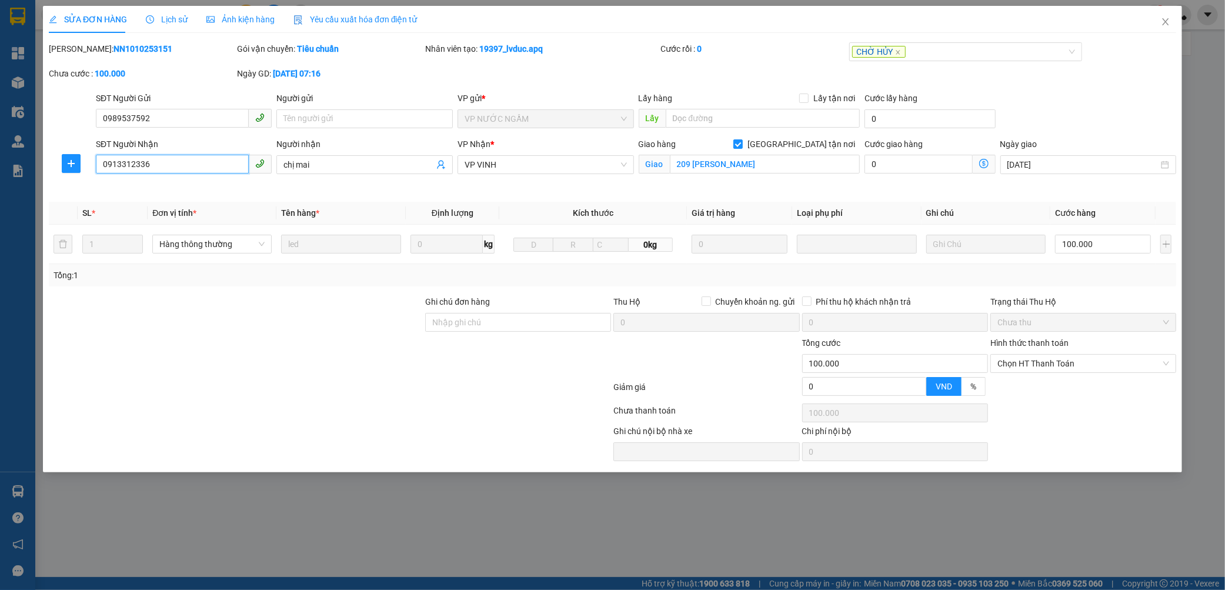
click at [132, 169] on input "0913312336" at bounding box center [172, 164] width 153 height 19
click at [143, 109] on input "0989537592" at bounding box center [172, 118] width 153 height 19
click at [143, 122] on input "0989537592" at bounding box center [172, 118] width 153 height 19
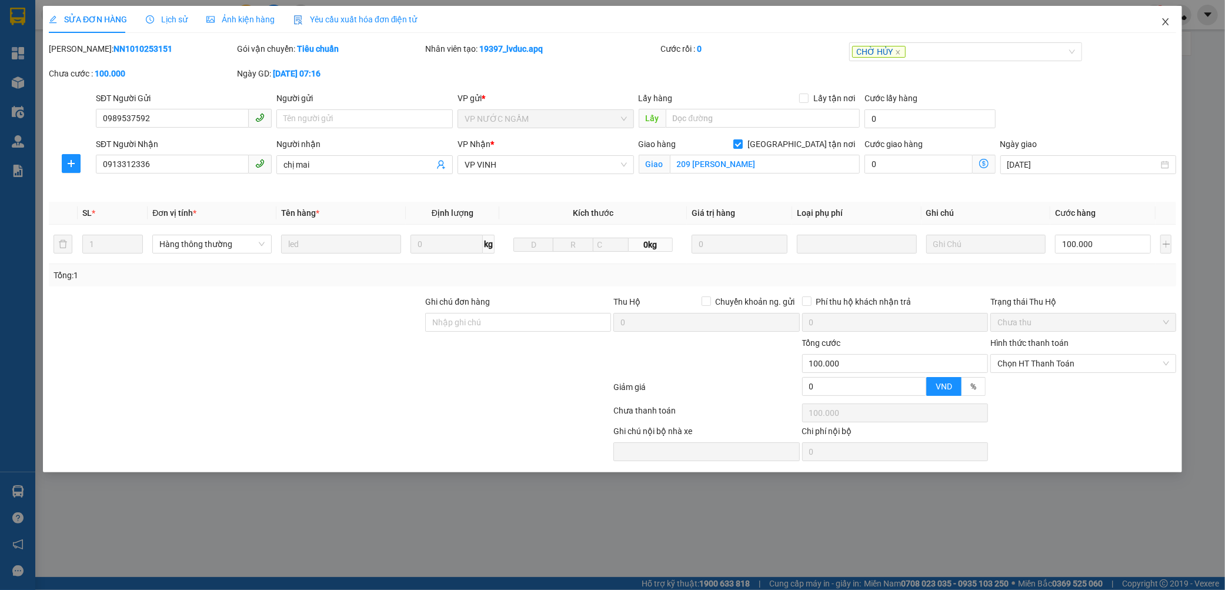
click at [1168, 24] on icon "close" at bounding box center [1164, 21] width 9 height 9
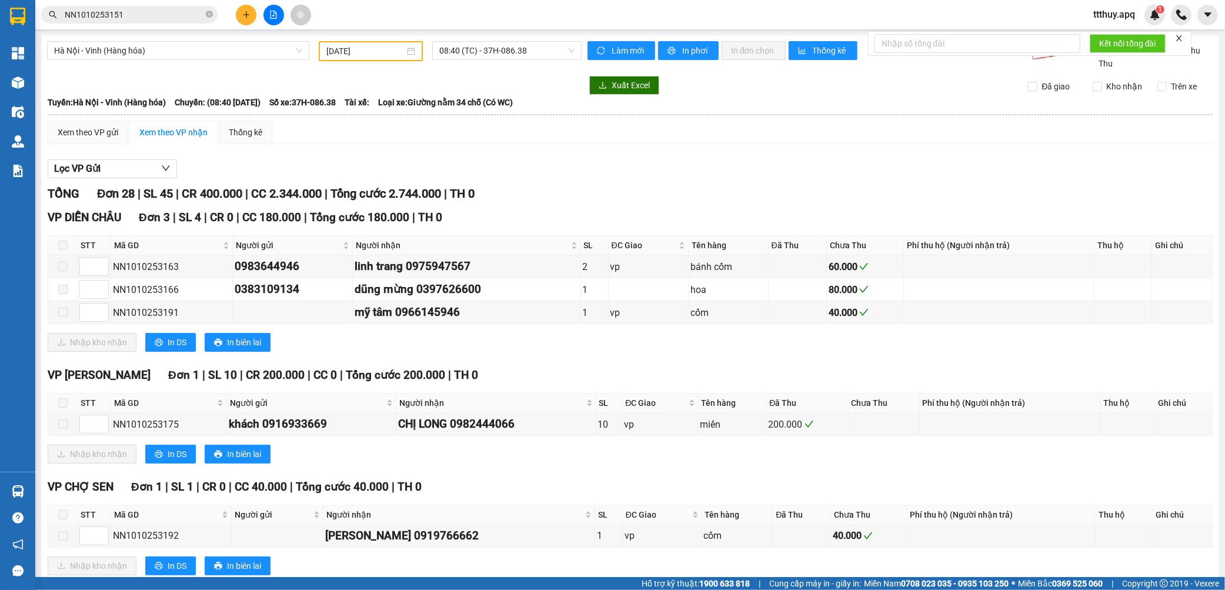
click at [143, 15] on input "NN1010253151" at bounding box center [134, 14] width 139 height 13
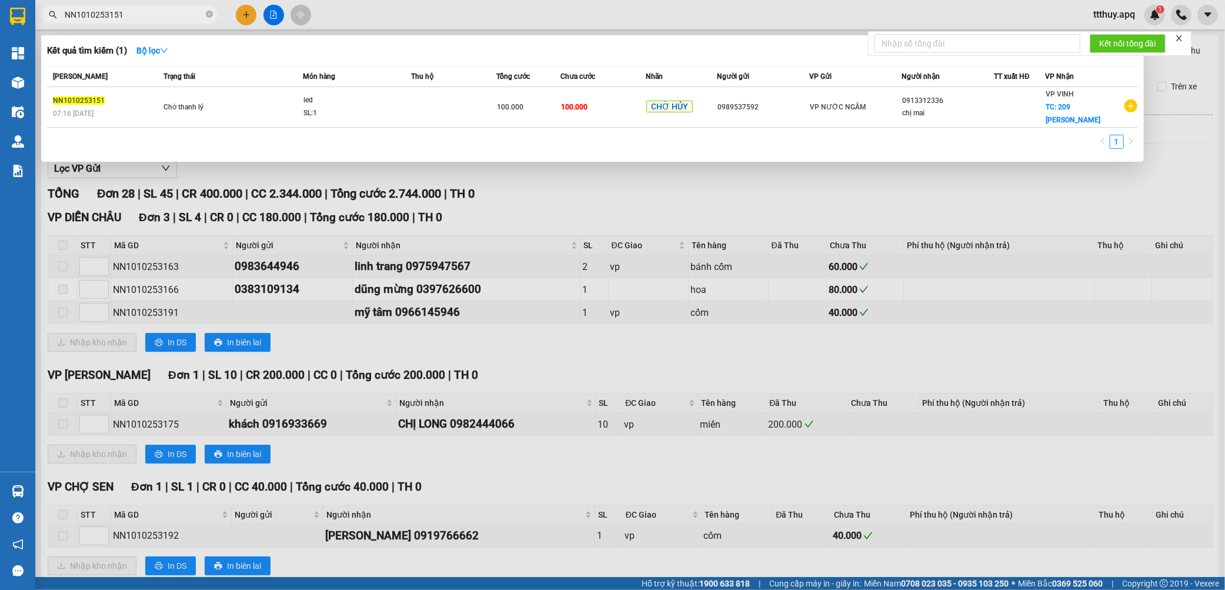
click at [143, 15] on input "NN1010253151" at bounding box center [134, 14] width 139 height 13
paste input "0989537592"
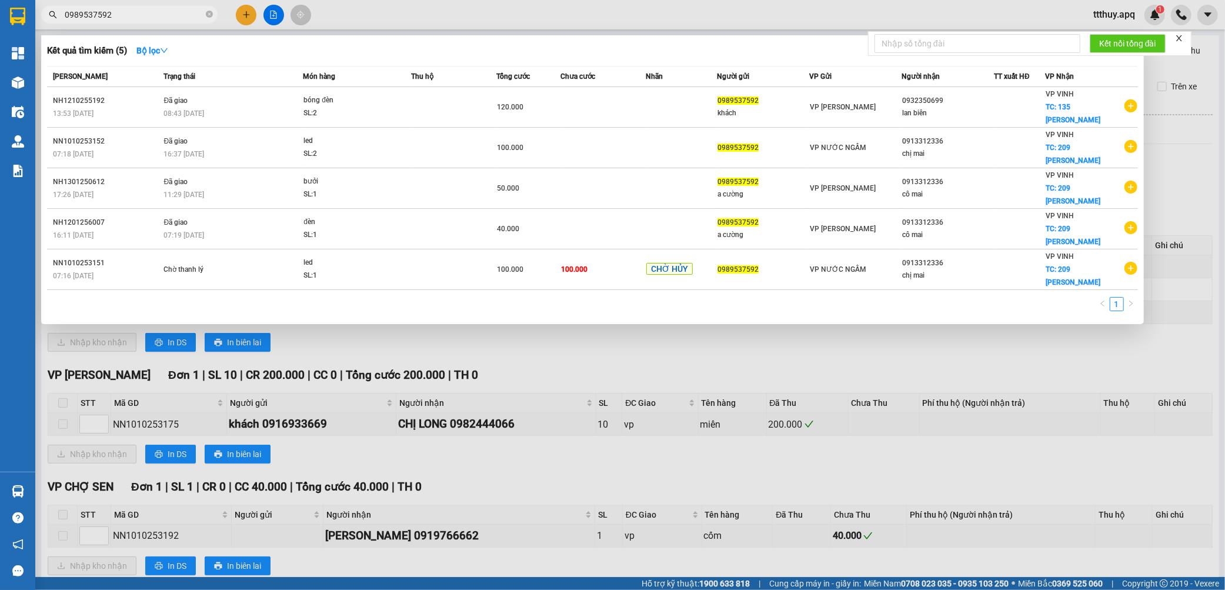
click at [126, 14] on input "0989537592" at bounding box center [134, 14] width 139 height 13
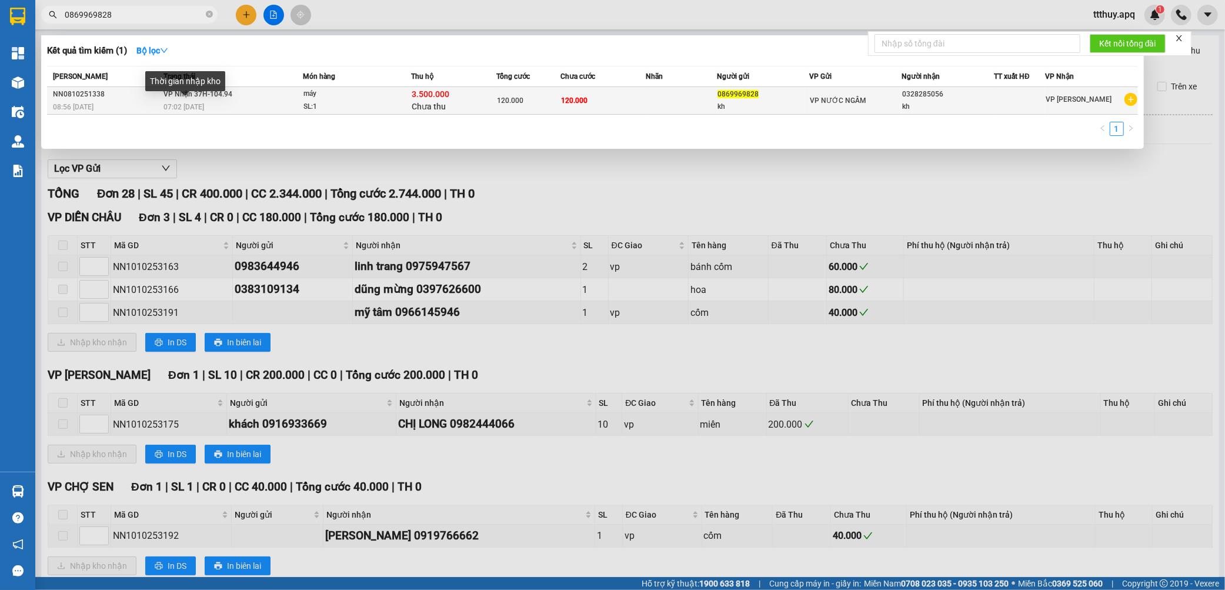
type input "0869969828"
click at [163, 103] on span "07:02 [DATE]" at bounding box center [183, 107] width 41 height 8
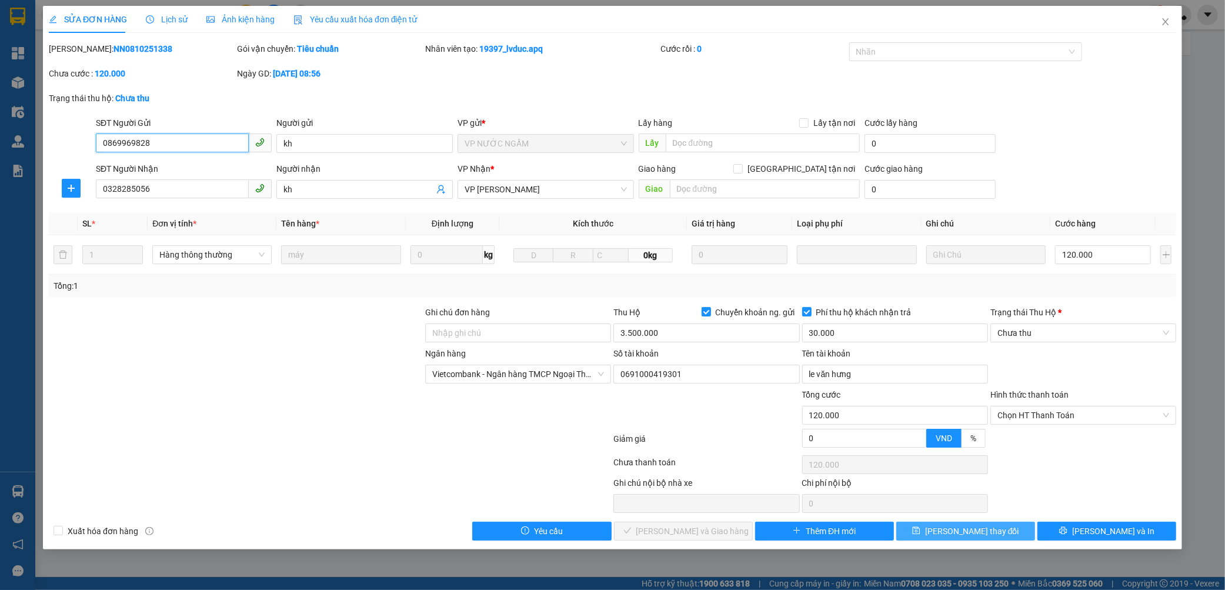
type input "0869969828"
type input "kh"
type input "0328285056"
type input "kh"
type input "120.000"
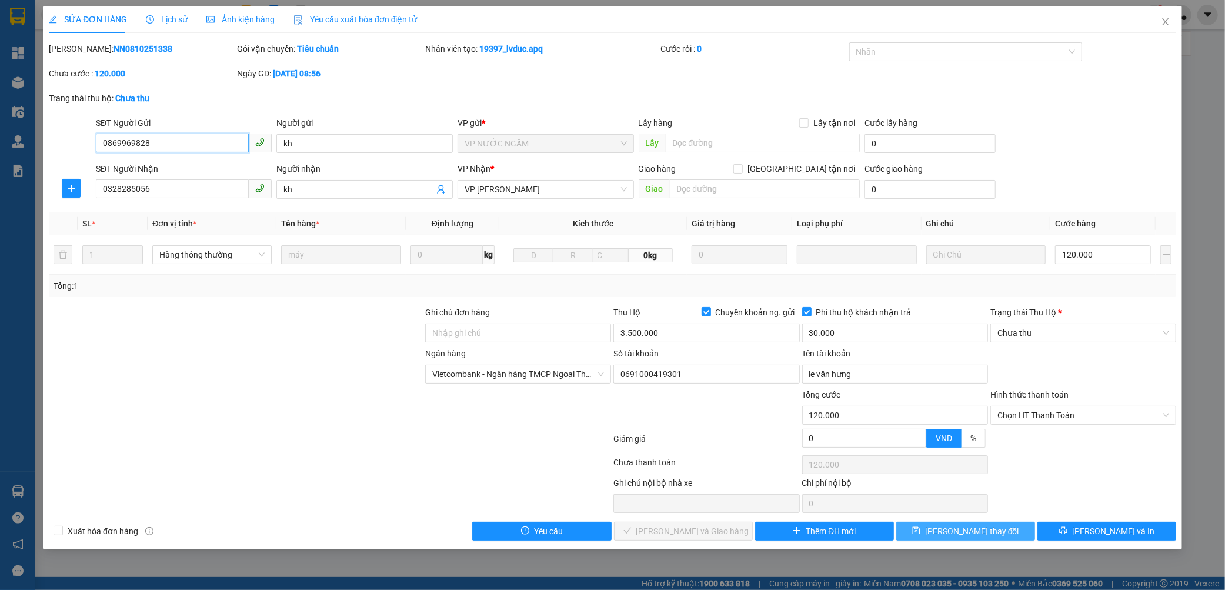
type input "120.000"
click at [1049, 527] on button "[PERSON_NAME] và In" at bounding box center [1106, 530] width 139 height 19
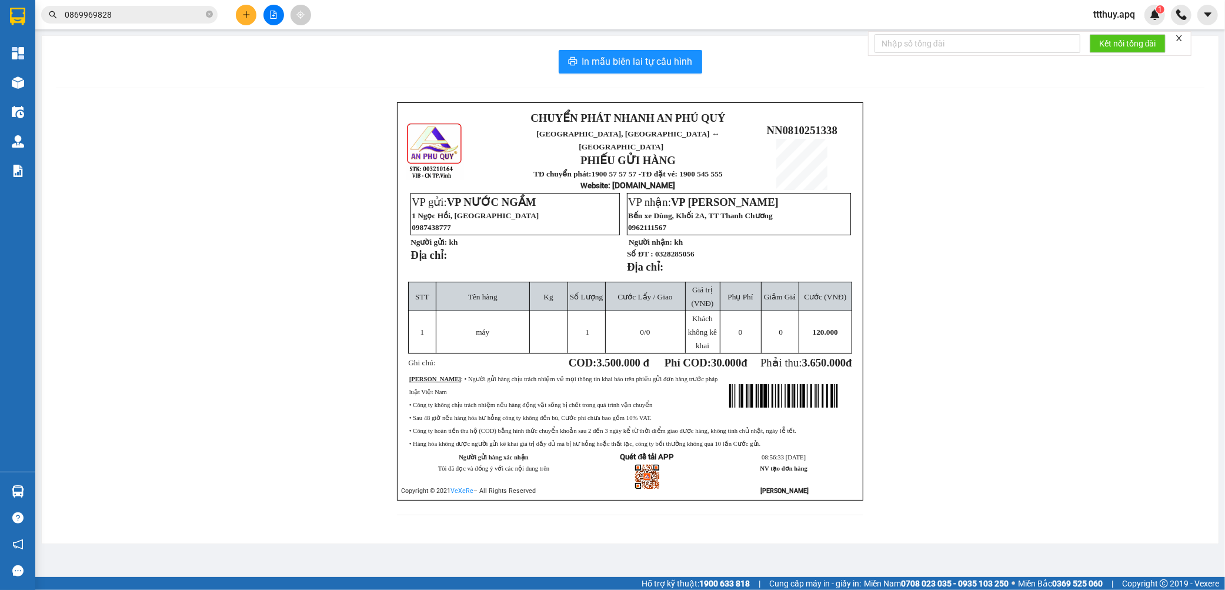
click at [120, 18] on input "0869969828" at bounding box center [134, 14] width 139 height 13
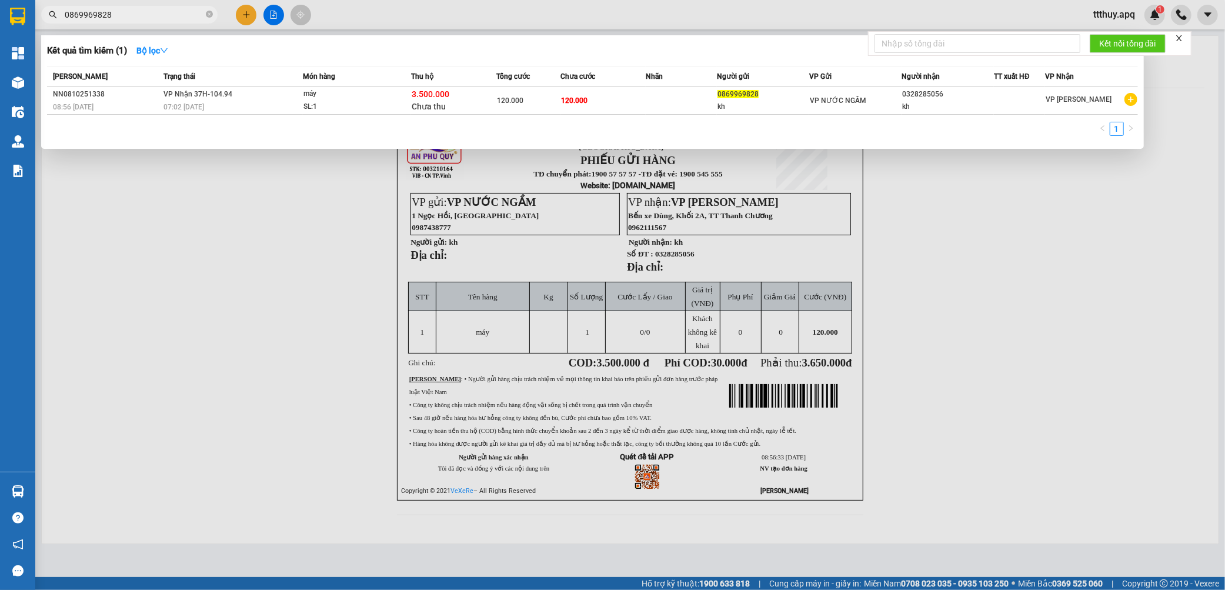
click at [120, 18] on input "0869969828" at bounding box center [134, 14] width 139 height 13
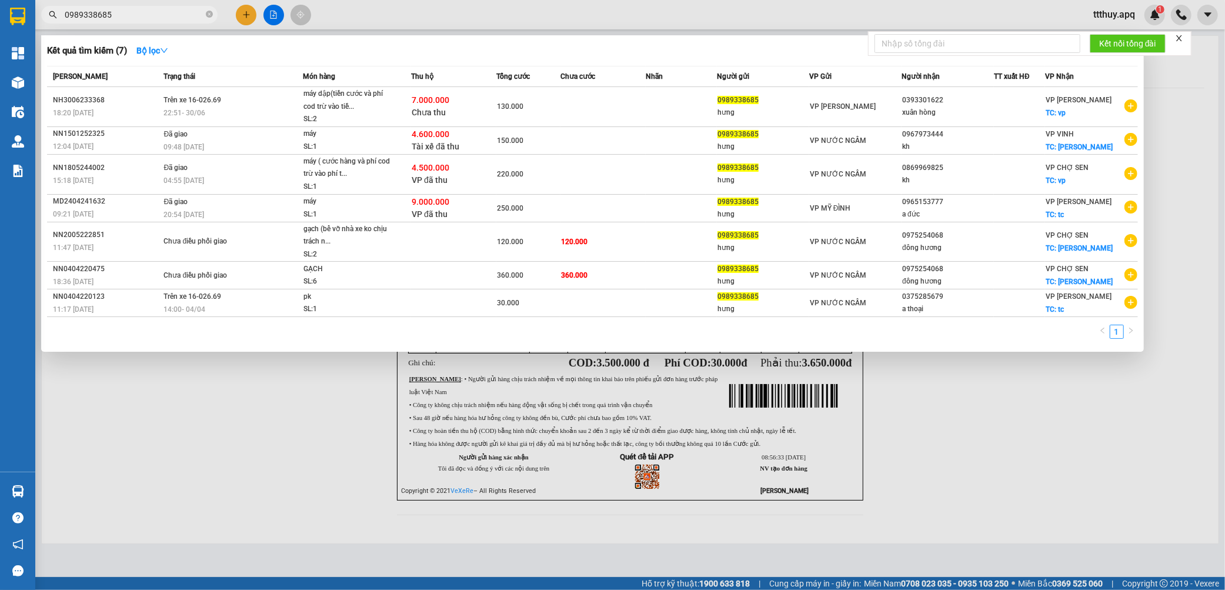
click at [190, 18] on input "0989338685" at bounding box center [134, 14] width 139 height 13
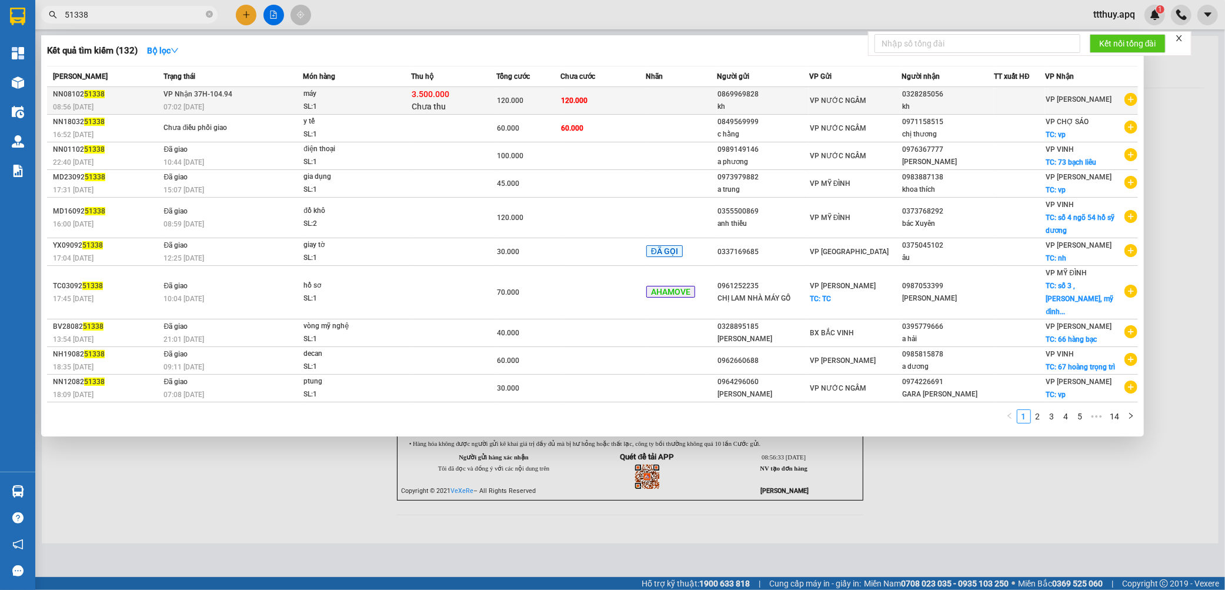
type input "51338"
click at [438, 103] on span "Chưa thu" at bounding box center [429, 106] width 34 height 9
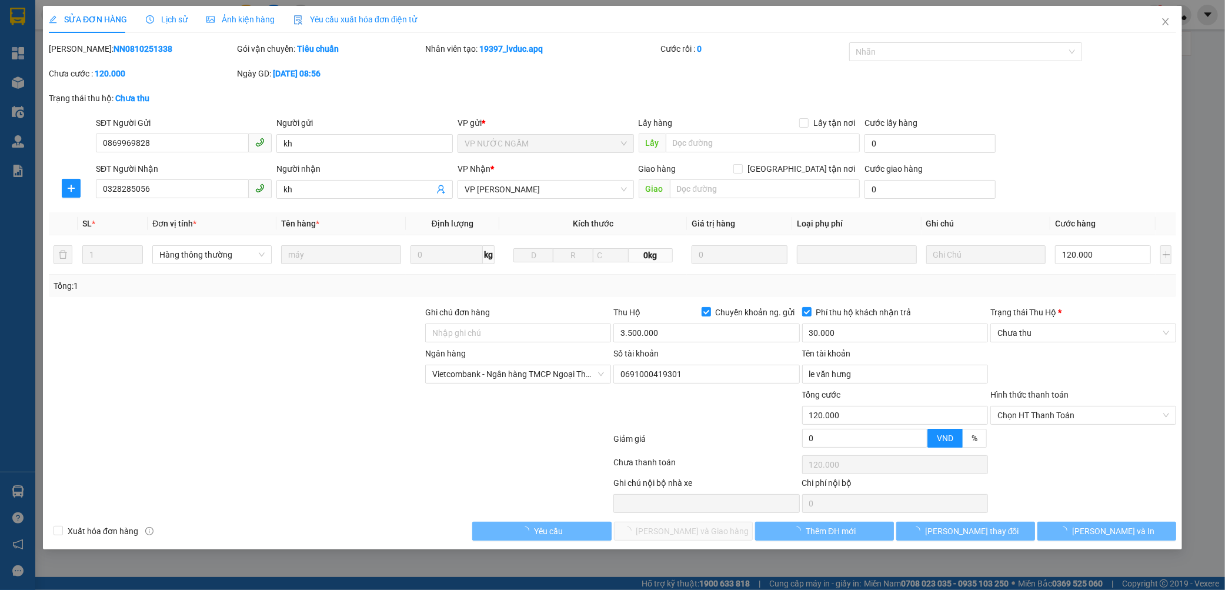
type input "0869969828"
type input "kh"
type input "0328285056"
type input "kh"
type input "120.000"
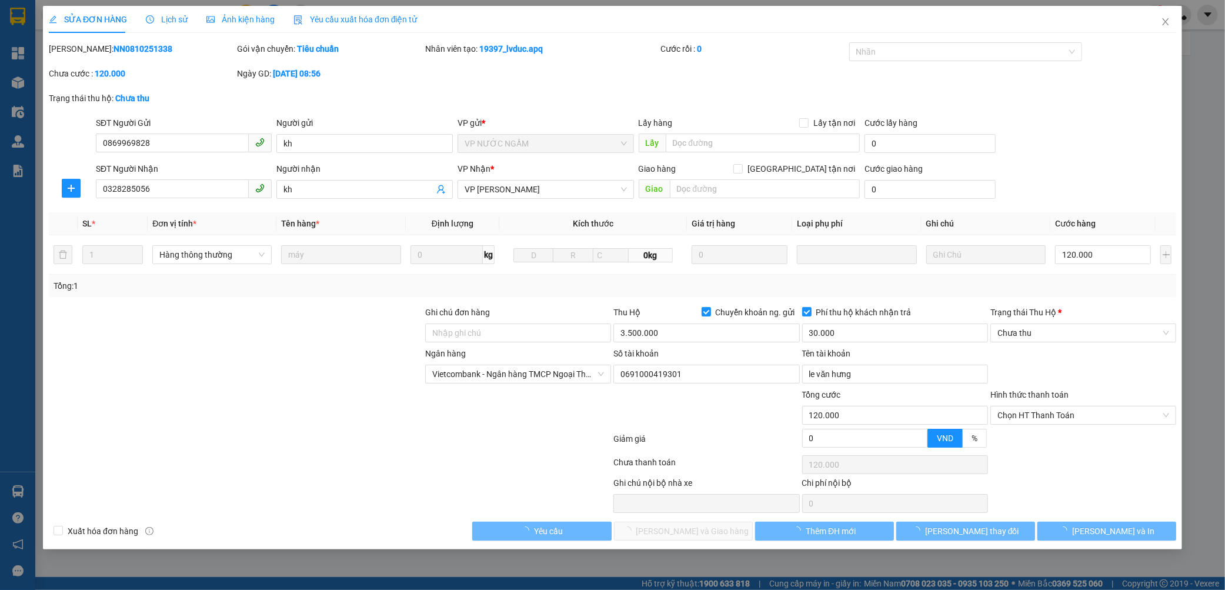
type input "120.000"
